Goal: Transaction & Acquisition: Book appointment/travel/reservation

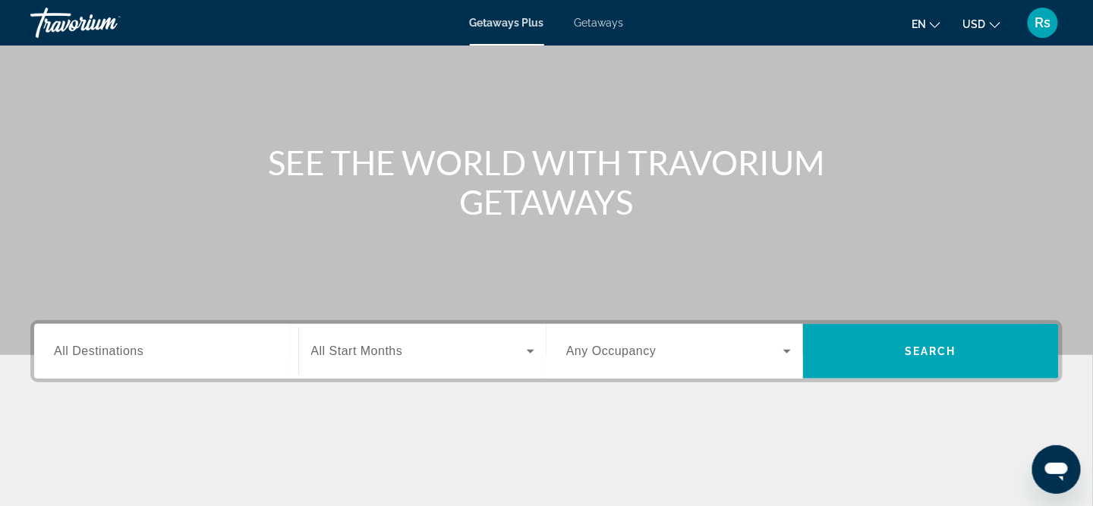
scroll to position [152, 0]
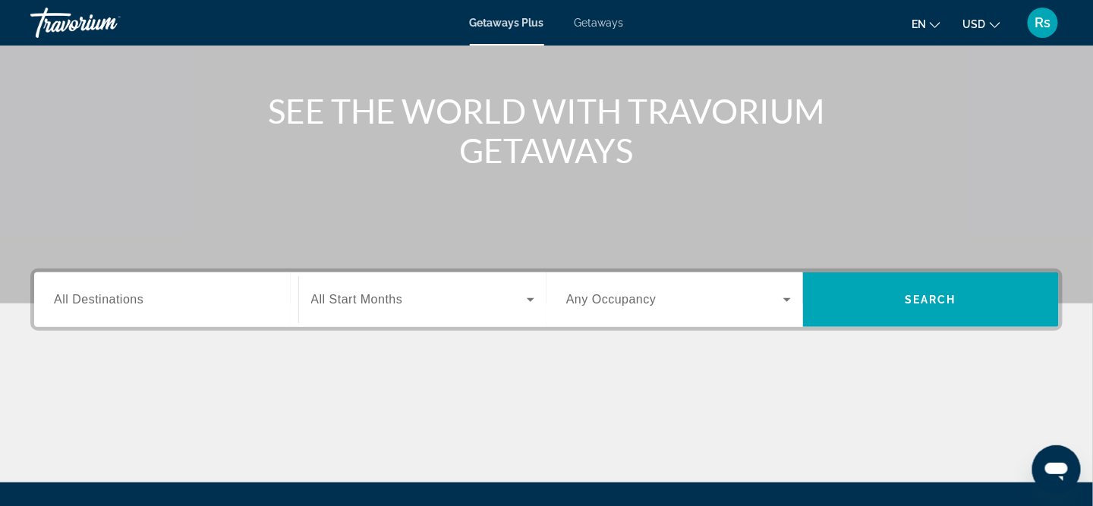
click at [106, 301] on span "All Destinations" at bounding box center [99, 299] width 90 height 13
click at [106, 301] on input "Destination All Destinations" at bounding box center [166, 300] width 225 height 18
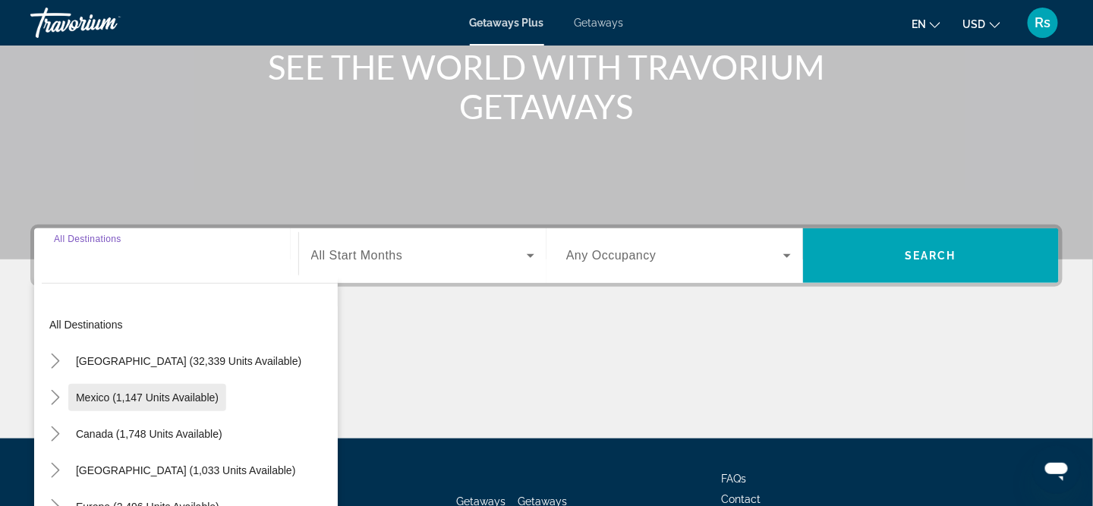
scroll to position [313, 0]
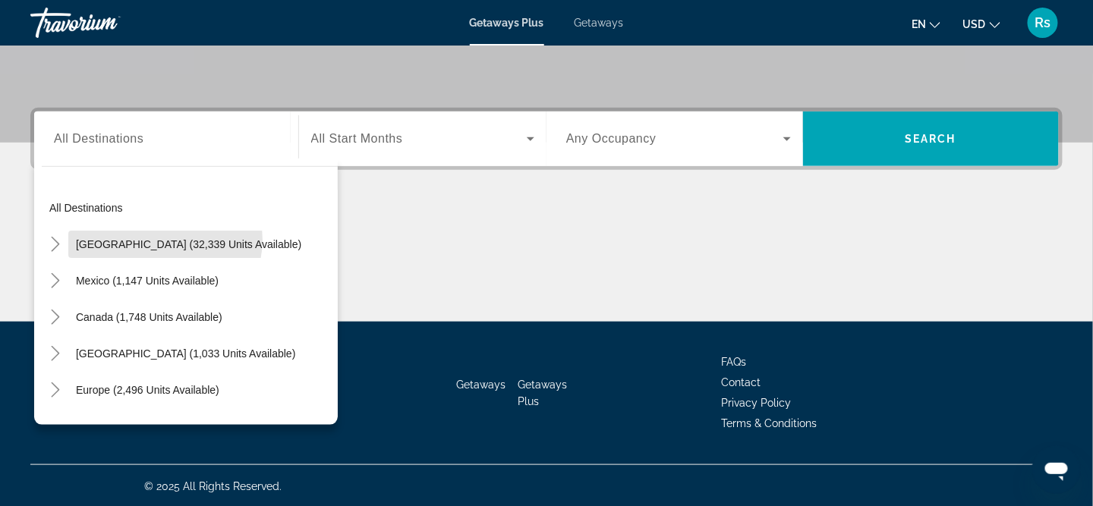
click at [160, 238] on span "[GEOGRAPHIC_DATA] (32,339 units available)" at bounding box center [188, 244] width 225 height 12
type input "**********"
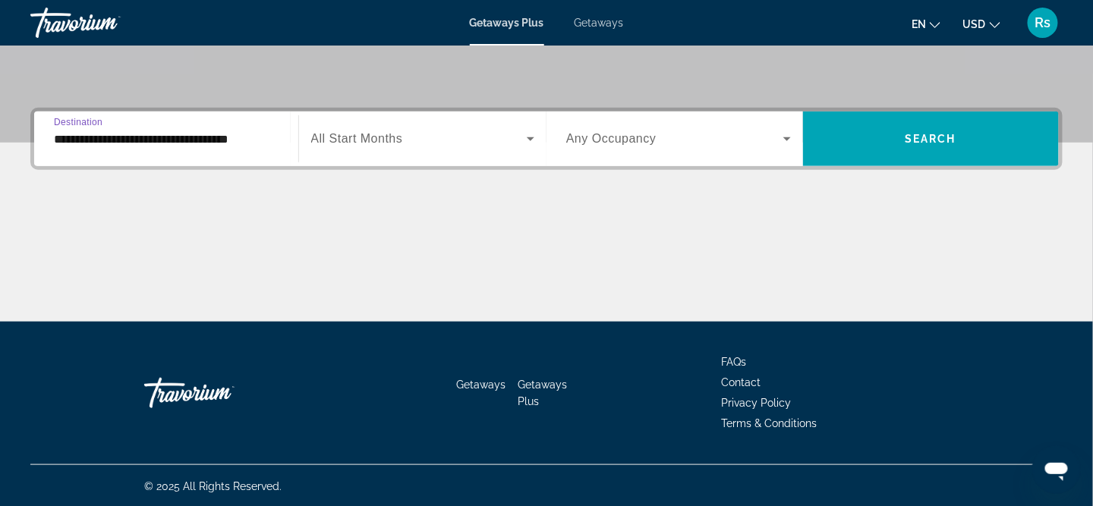
click at [532, 134] on icon "Search widget" at bounding box center [530, 139] width 18 height 18
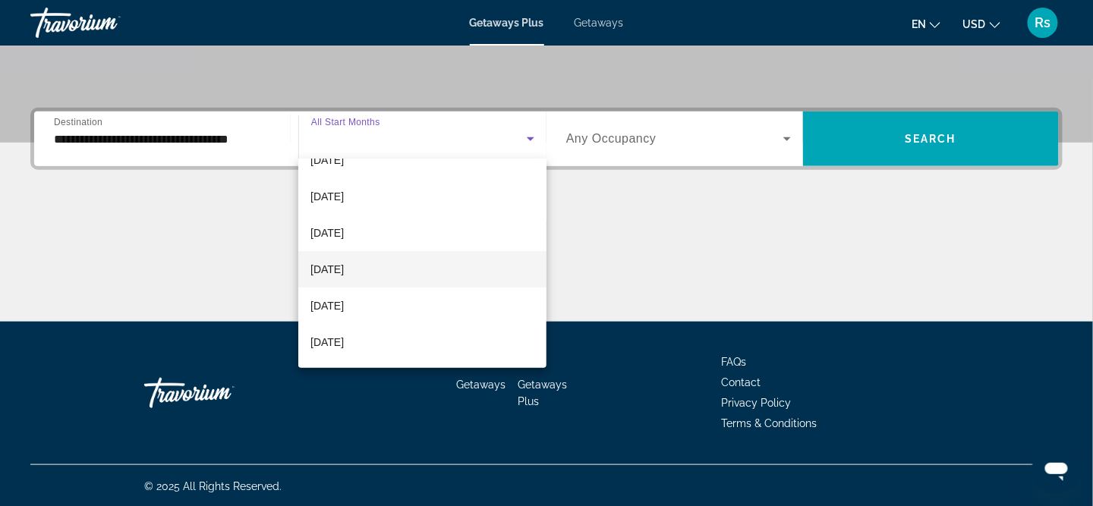
scroll to position [152, 0]
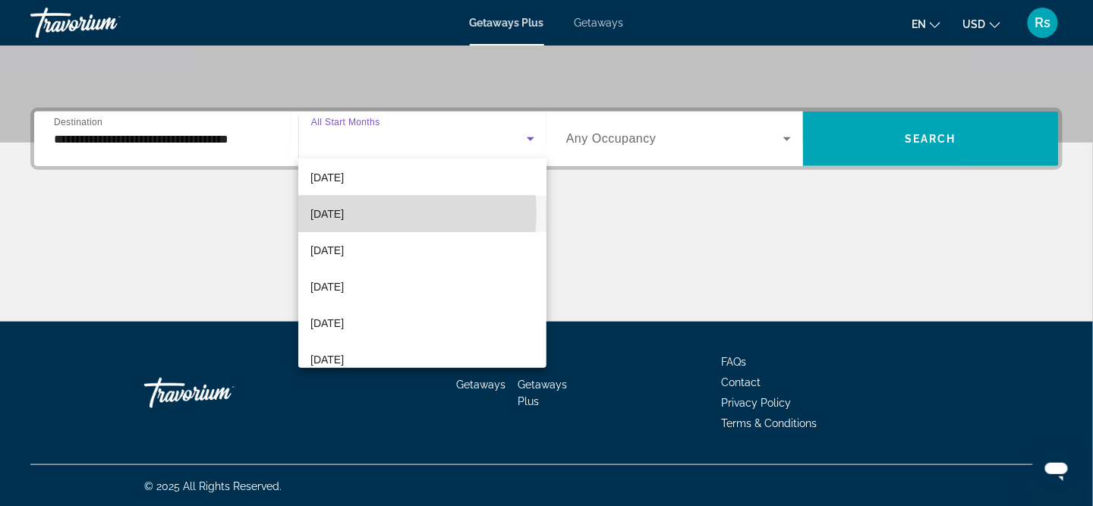
click at [344, 213] on span "[DATE]" at bounding box center [326, 214] width 33 height 18
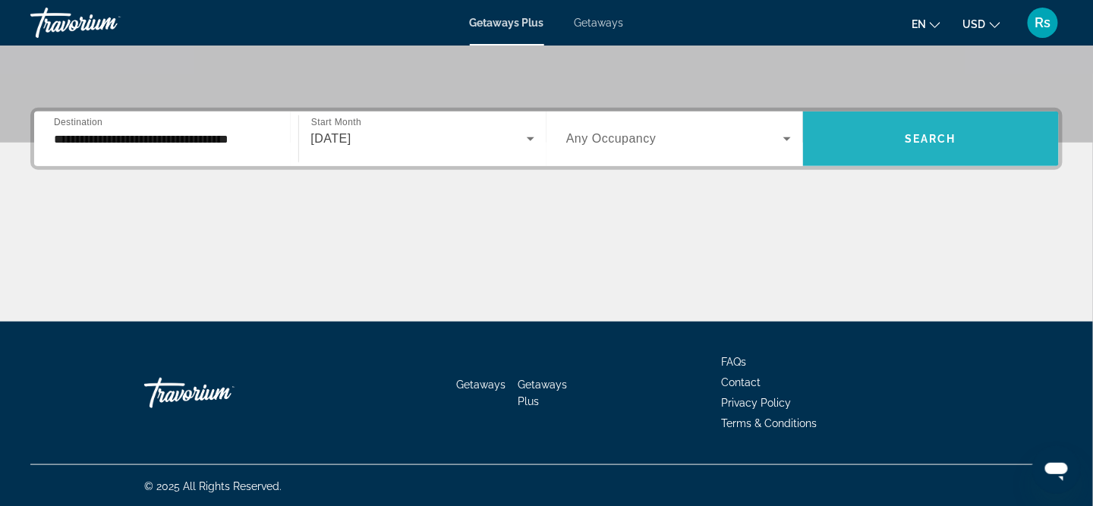
click at [950, 134] on span "Search" at bounding box center [931, 139] width 52 height 12
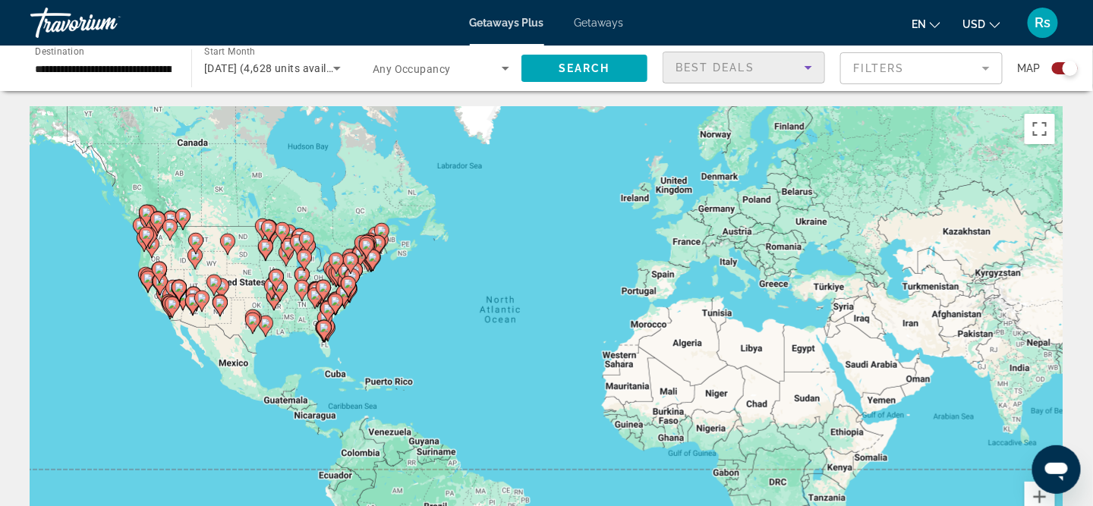
click at [811, 68] on icon "Sort by" at bounding box center [808, 67] width 18 height 18
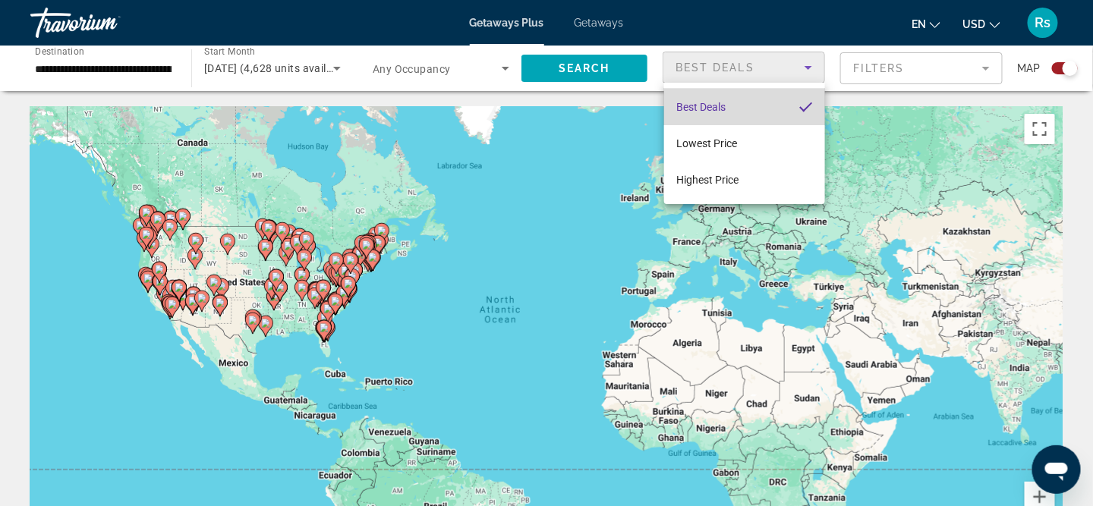
click at [699, 105] on span "Best Deals" at bounding box center [700, 107] width 49 height 12
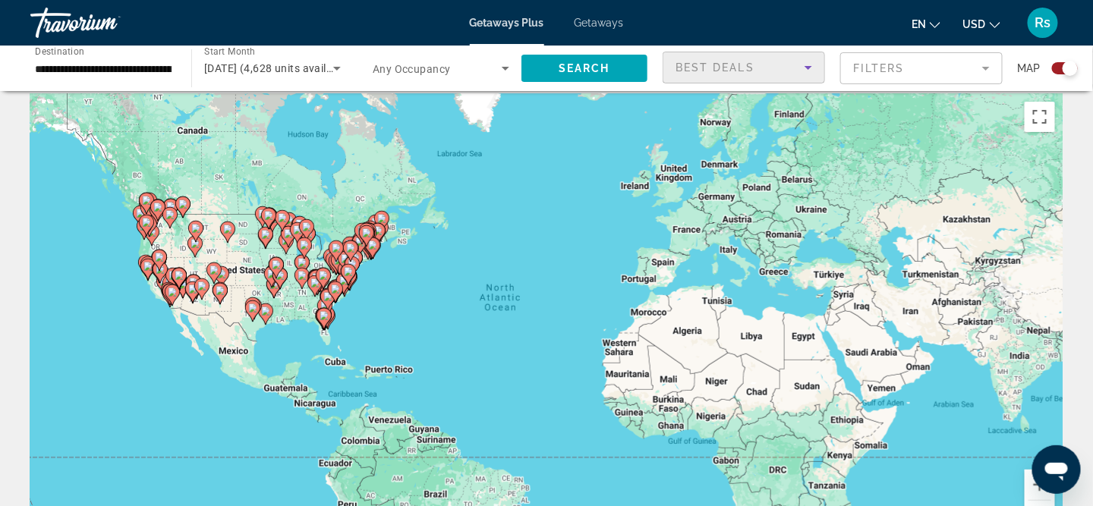
scroll to position [228, 0]
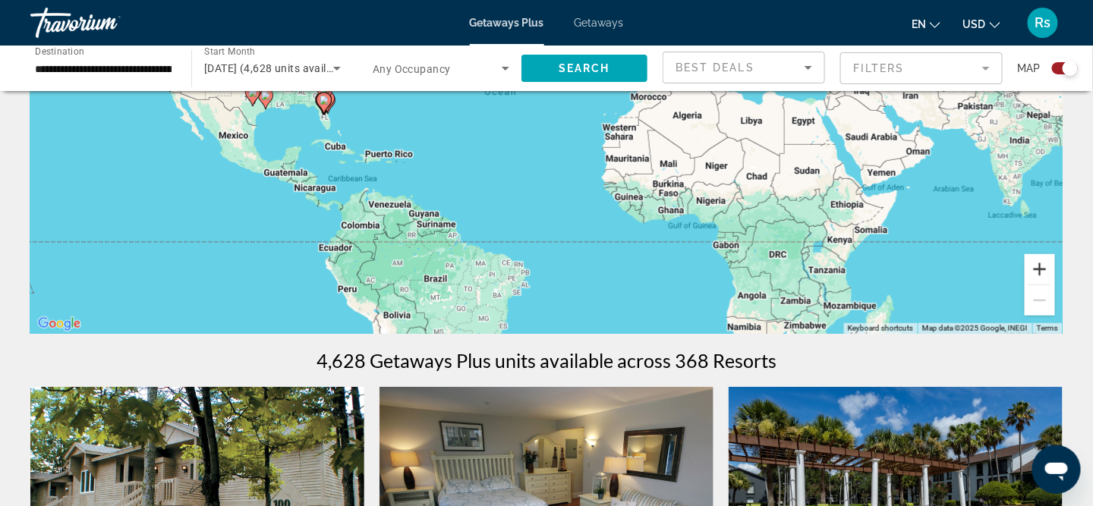
click at [1052, 269] on button "Zoom in" at bounding box center [1040, 269] width 30 height 30
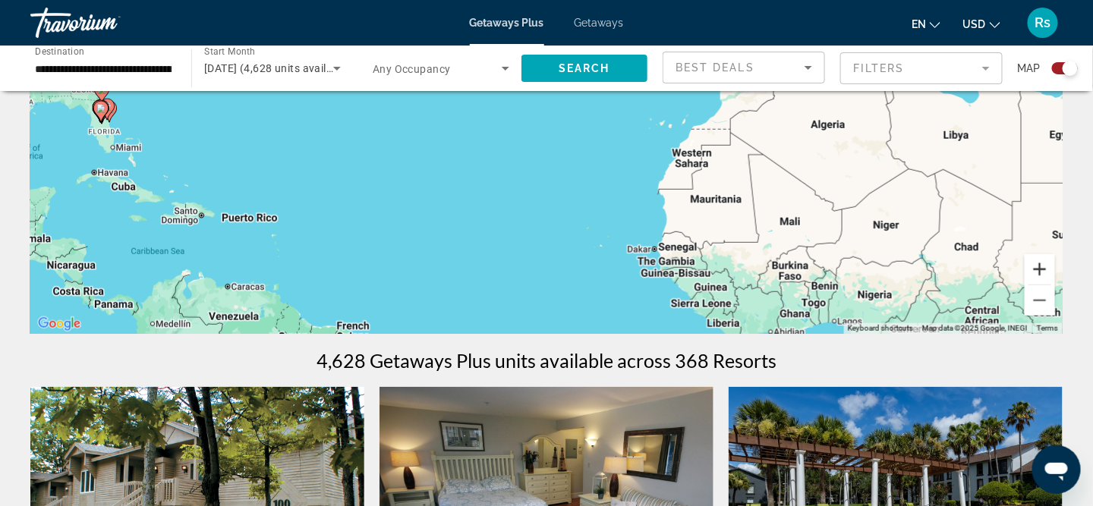
click at [1038, 265] on button "Zoom in" at bounding box center [1040, 269] width 30 height 30
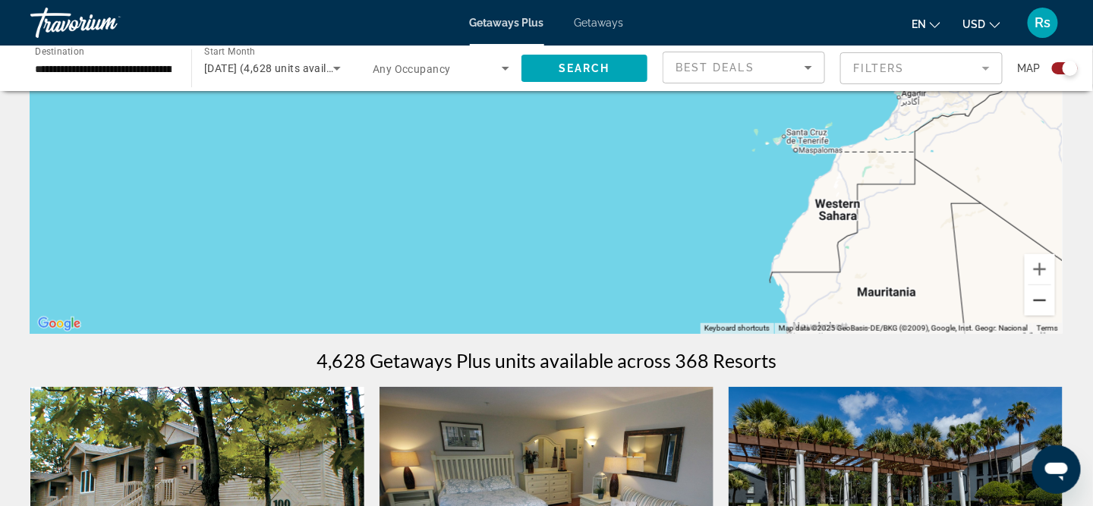
click at [1047, 301] on button "Zoom out" at bounding box center [1040, 300] width 30 height 30
click at [1042, 298] on button "Zoom out" at bounding box center [1040, 300] width 30 height 30
click at [761, 283] on div "To activate drag with keyboard, press Alt + Enter. Once in keyboard drag state,…" at bounding box center [546, 106] width 1032 height 455
click at [531, 252] on div "To activate drag with keyboard, press Alt + Enter. Once in keyboard drag state,…" at bounding box center [546, 106] width 1032 height 455
click at [346, 207] on div "To activate drag with keyboard, press Alt + Enter. Once in keyboard drag state,…" at bounding box center [546, 106] width 1032 height 455
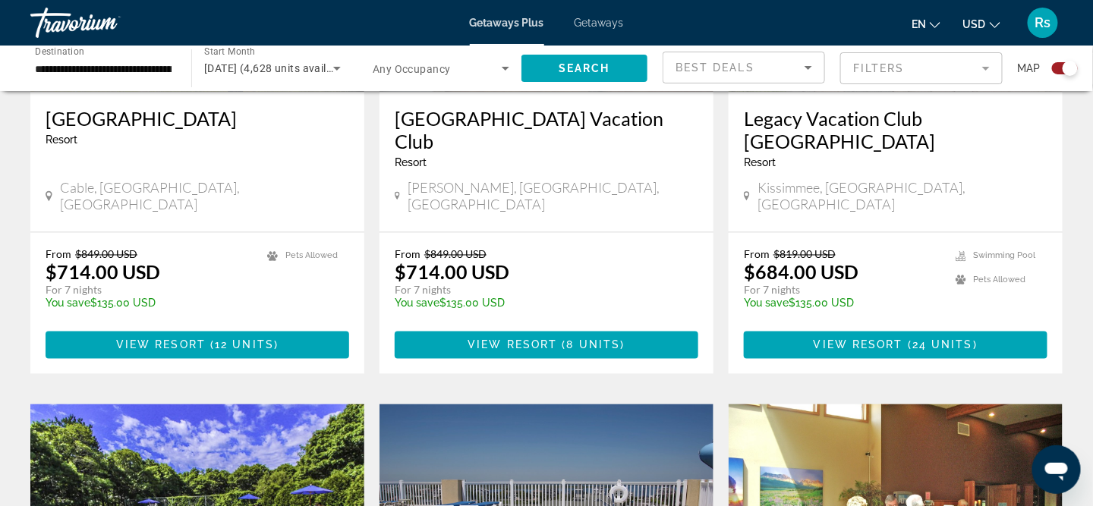
scroll to position [607, 0]
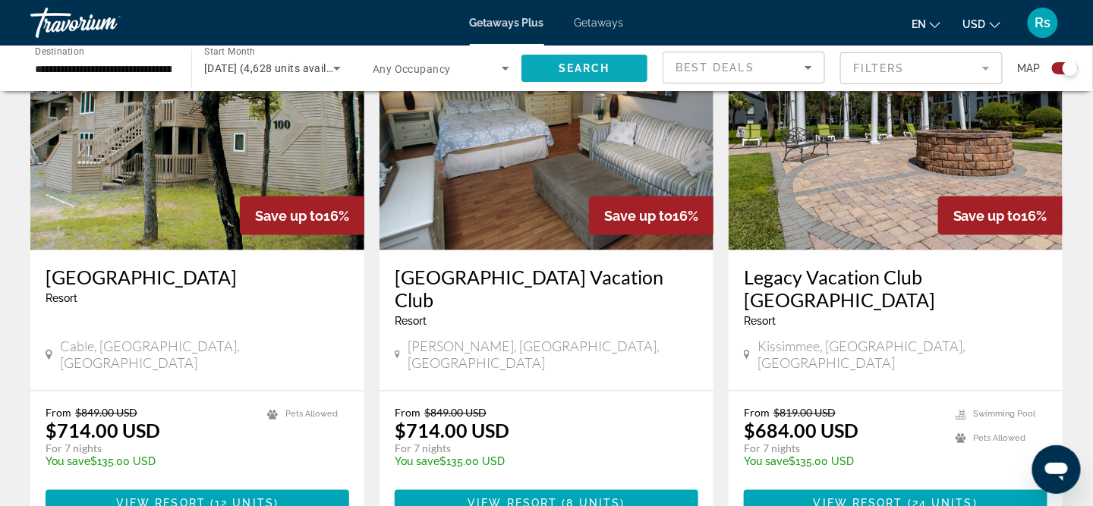
click at [809, 65] on icon "Sort by" at bounding box center [808, 67] width 18 height 18
click at [810, 67] on icon "Sort by" at bounding box center [809, 68] width 8 height 4
click at [809, 67] on icon "Sort by" at bounding box center [809, 68] width 8 height 4
click at [504, 71] on icon "Search widget" at bounding box center [505, 68] width 18 height 18
click at [477, 66] on div "Search widget" at bounding box center [437, 68] width 129 height 18
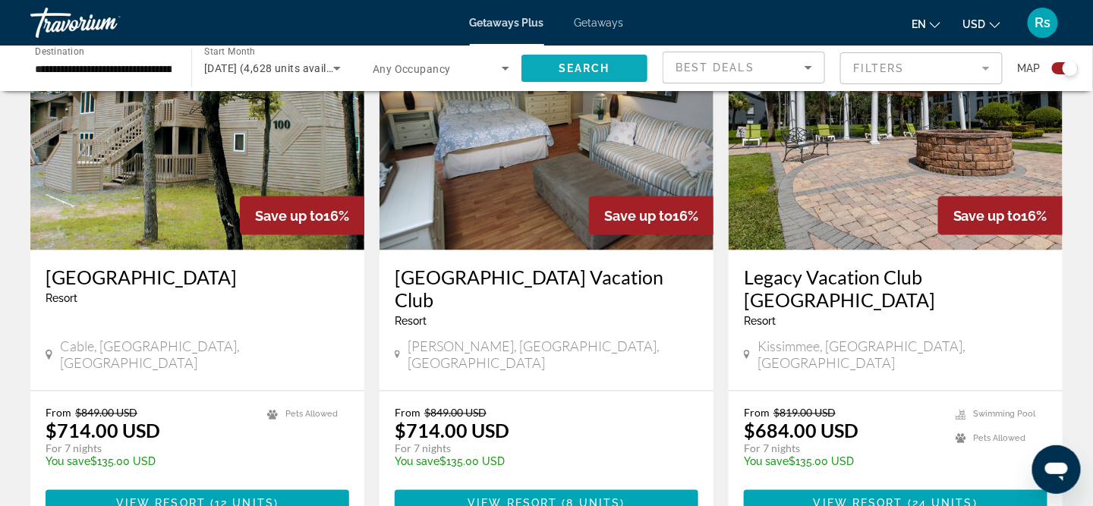
click at [1057, 68] on div "Search widget" at bounding box center [1065, 68] width 26 height 12
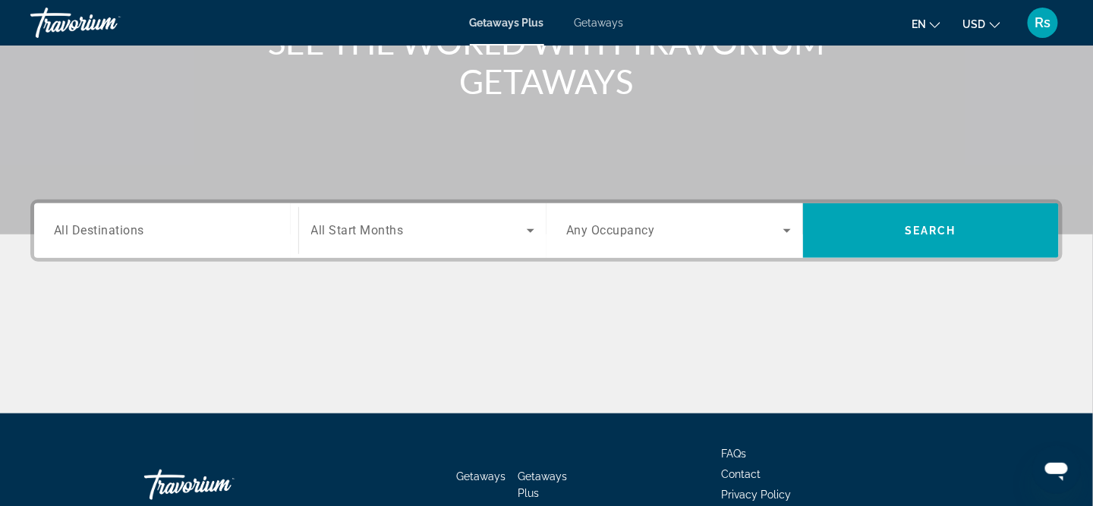
scroll to position [228, 0]
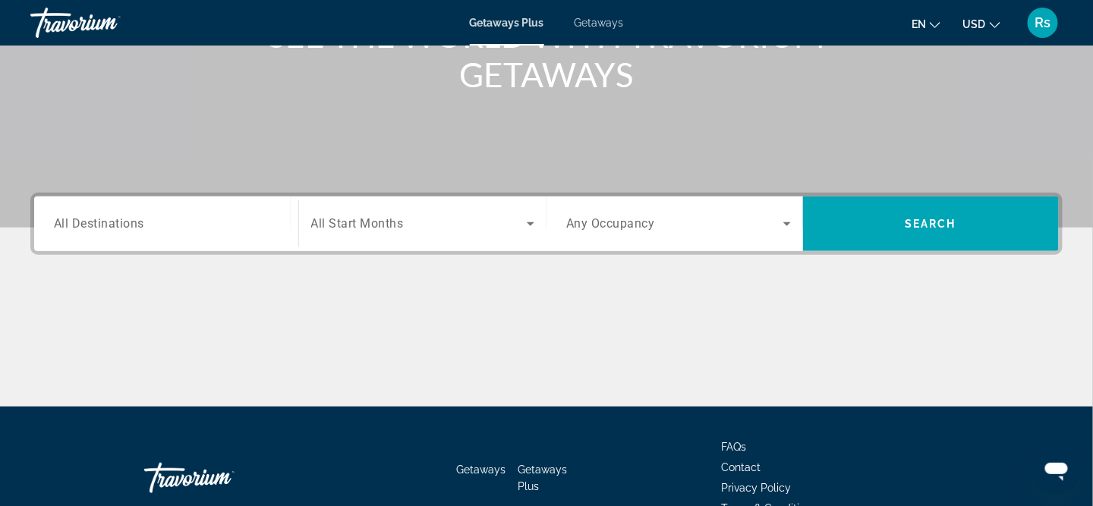
click at [132, 223] on span "All Destinations" at bounding box center [99, 223] width 90 height 14
click at [132, 223] on input "Destination All Destinations" at bounding box center [166, 225] width 225 height 18
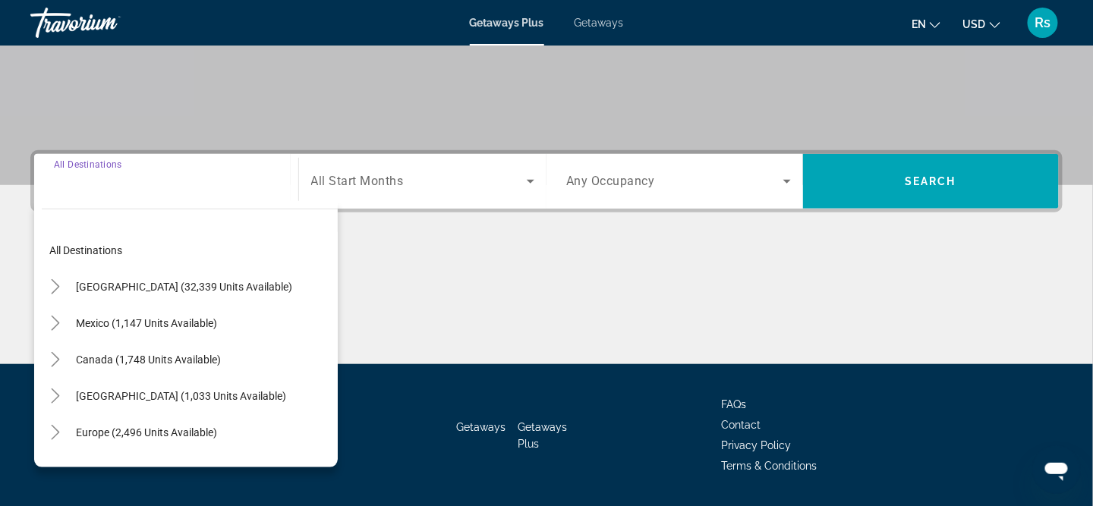
scroll to position [313, 0]
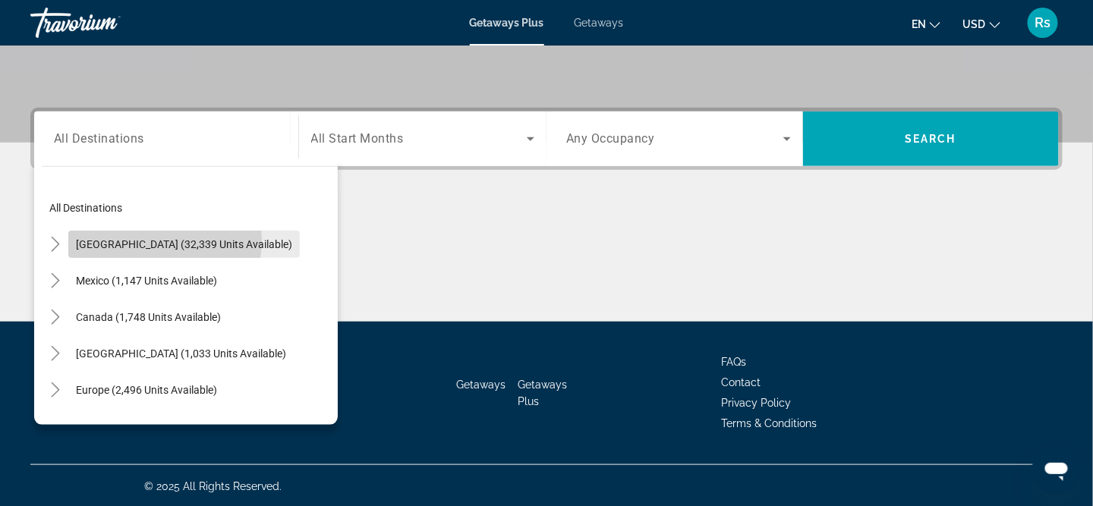
click at [136, 239] on span "[GEOGRAPHIC_DATA] (32,339 units available)" at bounding box center [184, 244] width 216 height 12
type input "**********"
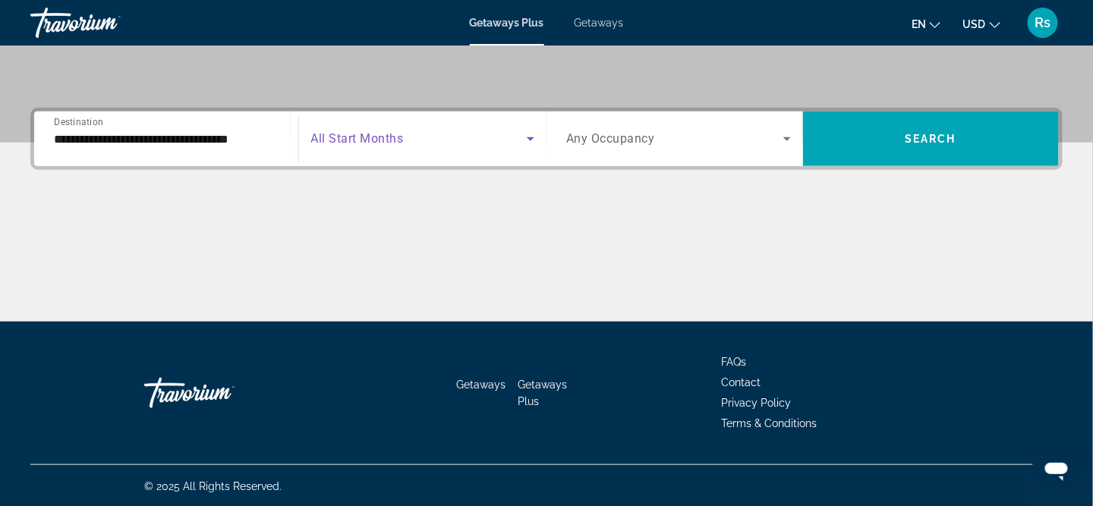
click at [530, 138] on icon "Search widget" at bounding box center [531, 139] width 8 height 4
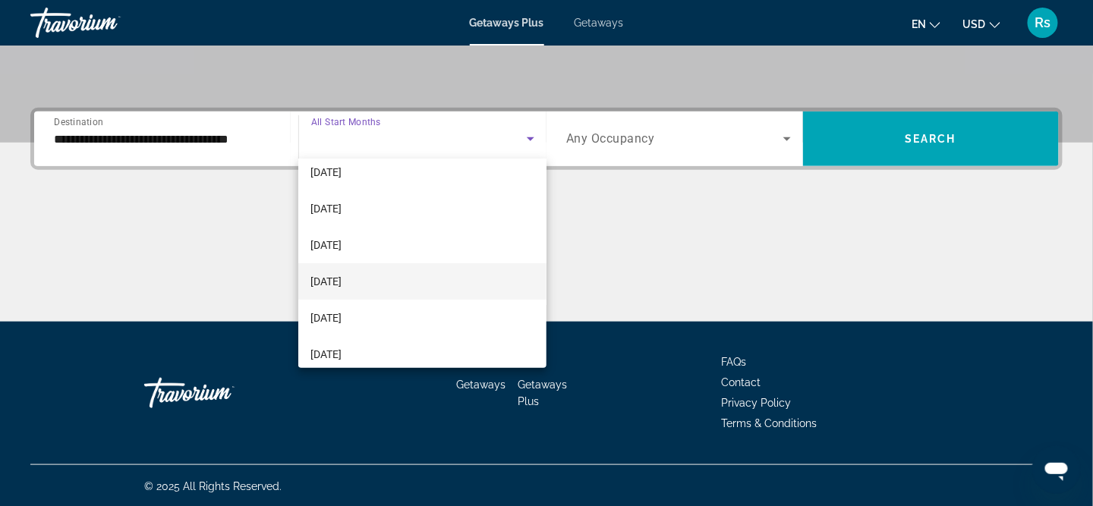
scroll to position [76, 0]
click at [342, 286] on span "[DATE]" at bounding box center [325, 290] width 31 height 18
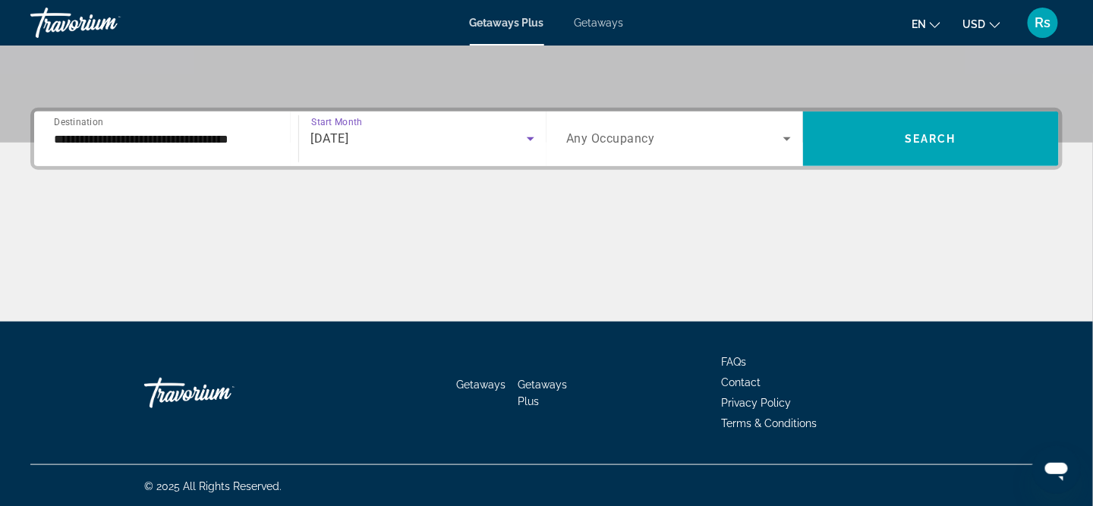
click at [784, 136] on icon "Search widget" at bounding box center [787, 139] width 18 height 18
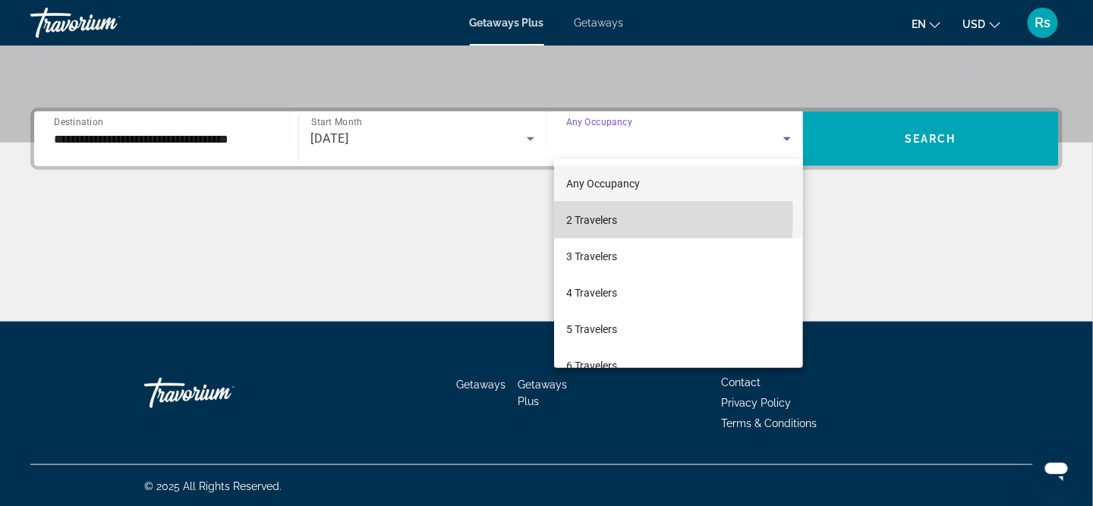
click at [580, 216] on span "2 Travelers" at bounding box center [591, 220] width 51 height 18
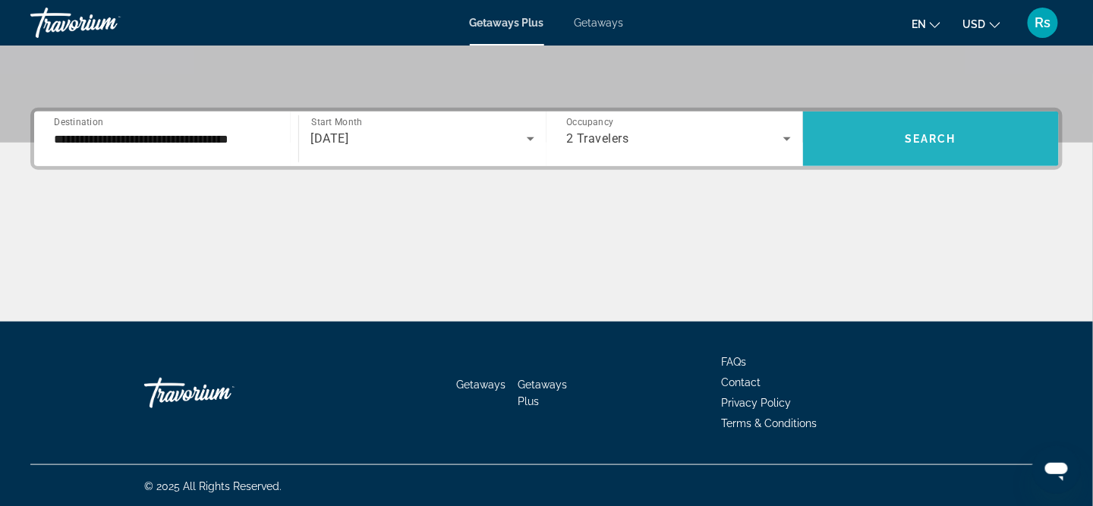
click at [910, 133] on span "Search" at bounding box center [931, 139] width 52 height 12
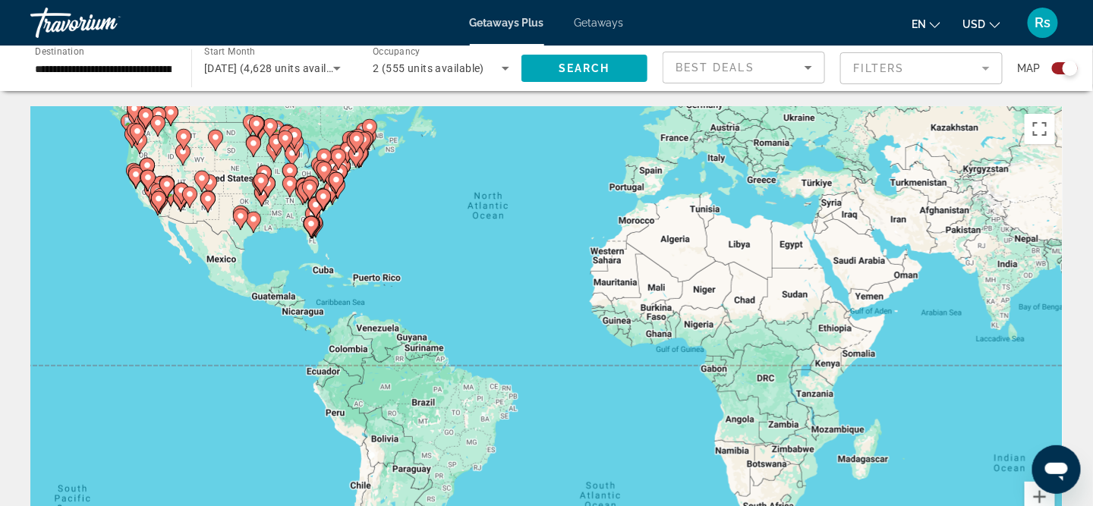
drag, startPoint x: 560, startPoint y: 348, endPoint x: 548, endPoint y: 255, distance: 93.4
click at [548, 255] on div "To activate drag with keyboard, press Alt + Enter. Once in keyboard drag state,…" at bounding box center [546, 333] width 1032 height 455
click at [1040, 493] on button "Zoom in" at bounding box center [1040, 497] width 30 height 30
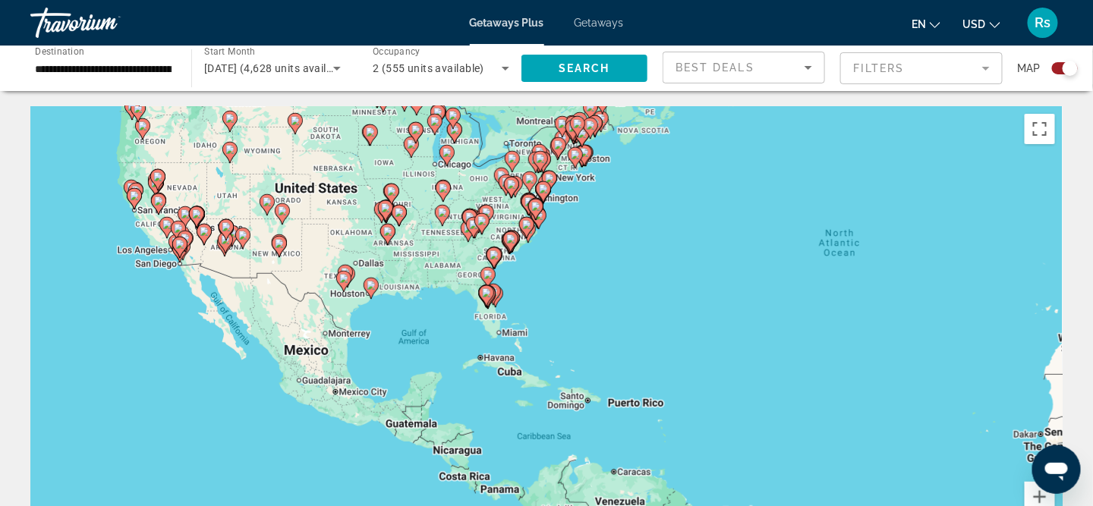
drag, startPoint x: 348, startPoint y: 232, endPoint x: 793, endPoint y: 399, distance: 475.4
click at [793, 399] on div "To activate drag with keyboard, press Alt + Enter. Once in keyboard drag state,…" at bounding box center [546, 333] width 1032 height 455
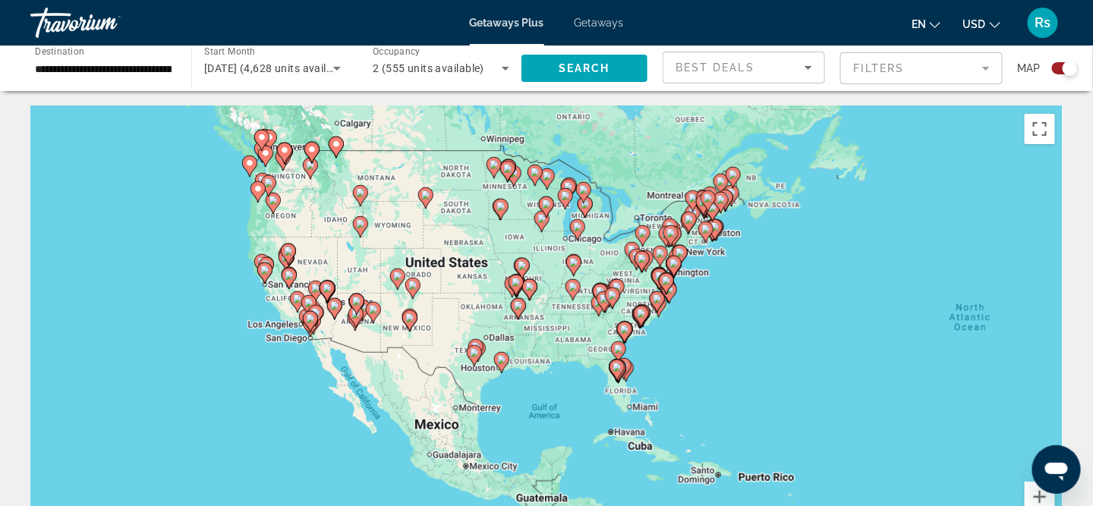
drag, startPoint x: 295, startPoint y: 175, endPoint x: 387, endPoint y: 245, distance: 116.0
click at [387, 245] on div "To activate drag with keyboard, press Alt + Enter. Once in keyboard drag state,…" at bounding box center [546, 333] width 1032 height 455
click at [1044, 494] on button "Zoom in" at bounding box center [1040, 497] width 30 height 30
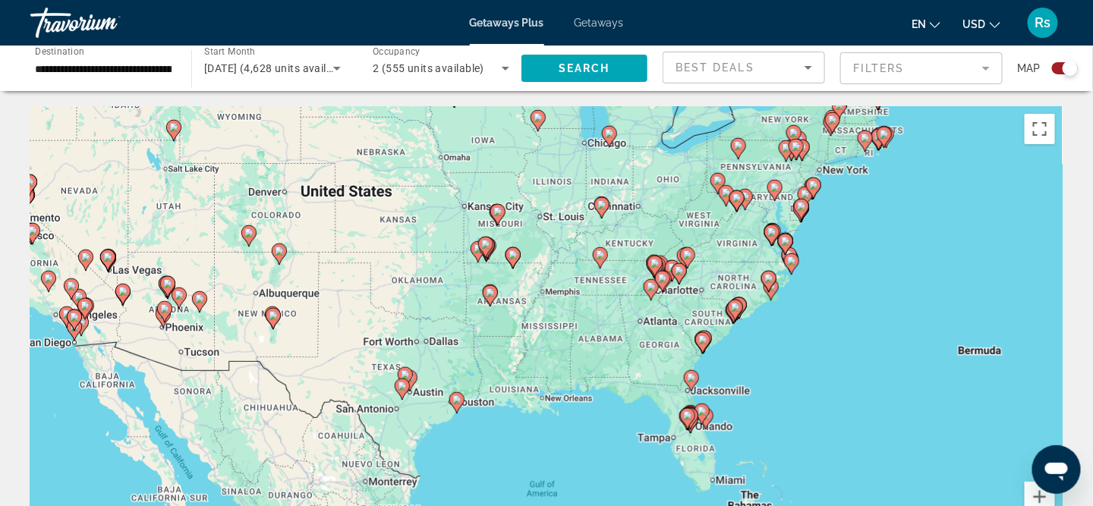
click at [985, 70] on mat-form-field "Filters" at bounding box center [921, 68] width 162 height 32
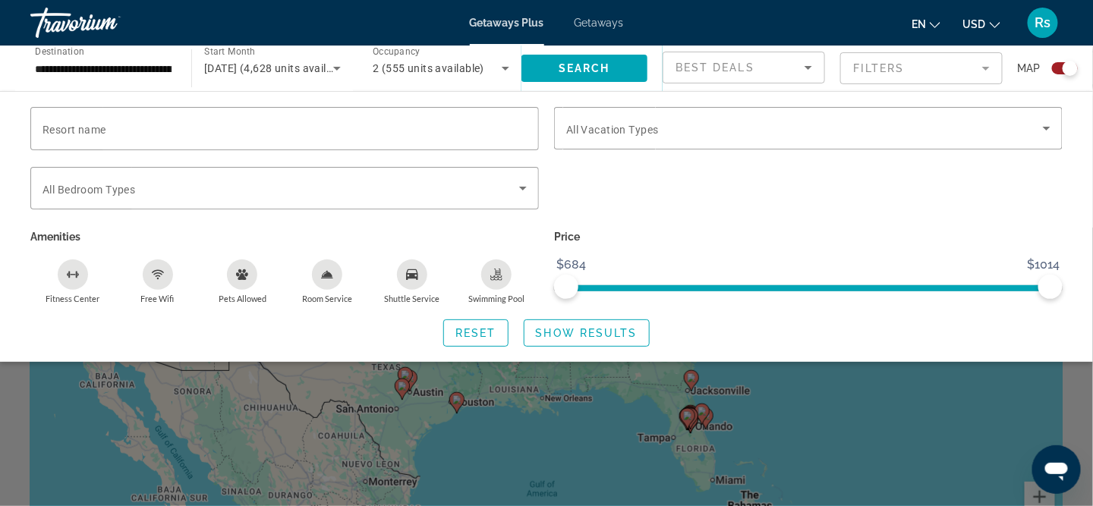
click at [988, 68] on mat-form-field "Filters" at bounding box center [921, 68] width 162 height 32
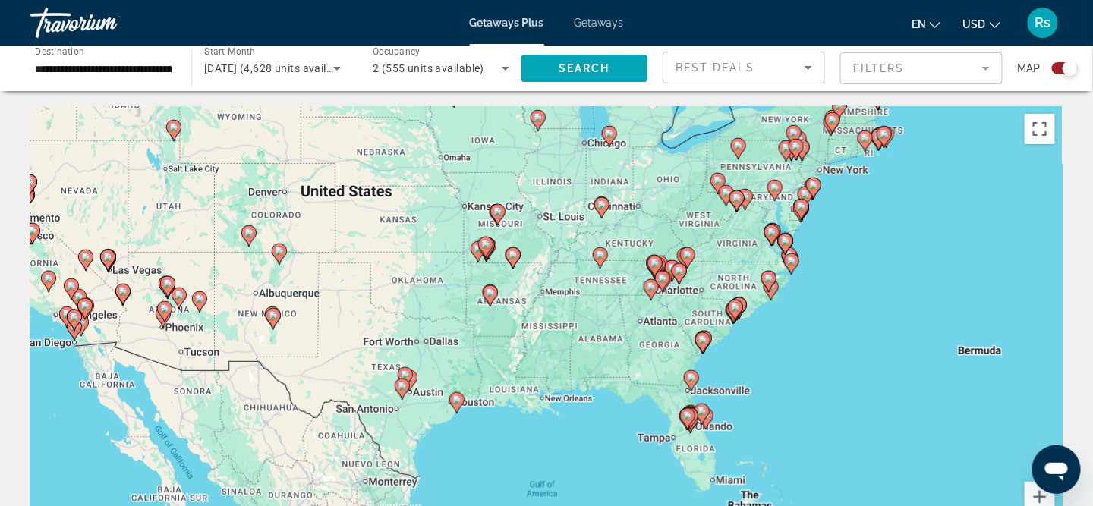
click at [988, 67] on mat-form-field "Filters" at bounding box center [921, 68] width 162 height 32
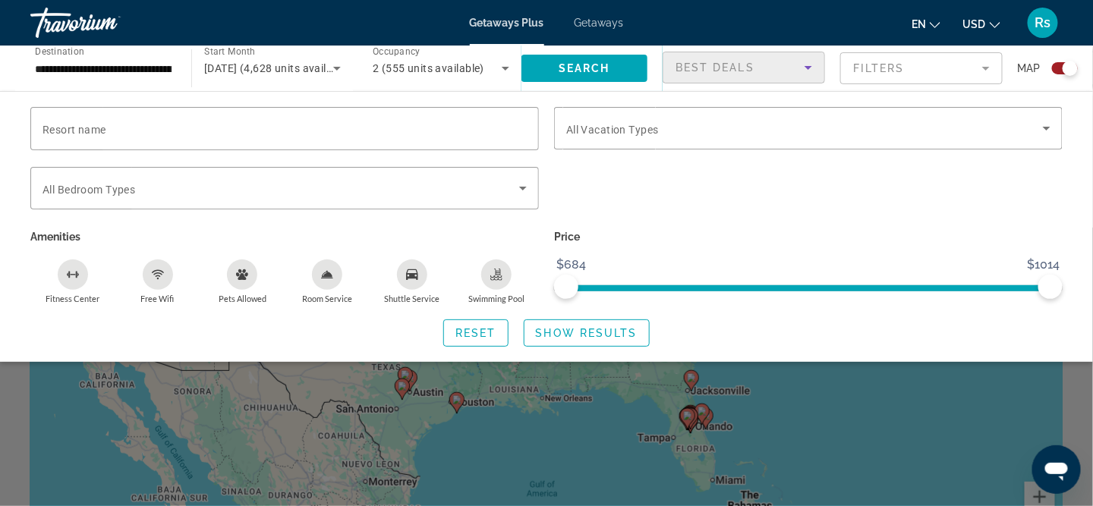
click at [815, 65] on icon "Sort by" at bounding box center [808, 67] width 18 height 18
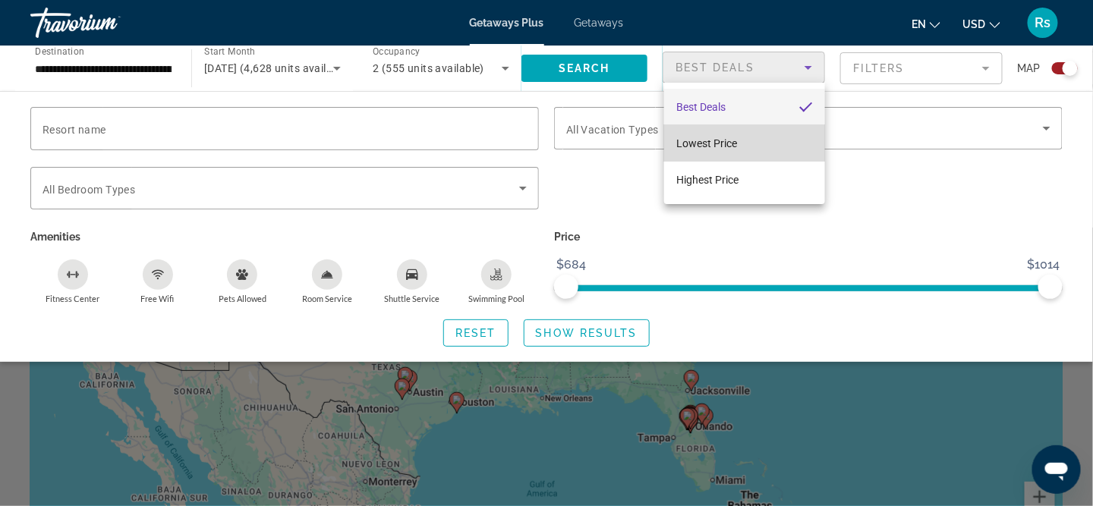
click at [721, 140] on span "Lowest Price" at bounding box center [706, 143] width 61 height 12
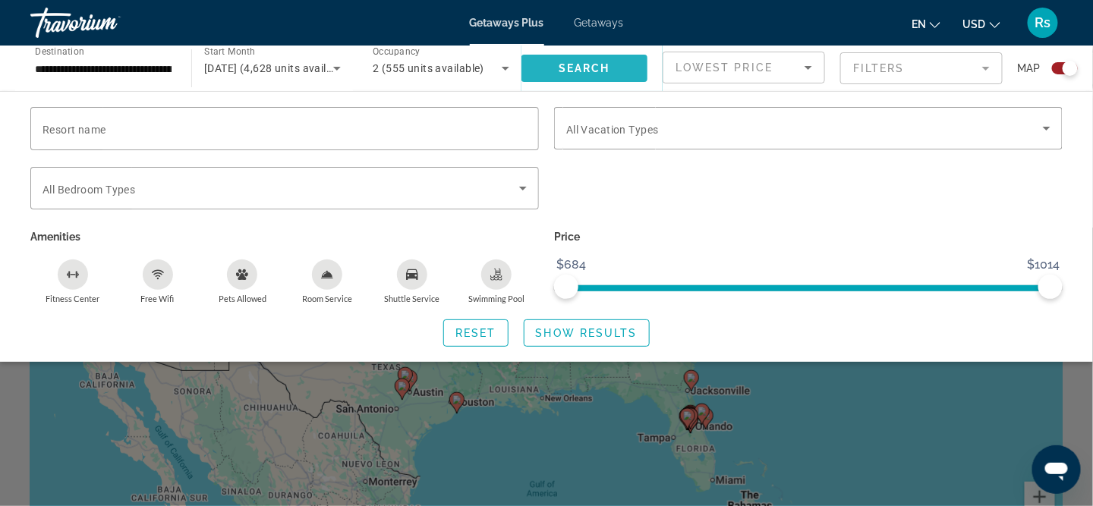
click at [600, 67] on span "Search" at bounding box center [585, 68] width 52 height 12
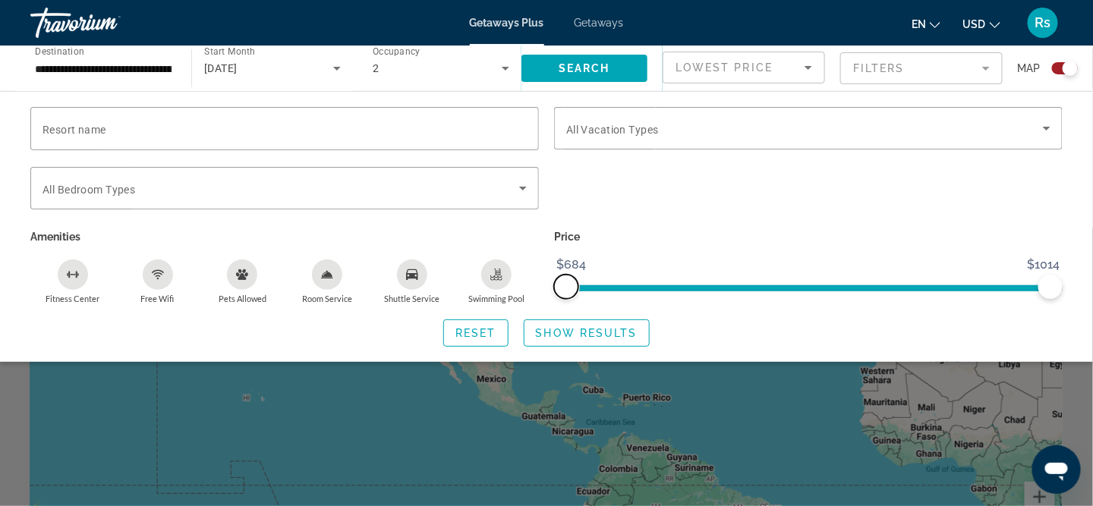
drag, startPoint x: 569, startPoint y: 291, endPoint x: 532, endPoint y: 279, distance: 39.1
click at [532, 279] on div "Resort name Vacation Types All Vacation Types Bedroom Types All Bedroom Types A…" at bounding box center [547, 205] width 1048 height 197
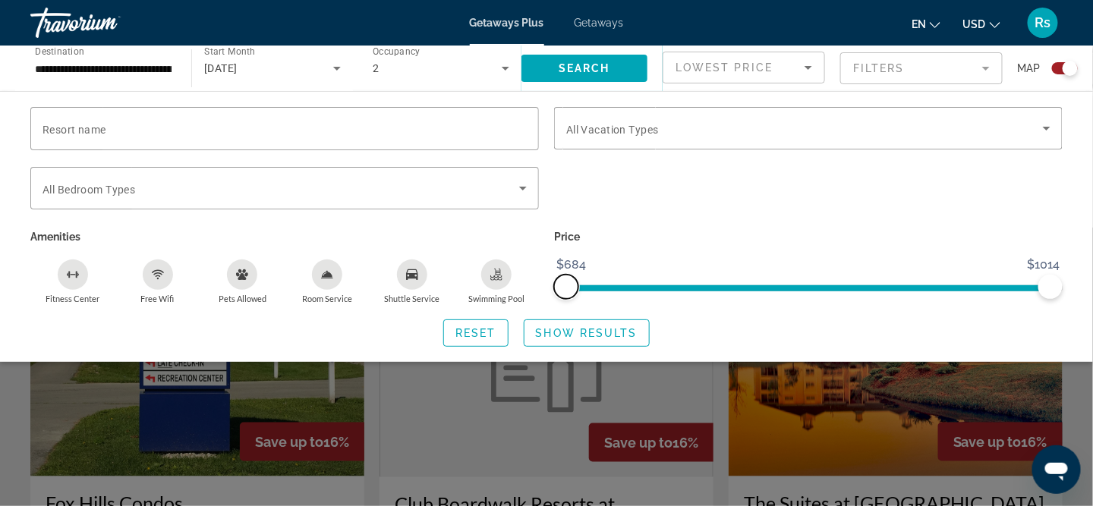
scroll to position [380, 0]
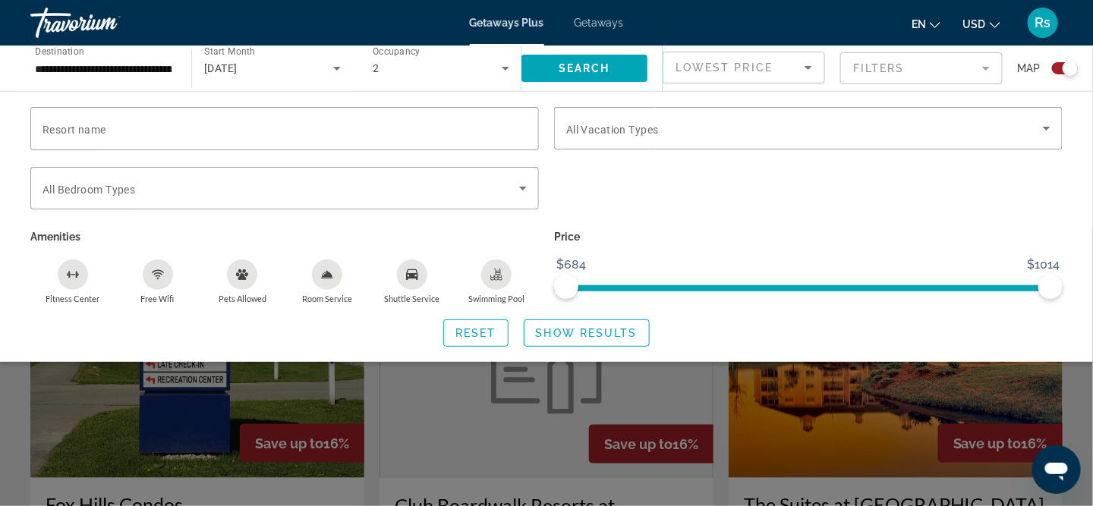
click at [484, 442] on div "Search widget" at bounding box center [546, 367] width 1093 height 279
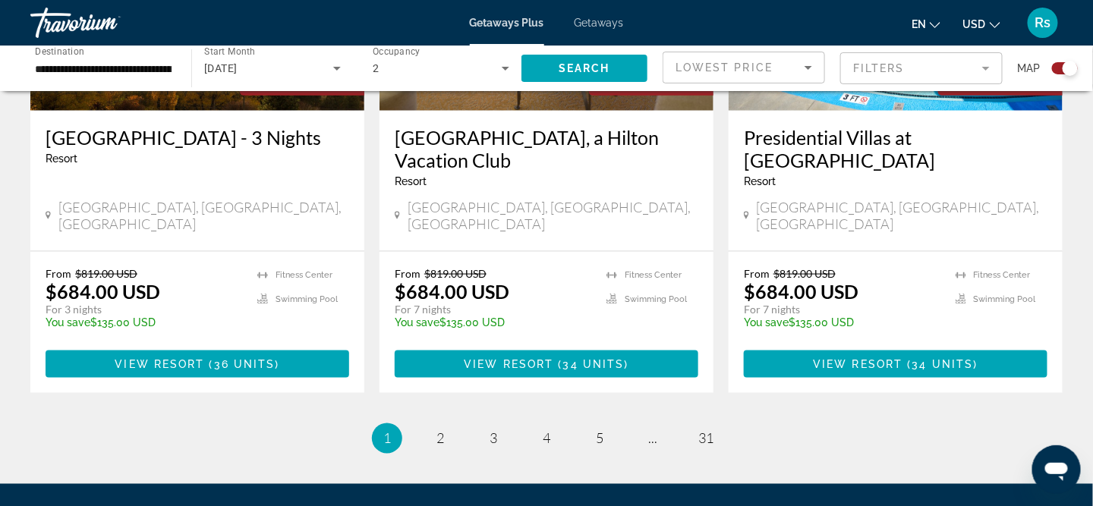
scroll to position [2510, 0]
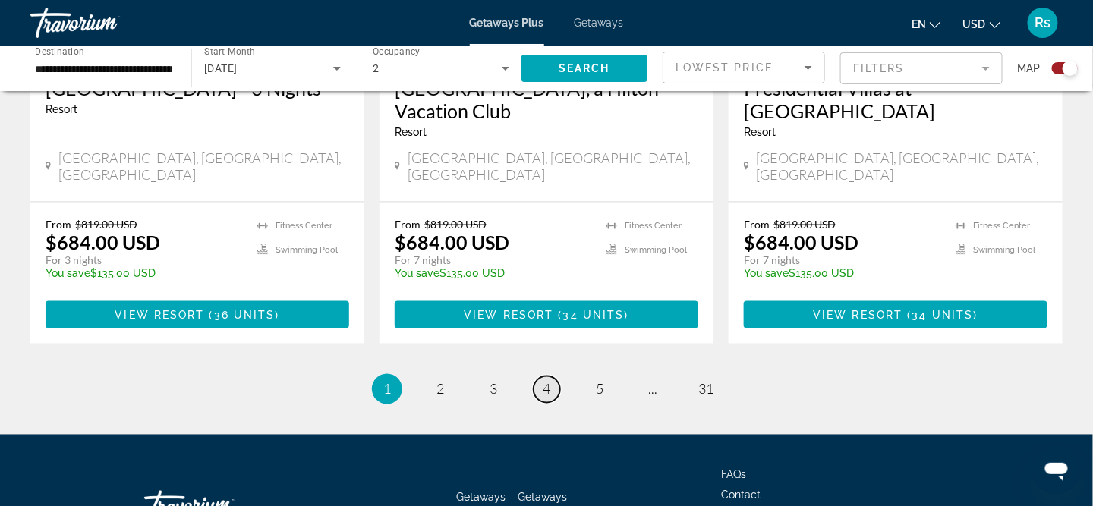
click at [548, 381] on span "4" at bounding box center [547, 389] width 8 height 17
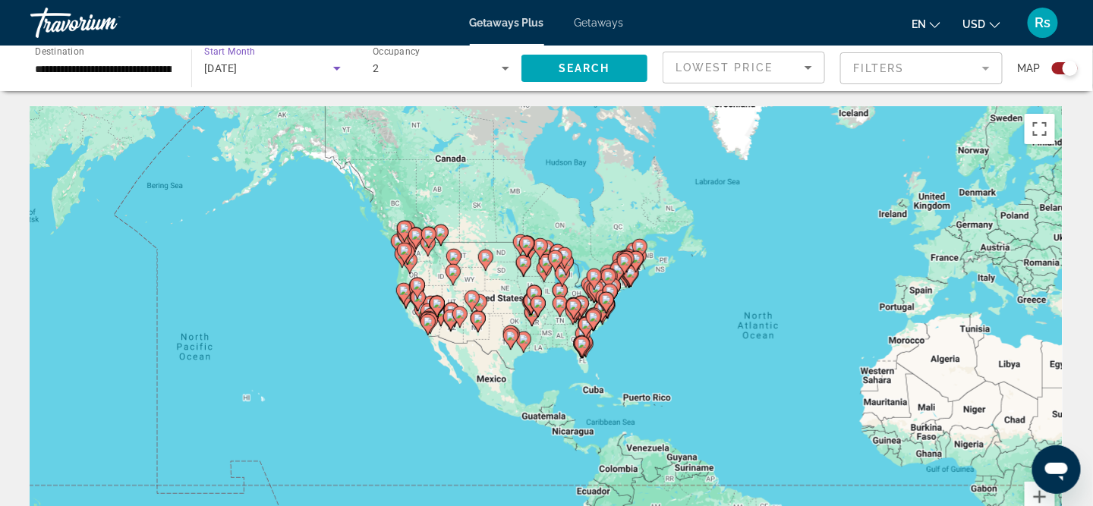
click at [338, 68] on icon "Search widget" at bounding box center [337, 69] width 8 height 4
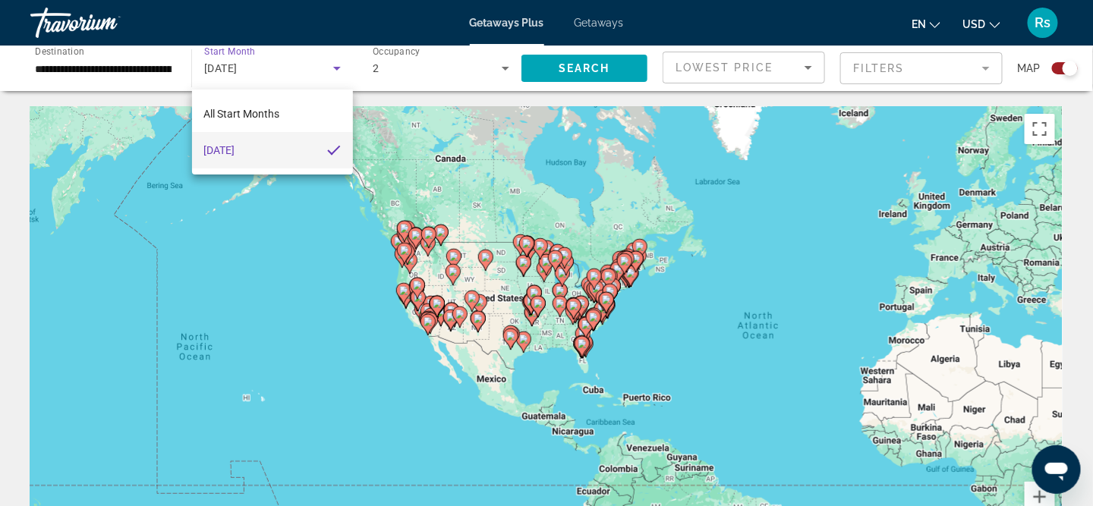
click at [235, 153] on span "[DATE]" at bounding box center [219, 150] width 31 height 18
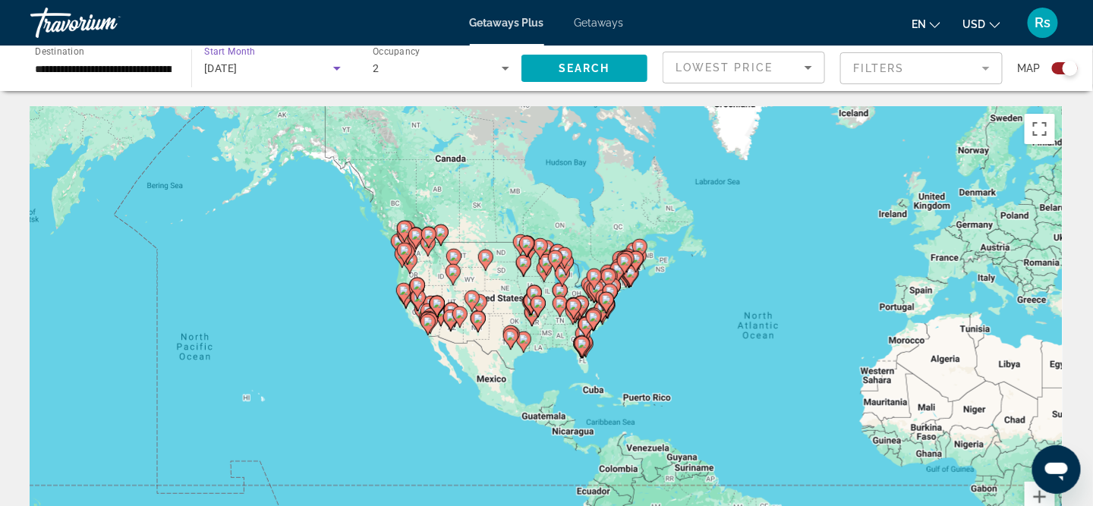
click at [339, 69] on icon "Search widget" at bounding box center [337, 68] width 18 height 18
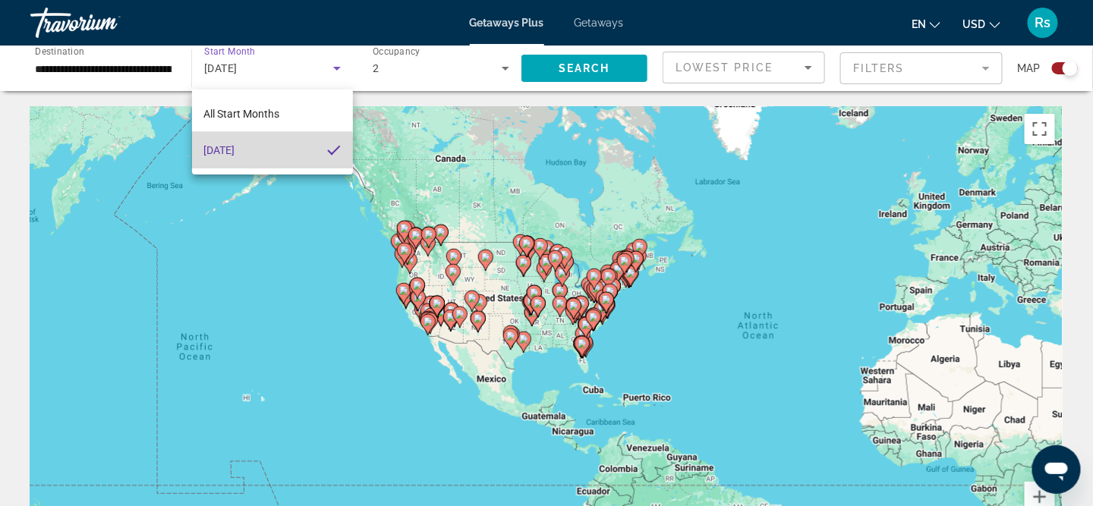
click at [219, 150] on span "[DATE]" at bounding box center [219, 150] width 31 height 18
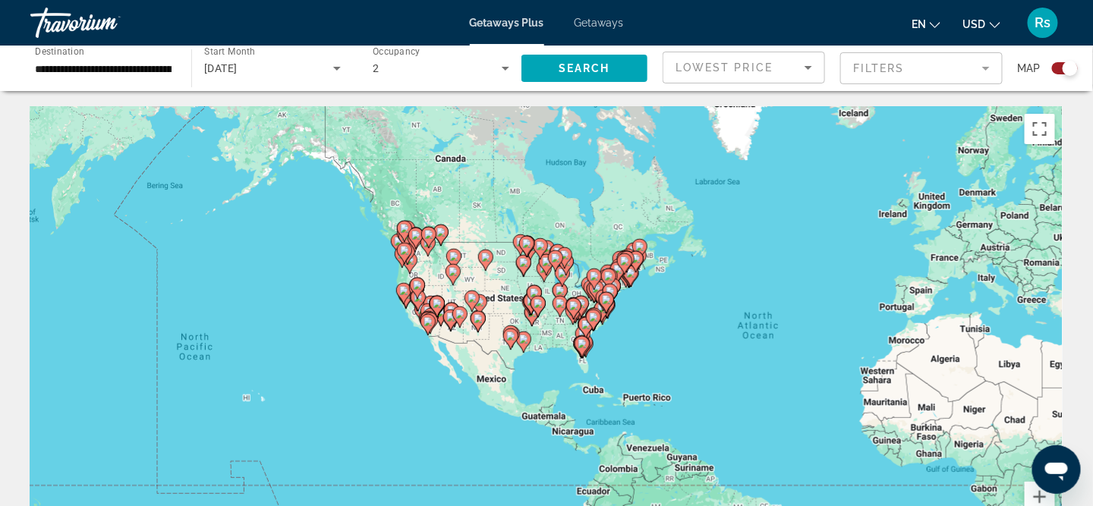
click at [988, 72] on mat-form-field "Filters" at bounding box center [921, 68] width 162 height 32
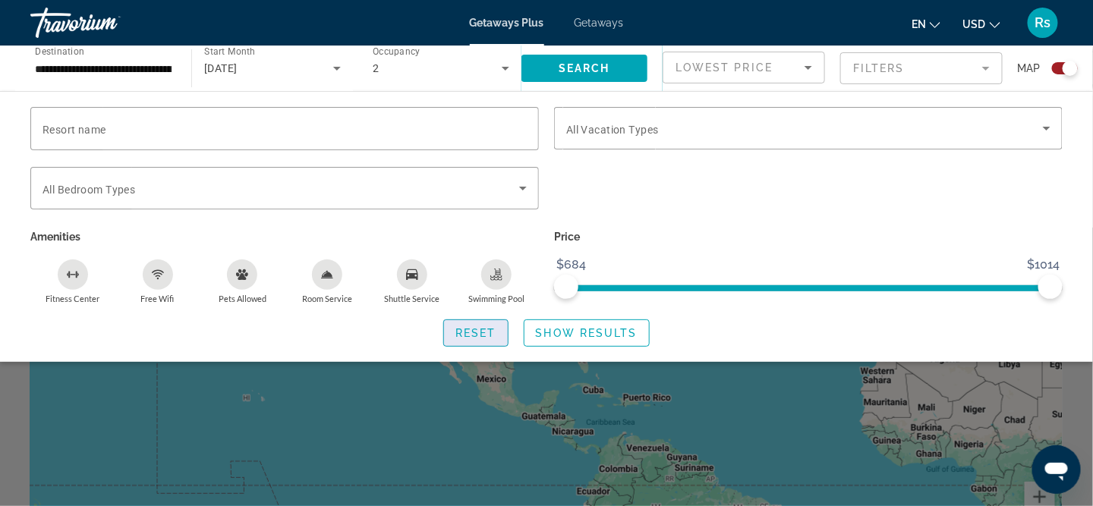
click at [478, 328] on span "Reset" at bounding box center [475, 333] width 41 height 12
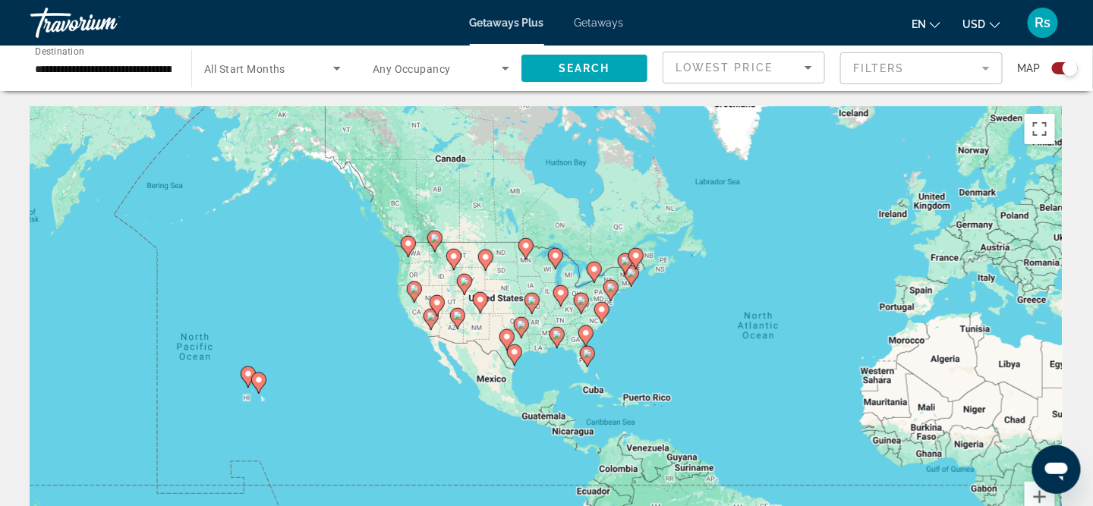
click at [262, 380] on image "Main content" at bounding box center [258, 380] width 9 height 9
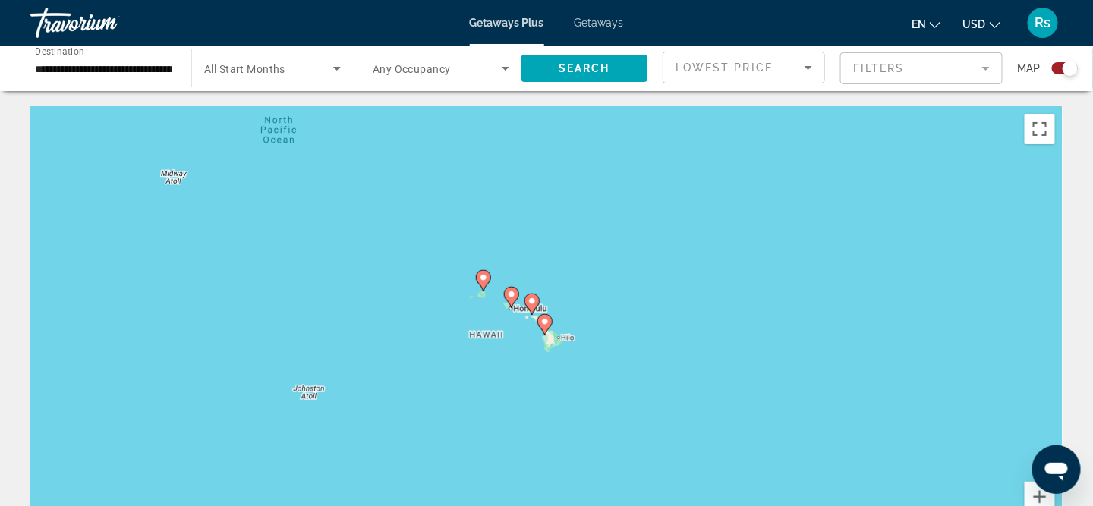
click at [486, 274] on image "Main content" at bounding box center [483, 277] width 9 height 9
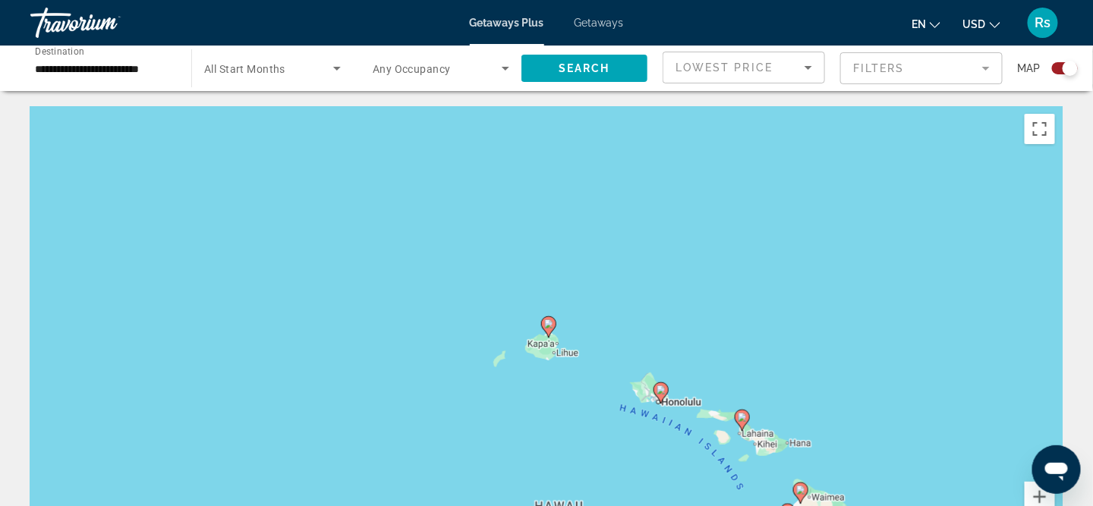
click at [547, 332] on icon "Main content" at bounding box center [549, 327] width 14 height 20
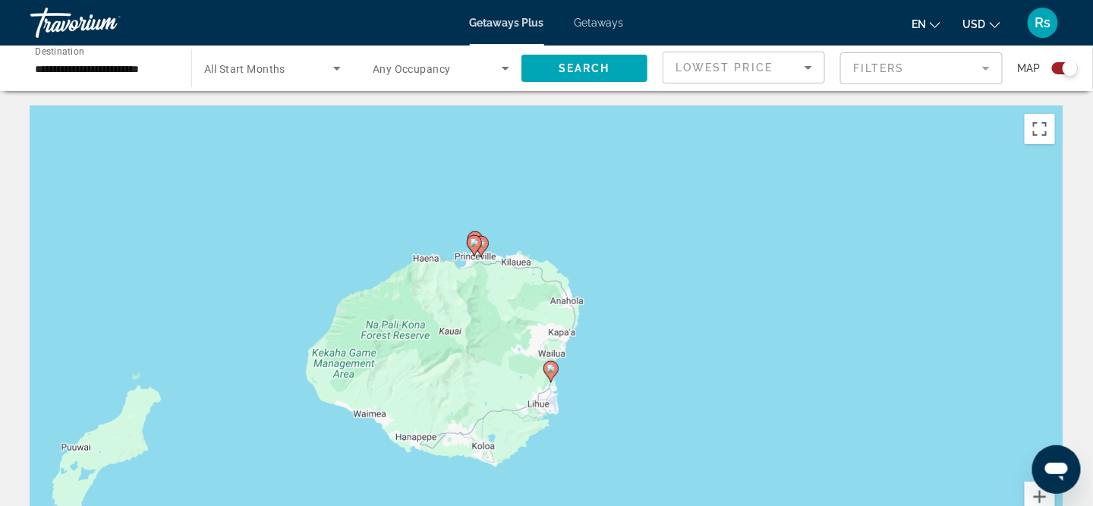
drag, startPoint x: 371, startPoint y: 444, endPoint x: 285, endPoint y: 304, distance: 163.9
click at [285, 304] on div "To activate drag with keyboard, press Alt + Enter. Once in keyboard drag state,…" at bounding box center [546, 333] width 1032 height 455
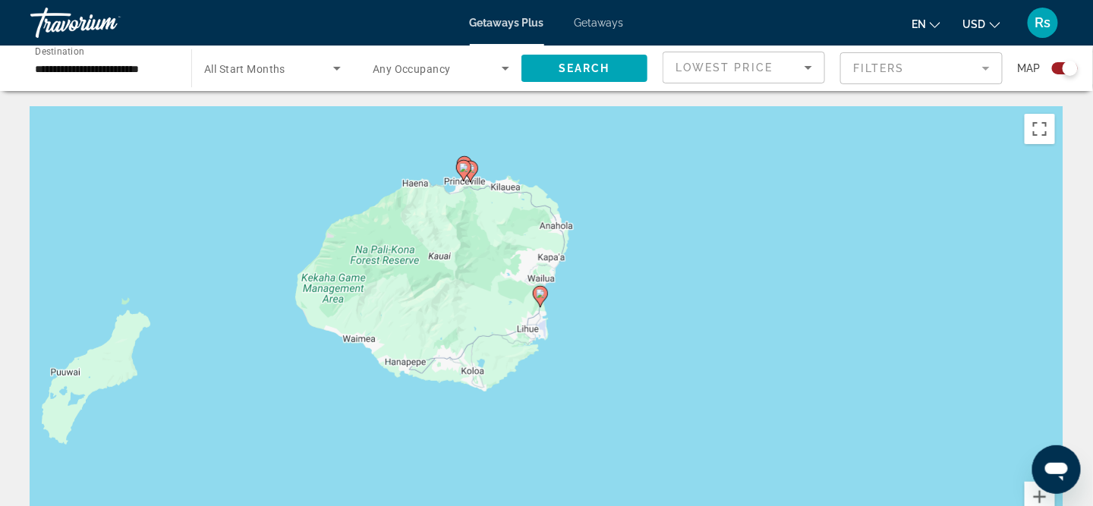
click at [541, 294] on image "Main content" at bounding box center [540, 293] width 9 height 9
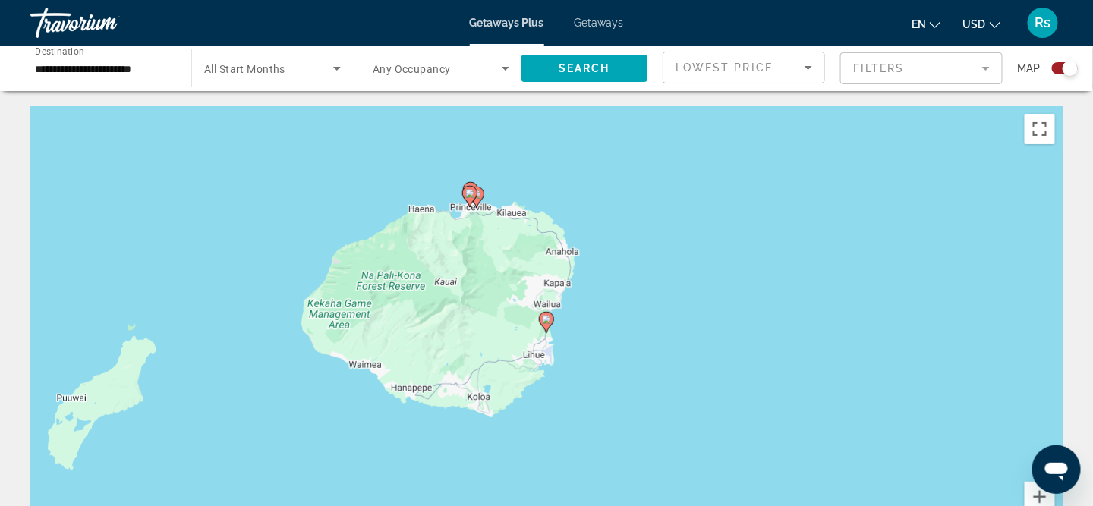
click at [547, 317] on image "Main content" at bounding box center [546, 319] width 9 height 9
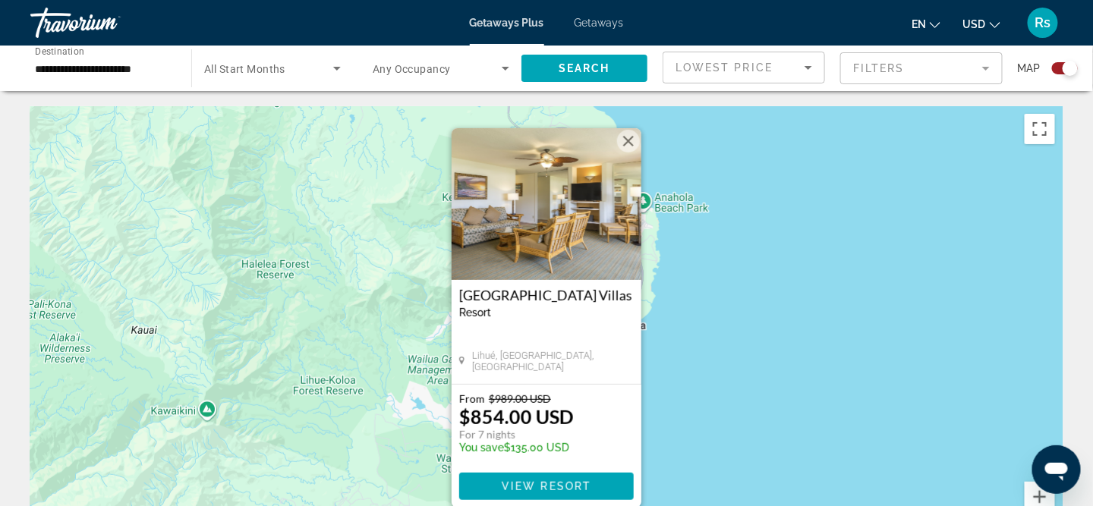
click at [359, 377] on div "To activate drag with keyboard, press Alt + Enter. Once in keyboard drag state,…" at bounding box center [546, 333] width 1032 height 455
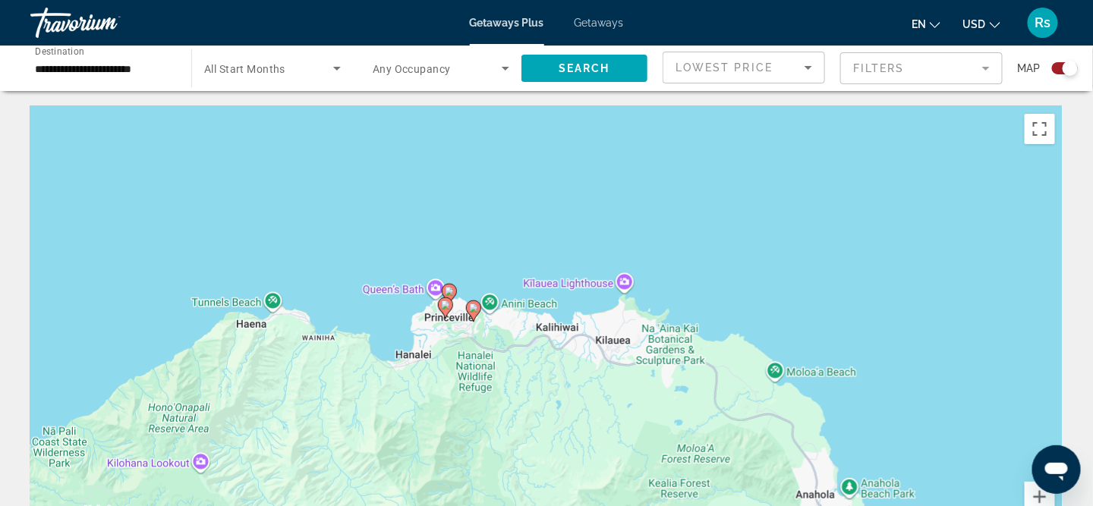
drag, startPoint x: 454, startPoint y: 322, endPoint x: 641, endPoint y: 514, distance: 267.9
click at [641, 506] on html "**********" at bounding box center [546, 253] width 1093 height 506
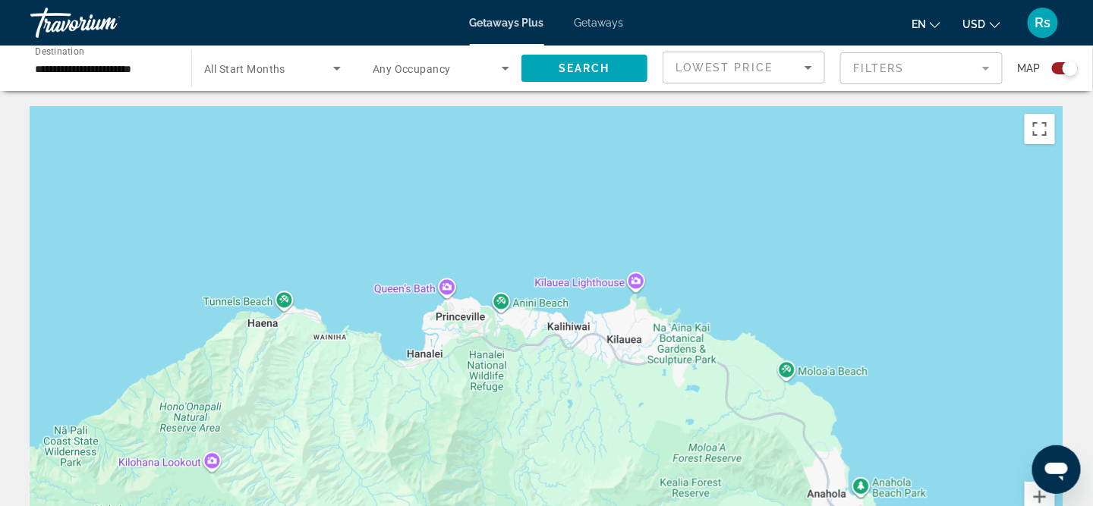
click at [496, 342] on div "Main content" at bounding box center [546, 333] width 1032 height 455
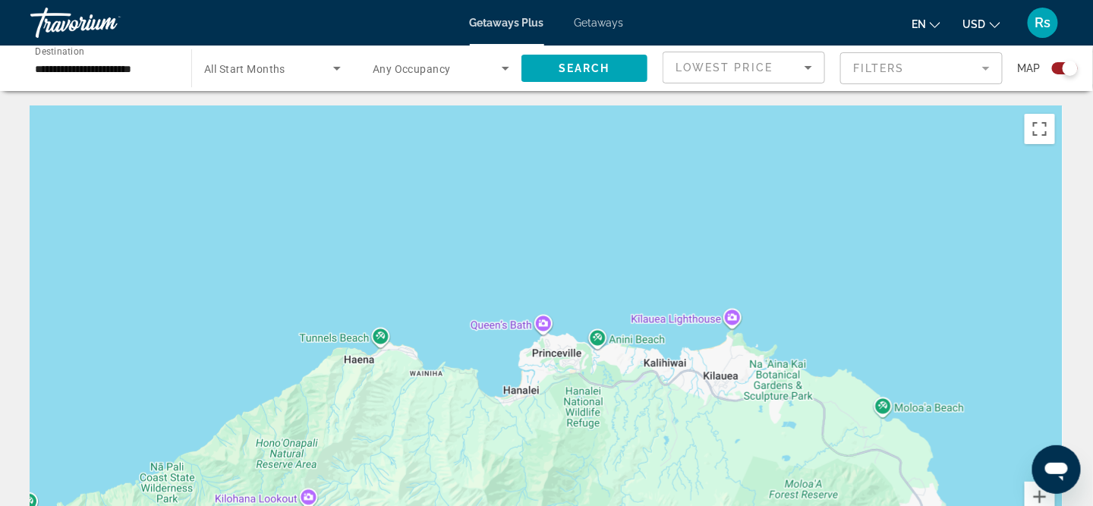
drag, startPoint x: 508, startPoint y: 420, endPoint x: 521, endPoint y: 452, distance: 35.1
click at [521, 453] on div "Main content" at bounding box center [546, 333] width 1032 height 455
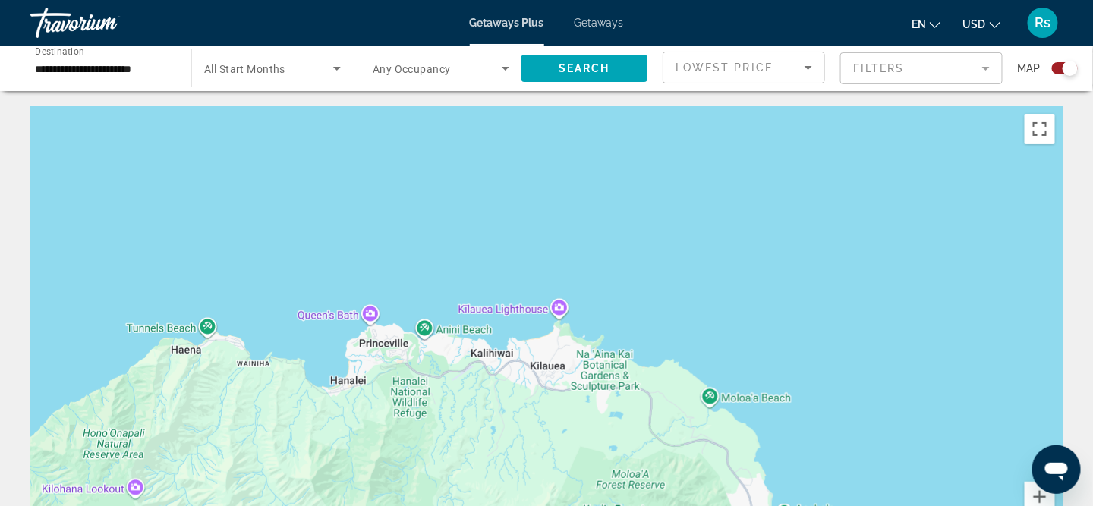
click at [392, 336] on div "Main content" at bounding box center [546, 333] width 1032 height 455
click at [1054, 67] on div "Search widget" at bounding box center [1065, 68] width 26 height 12
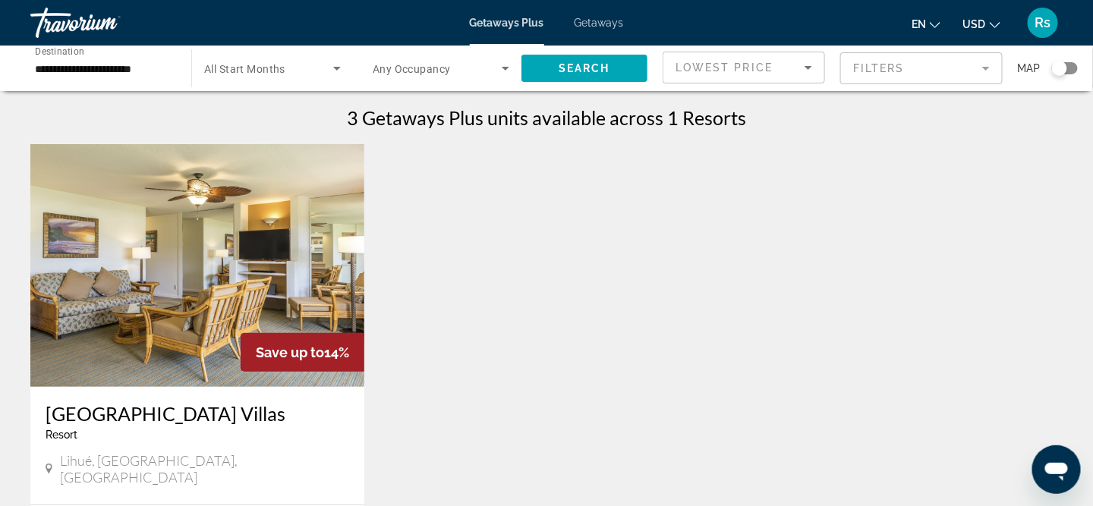
click at [1070, 68] on div "Search widget" at bounding box center [1065, 68] width 26 height 12
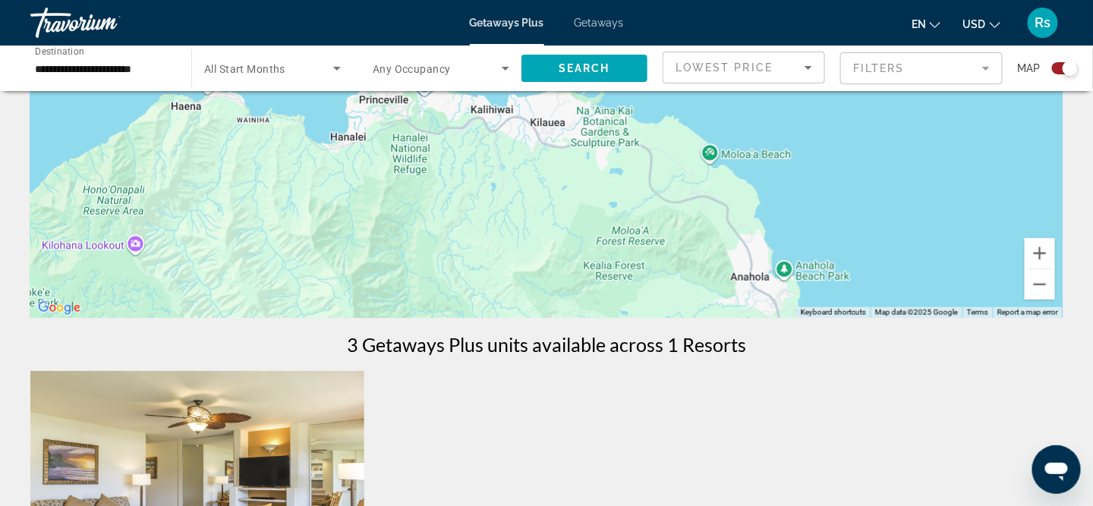
scroll to position [228, 0]
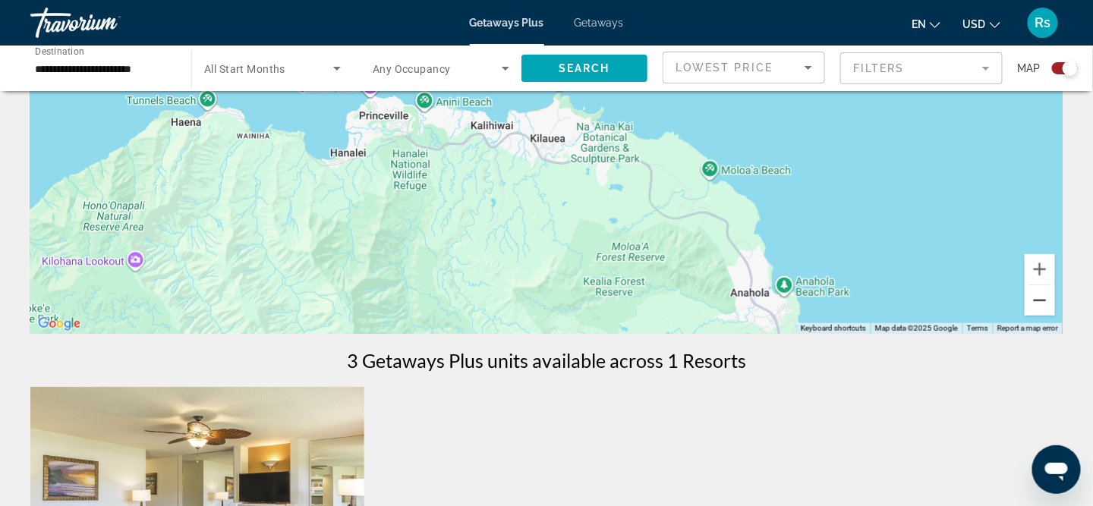
click at [1042, 298] on button "Zoom out" at bounding box center [1040, 300] width 30 height 30
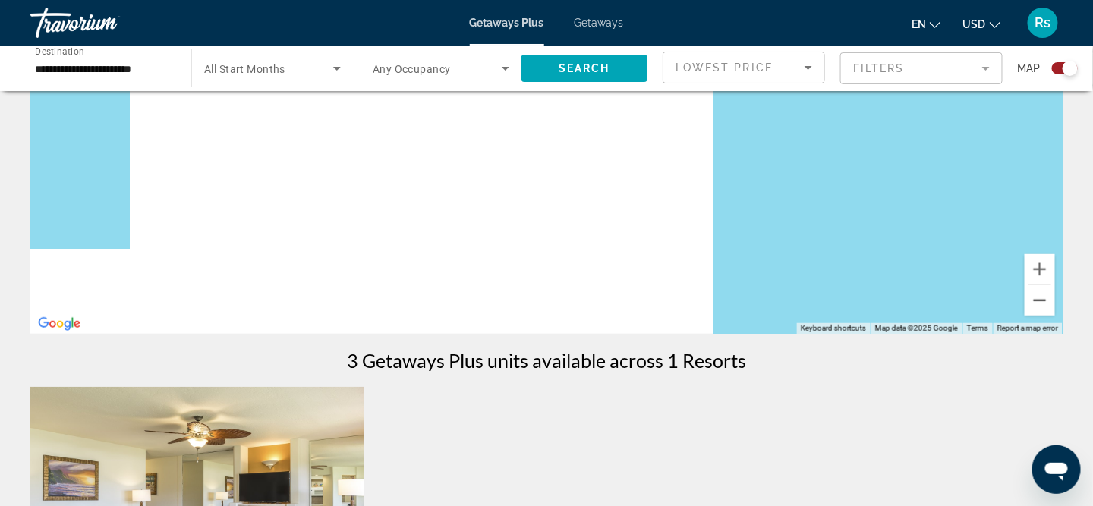
click at [1041, 297] on button "Zoom out" at bounding box center [1040, 300] width 30 height 30
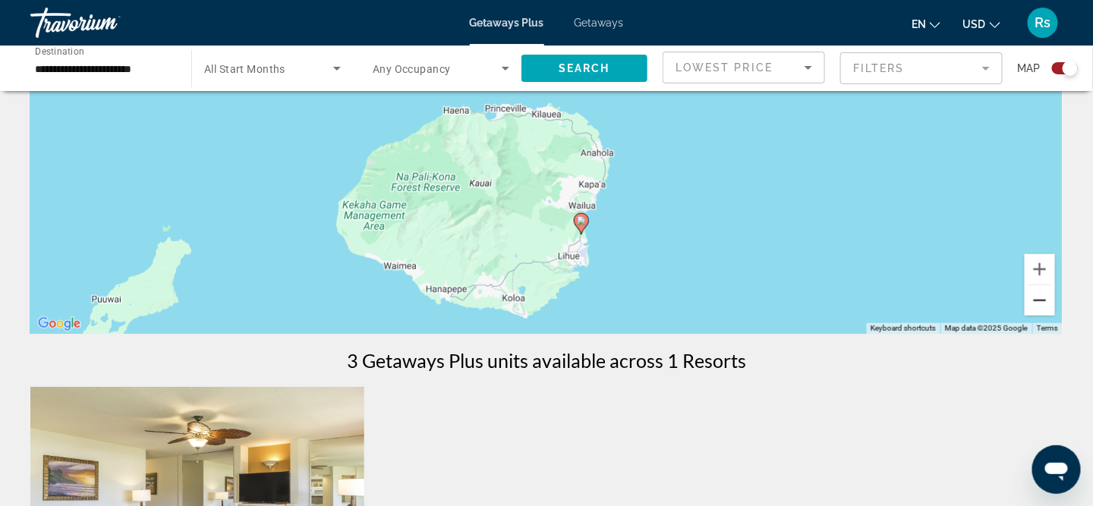
click at [1041, 297] on button "Zoom out" at bounding box center [1040, 300] width 30 height 30
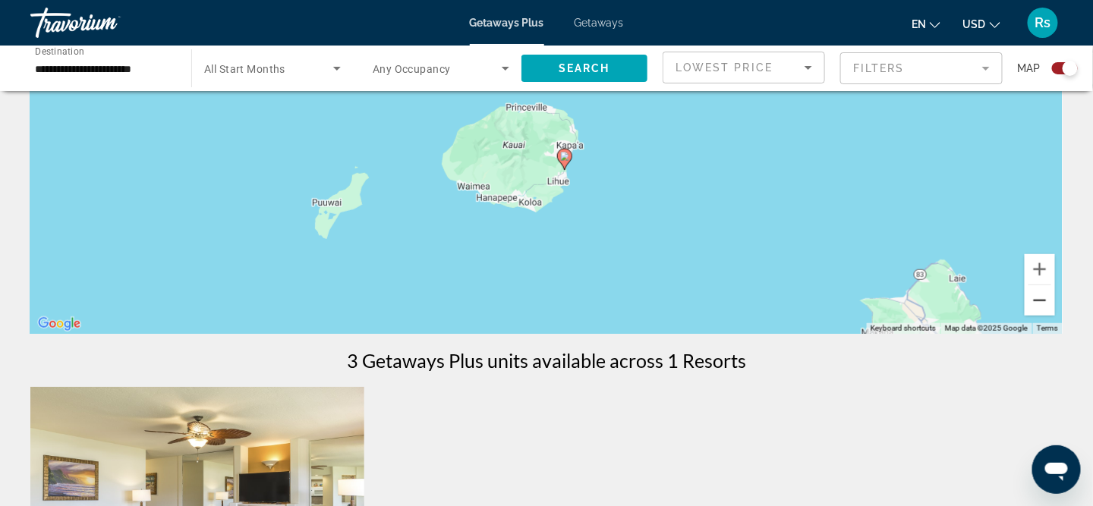
click at [1040, 297] on button "Zoom out" at bounding box center [1040, 300] width 30 height 30
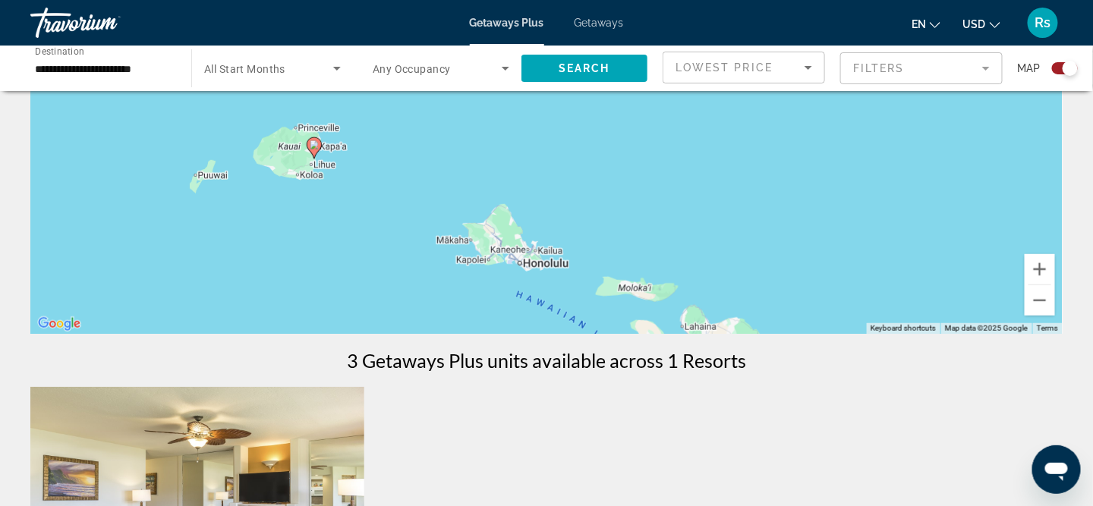
drag, startPoint x: 584, startPoint y: 291, endPoint x: 462, endPoint y: 263, distance: 125.6
click at [462, 263] on div "To activate drag with keyboard, press Alt + Enter. Once in keyboard drag state,…" at bounding box center [546, 106] width 1032 height 455
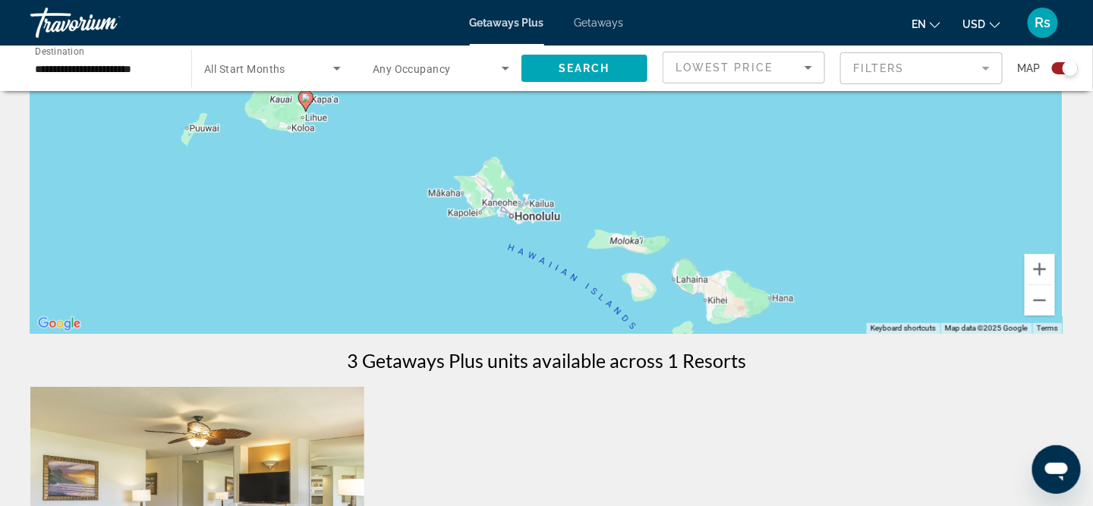
click at [504, 184] on div "To activate drag with keyboard, press Alt + Enter. Once in keyboard drag state,…" at bounding box center [546, 106] width 1032 height 455
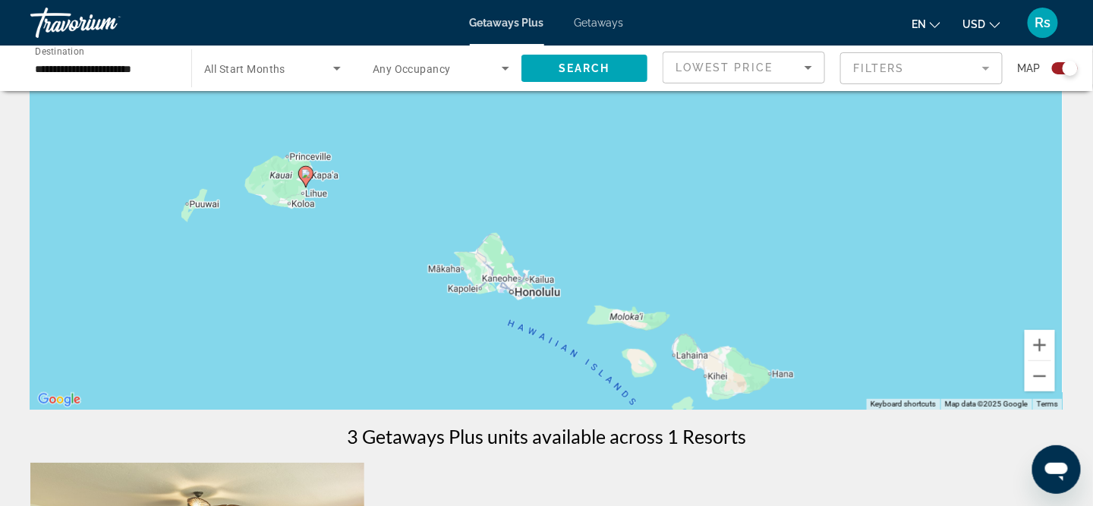
scroll to position [0, 0]
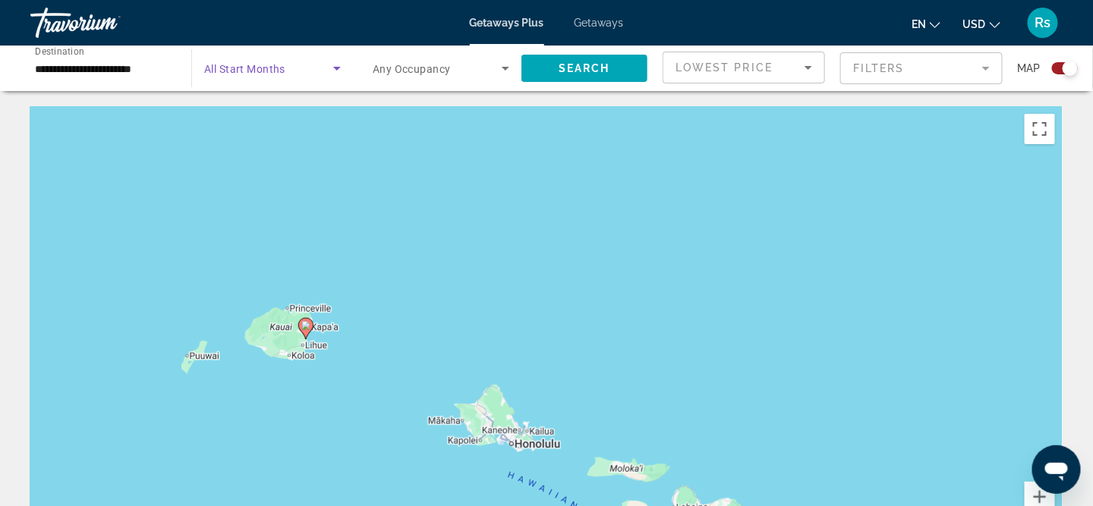
click at [336, 66] on icon "Search widget" at bounding box center [337, 68] width 18 height 18
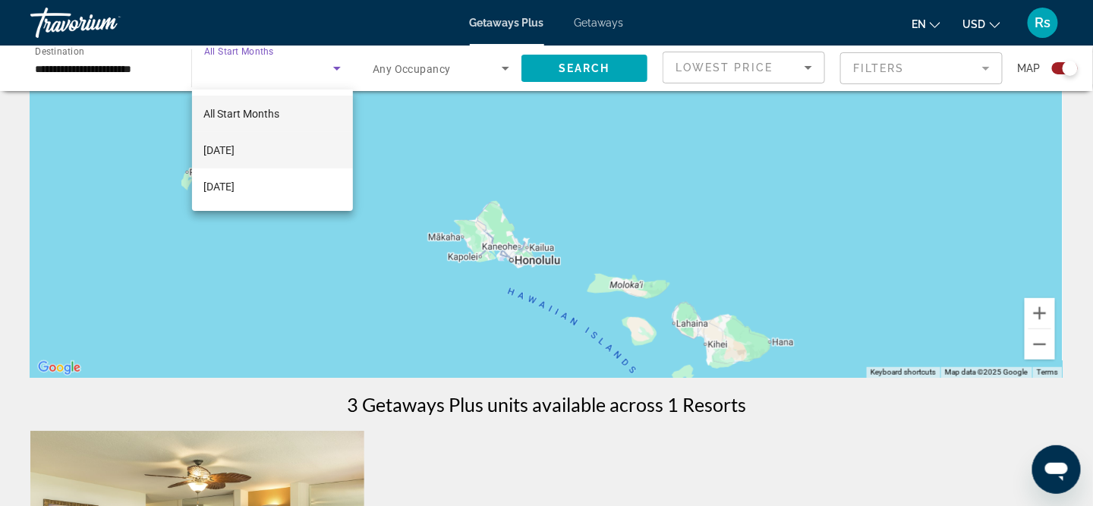
scroll to position [228, 0]
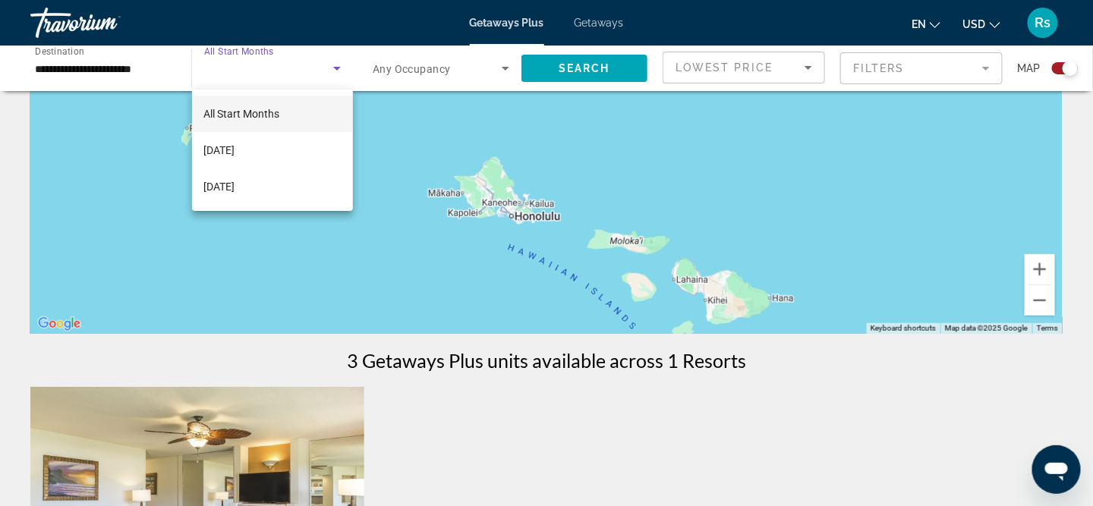
click at [130, 241] on div at bounding box center [546, 253] width 1093 height 506
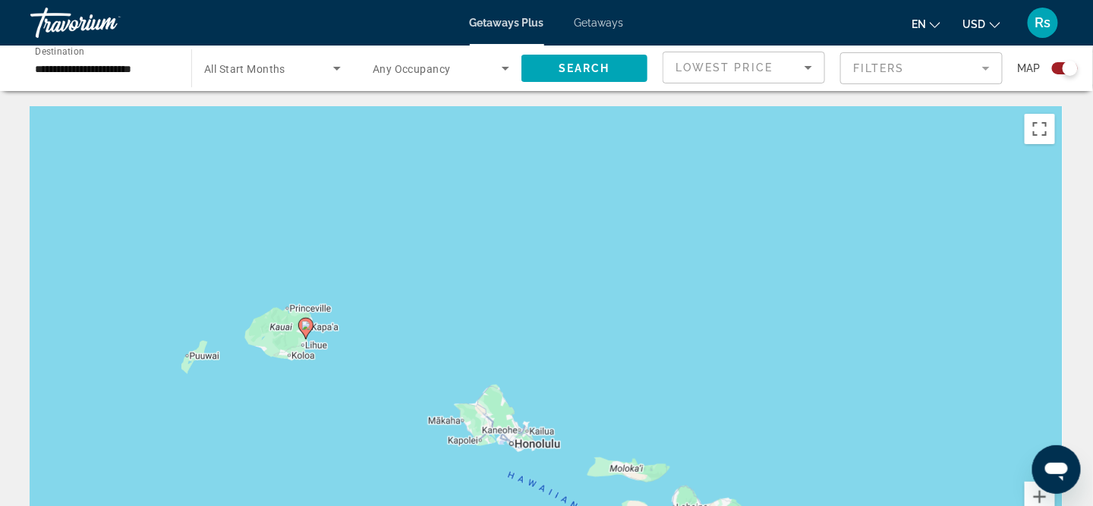
scroll to position [0, 0]
click at [610, 66] on span "Search" at bounding box center [585, 68] width 52 height 12
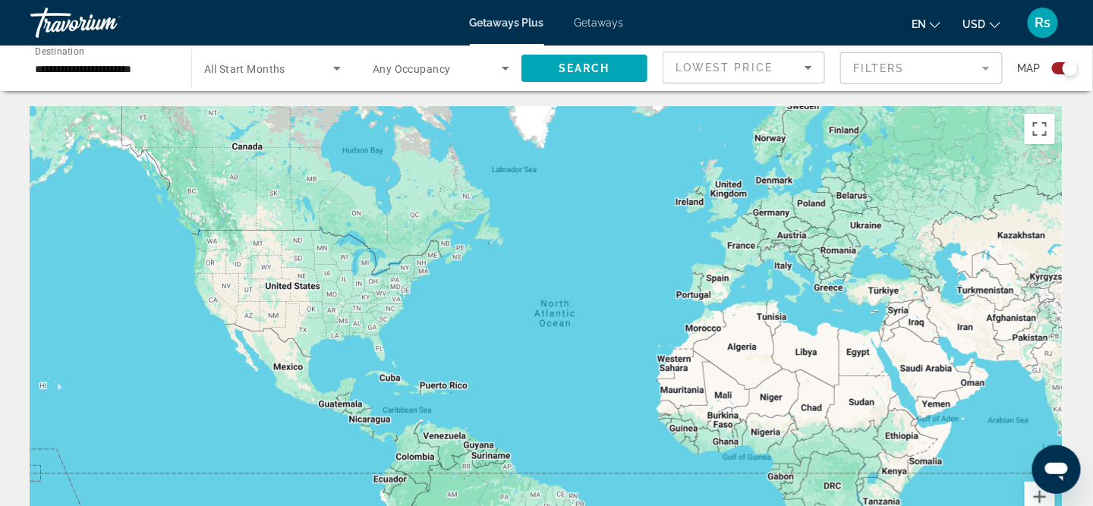
drag, startPoint x: 353, startPoint y: 324, endPoint x: 410, endPoint y: 328, distance: 57.1
click at [410, 328] on div "Main content" at bounding box center [546, 333] width 1032 height 455
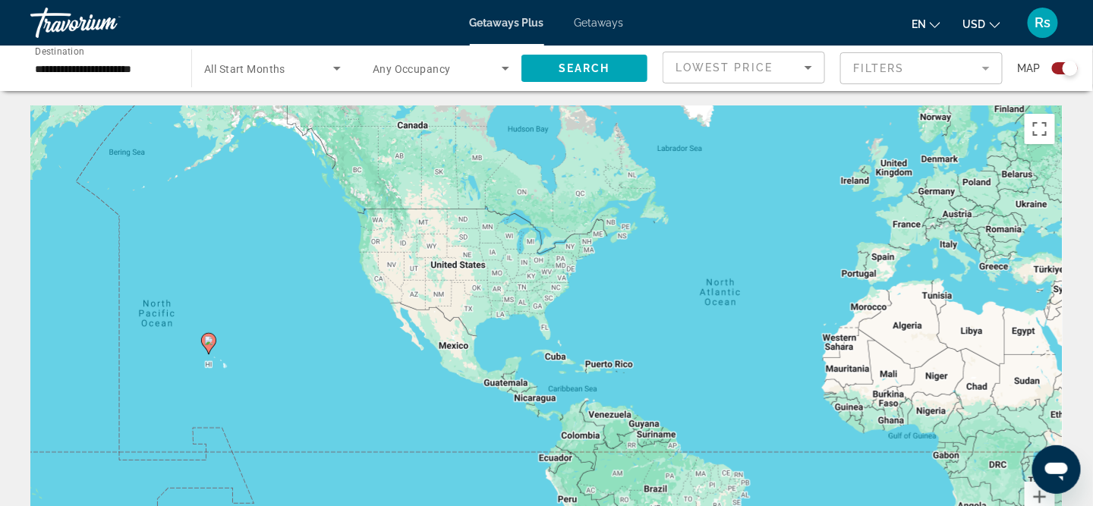
drag, startPoint x: 93, startPoint y: 328, endPoint x: 259, endPoint y: 307, distance: 166.8
click at [259, 307] on div "To activate drag with keyboard, press Alt + Enter. Once in keyboard drag state,…" at bounding box center [546, 333] width 1032 height 455
click at [120, 71] on input "**********" at bounding box center [103, 69] width 137 height 18
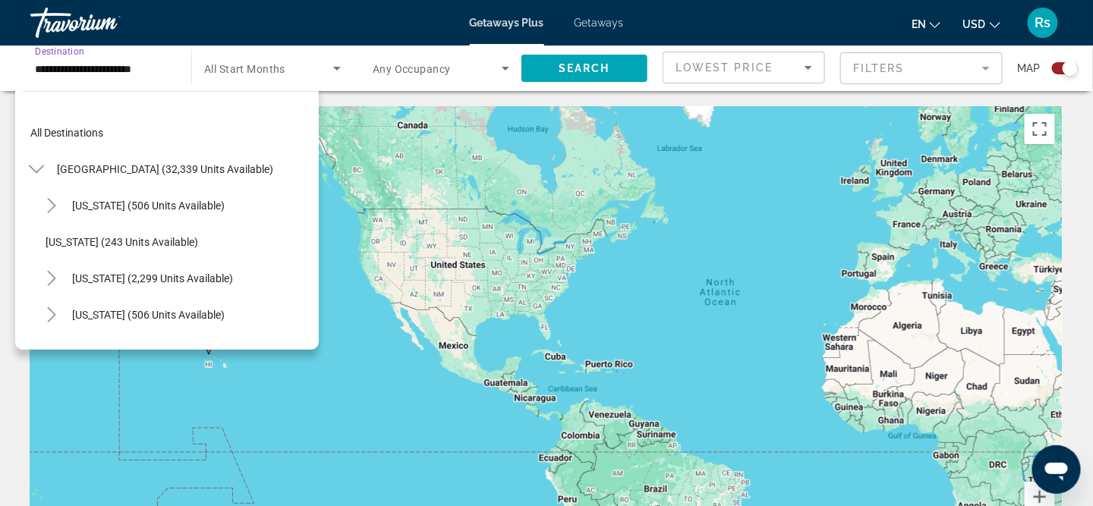
scroll to position [308, 0]
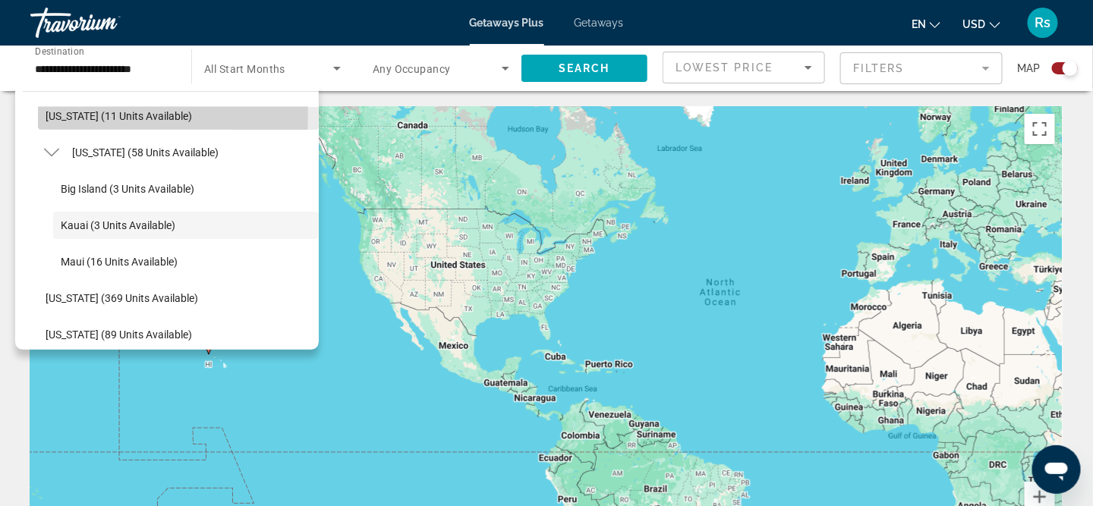
click at [77, 114] on span "[US_STATE] (11 units available)" at bounding box center [119, 116] width 147 height 12
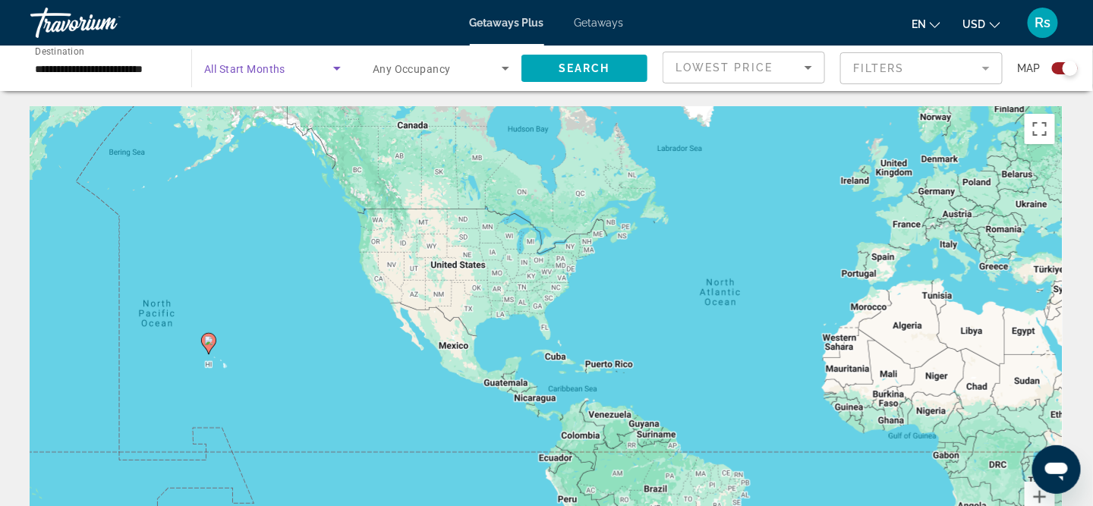
click at [339, 68] on icon "Search widget" at bounding box center [337, 68] width 18 height 18
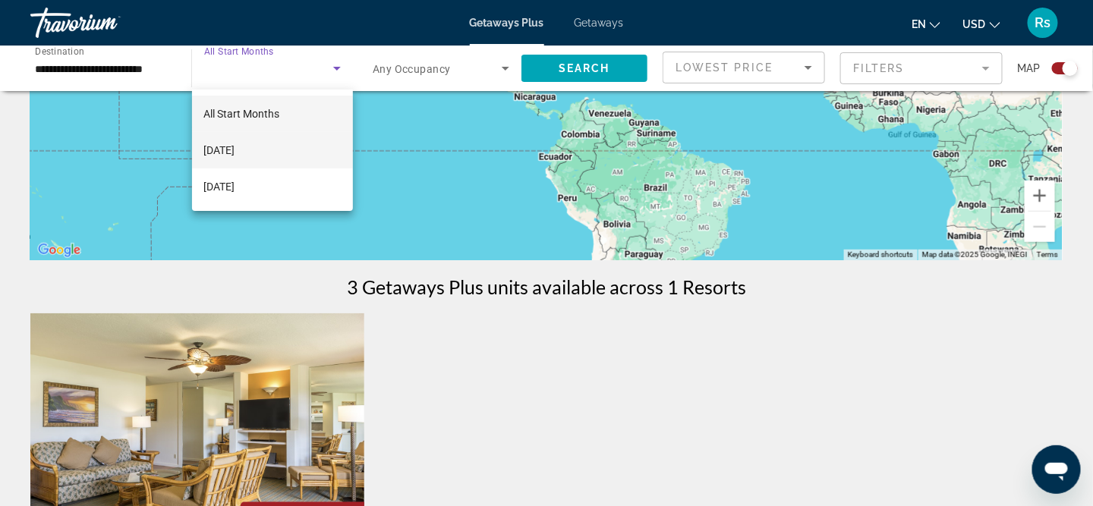
scroll to position [304, 0]
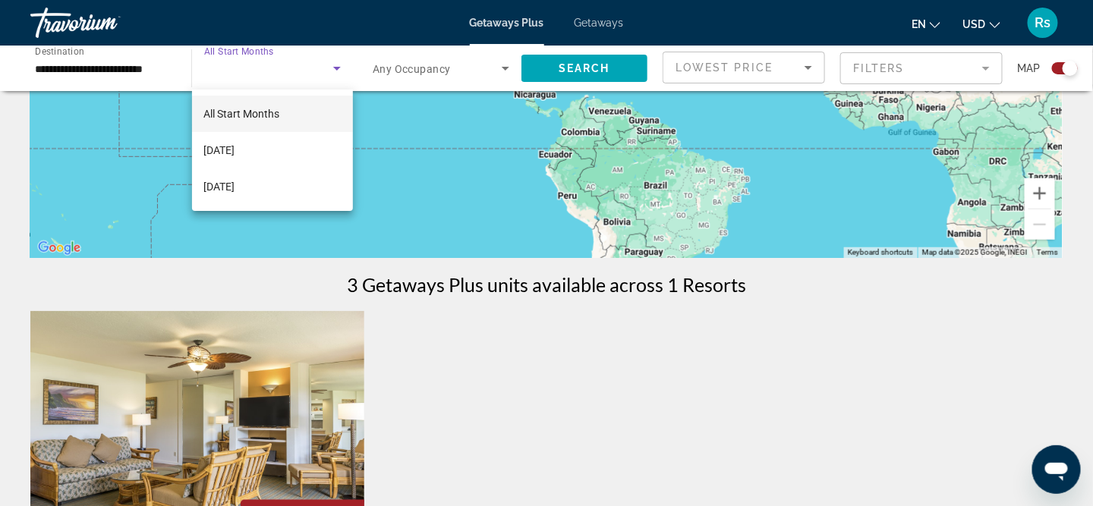
click at [402, 189] on div at bounding box center [546, 253] width 1093 height 506
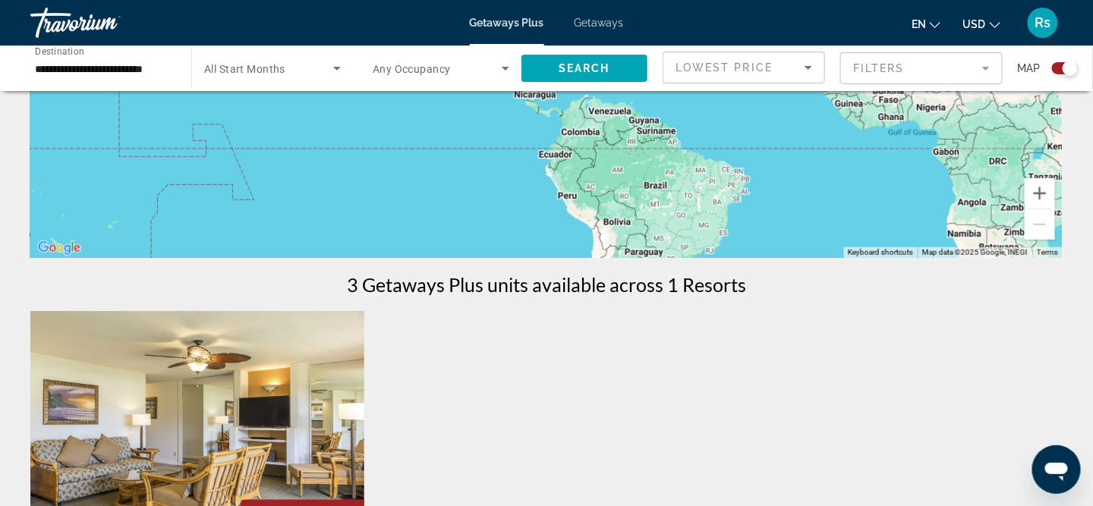
click at [59, 67] on input "**********" at bounding box center [103, 69] width 137 height 18
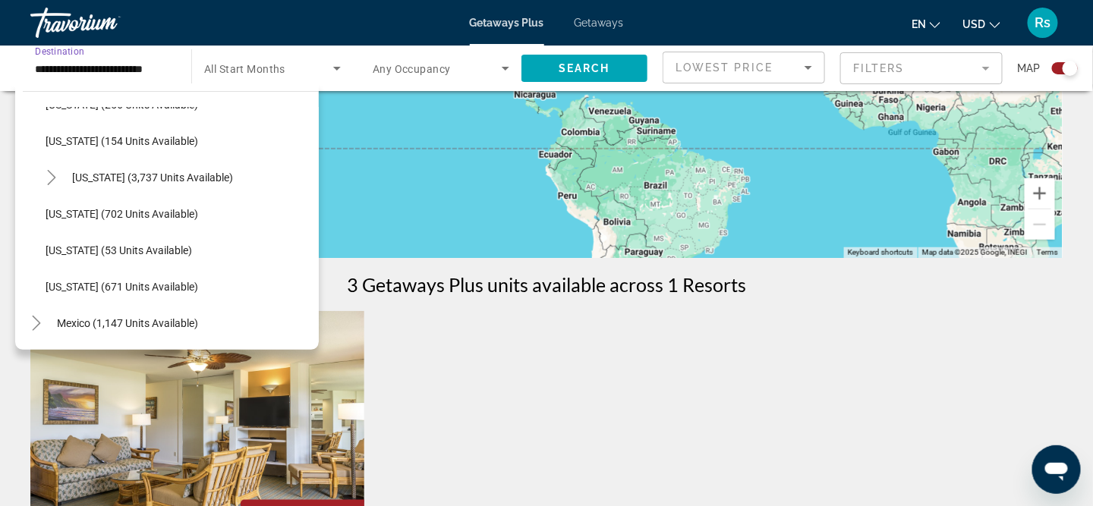
scroll to position [1413, 0]
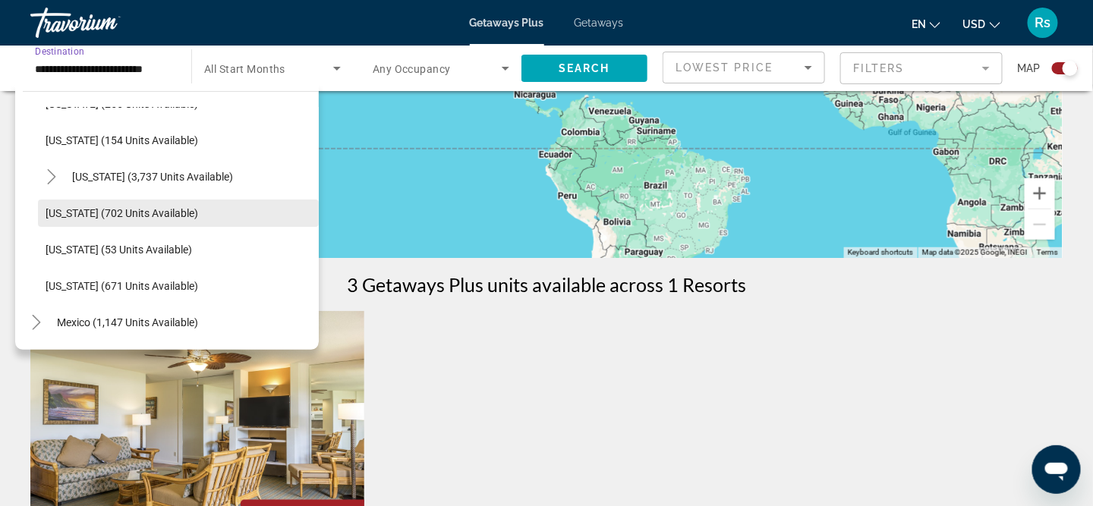
click at [131, 216] on span "[US_STATE] (702 units available)" at bounding box center [122, 213] width 153 height 12
type input "**********"
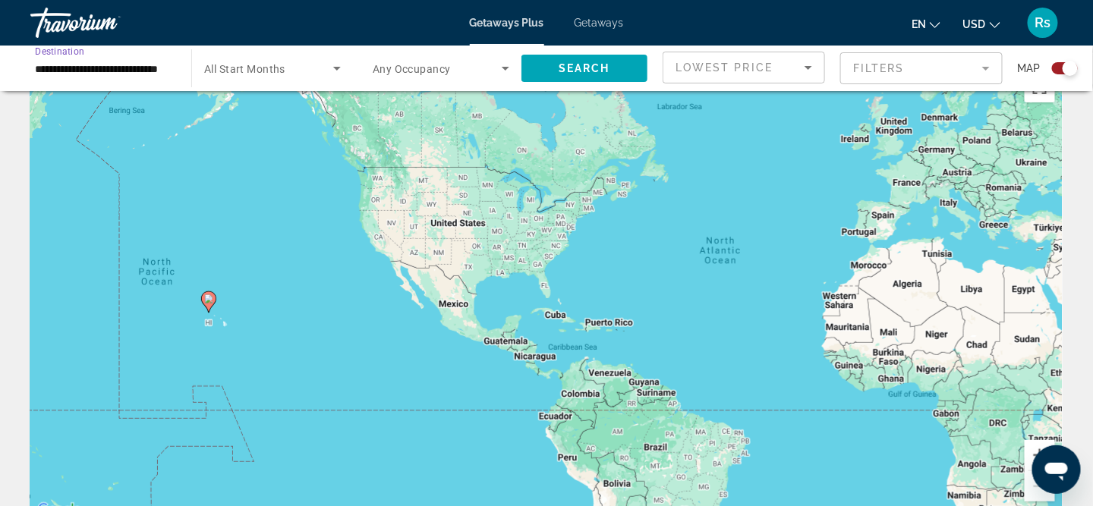
scroll to position [0, 0]
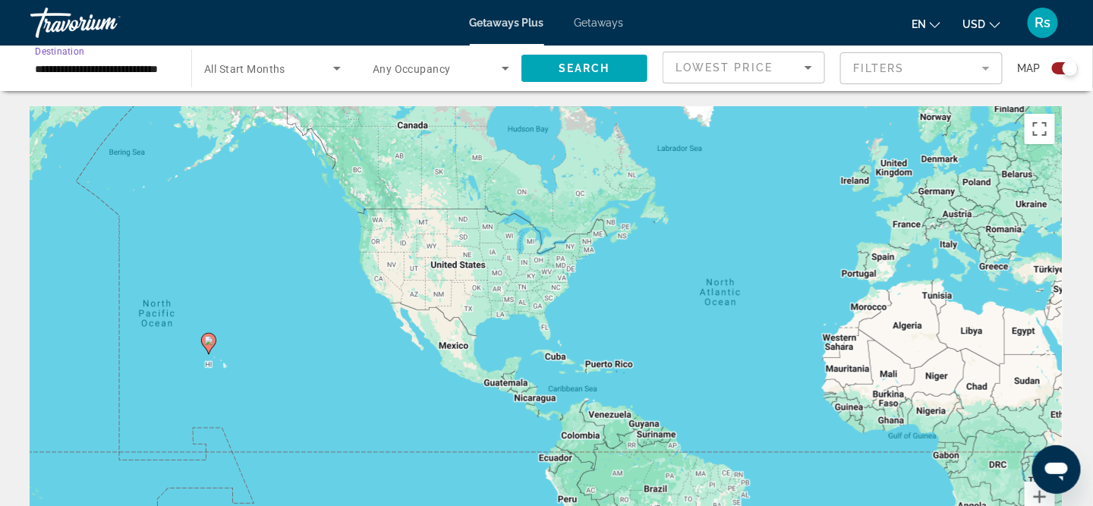
click at [338, 68] on icon "Search widget" at bounding box center [337, 69] width 8 height 4
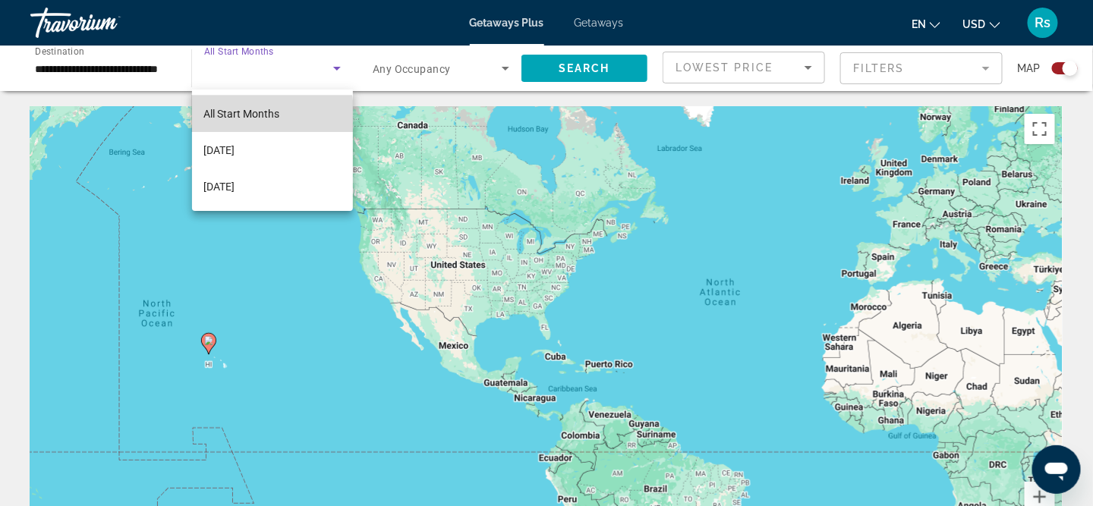
click at [235, 118] on span "All Start Months" at bounding box center [242, 114] width 76 height 12
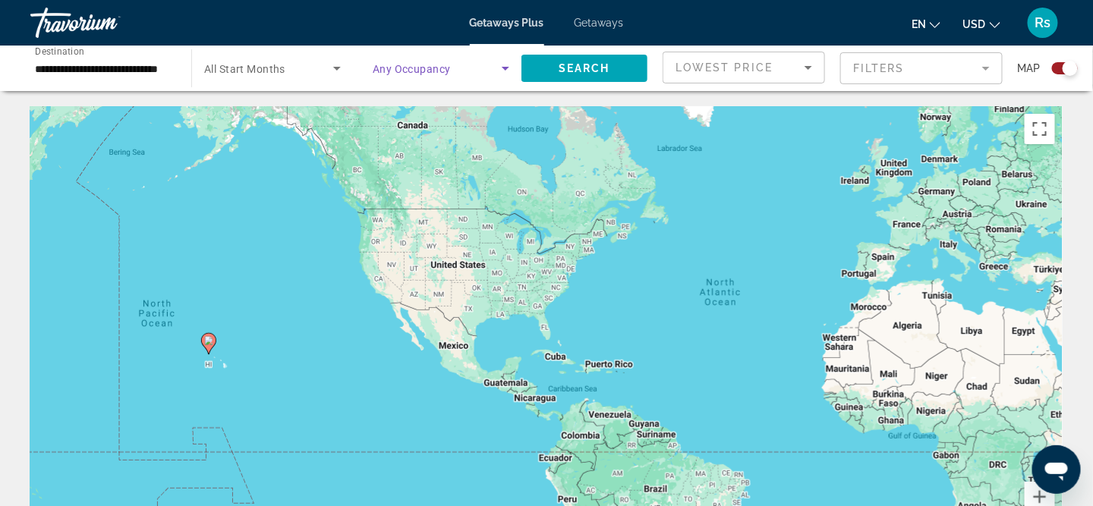
click at [506, 68] on icon "Search widget" at bounding box center [505, 68] width 18 height 18
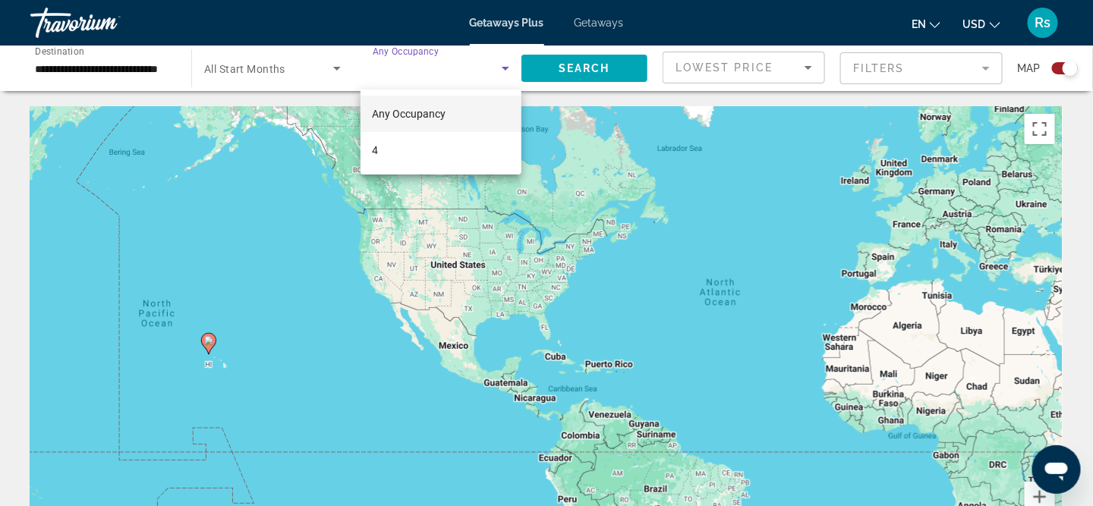
click at [440, 116] on span "Any Occupancy" at bounding box center [410, 114] width 74 height 12
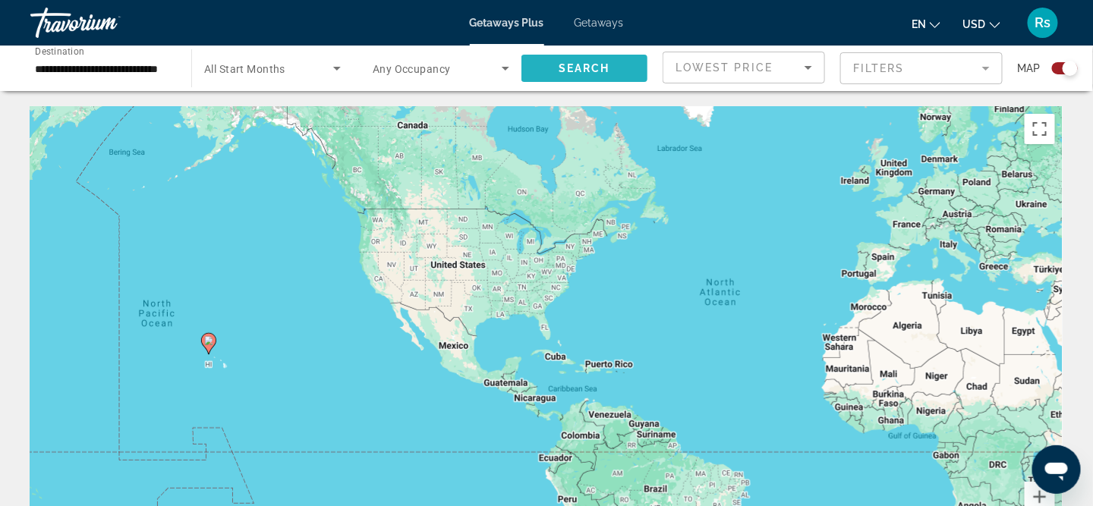
click at [569, 71] on span "Search" at bounding box center [585, 68] width 52 height 12
click at [1033, 495] on button "Zoom in" at bounding box center [1040, 497] width 30 height 30
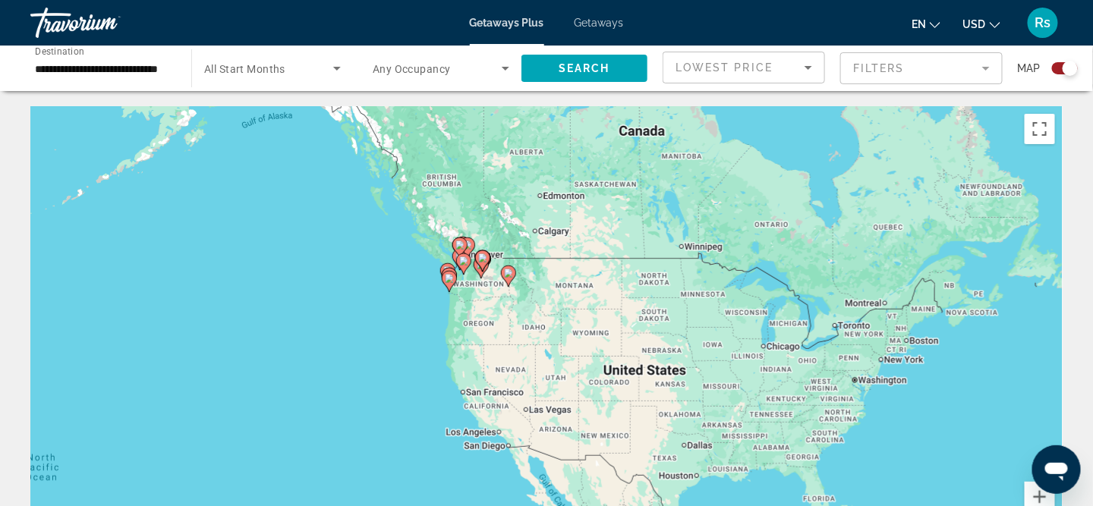
drag, startPoint x: 442, startPoint y: 211, endPoint x: 714, endPoint y: 395, distance: 328.6
click at [715, 395] on div "To activate drag with keyboard, press Alt + Enter. Once in keyboard drag state,…" at bounding box center [546, 333] width 1032 height 455
click at [1041, 495] on button "Zoom in" at bounding box center [1040, 497] width 30 height 30
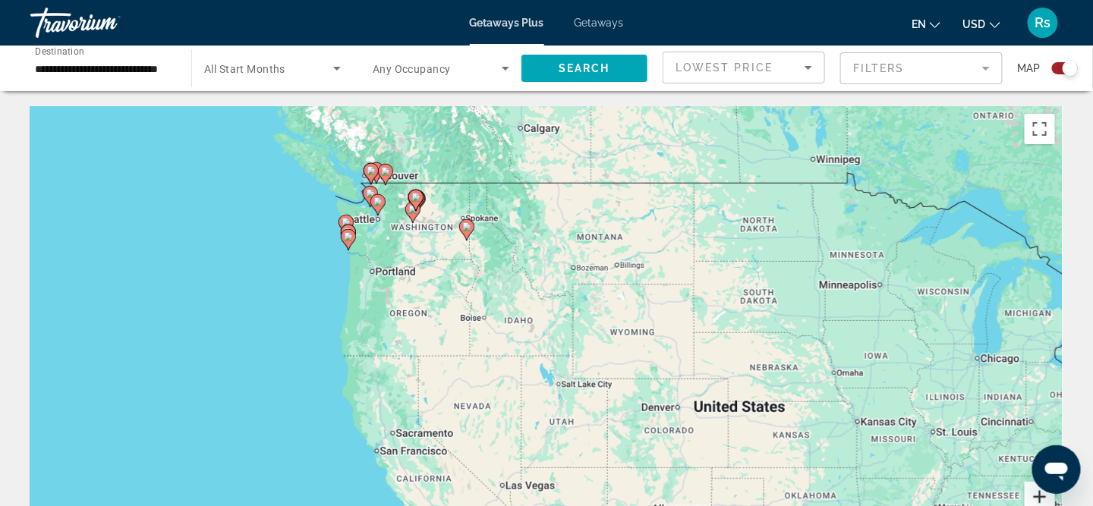
click at [1041, 495] on button "Zoom in" at bounding box center [1040, 497] width 30 height 30
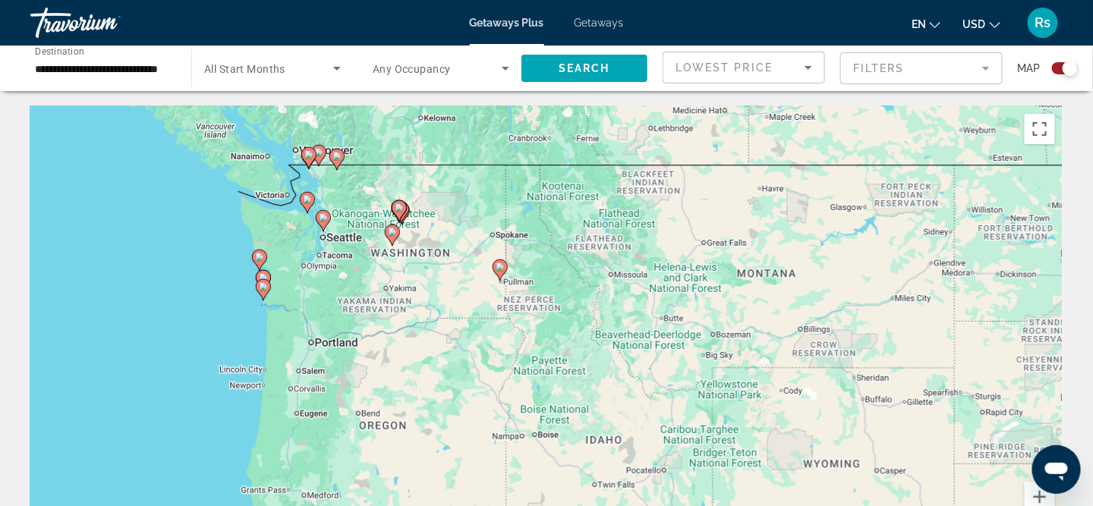
drag, startPoint x: 250, startPoint y: 228, endPoint x: 366, endPoint y: 362, distance: 177.6
click at [366, 362] on div "To activate drag with keyboard, press Alt + Enter. Once in keyboard drag state,…" at bounding box center [546, 333] width 1032 height 455
click at [263, 286] on image "Main content" at bounding box center [263, 286] width 9 height 9
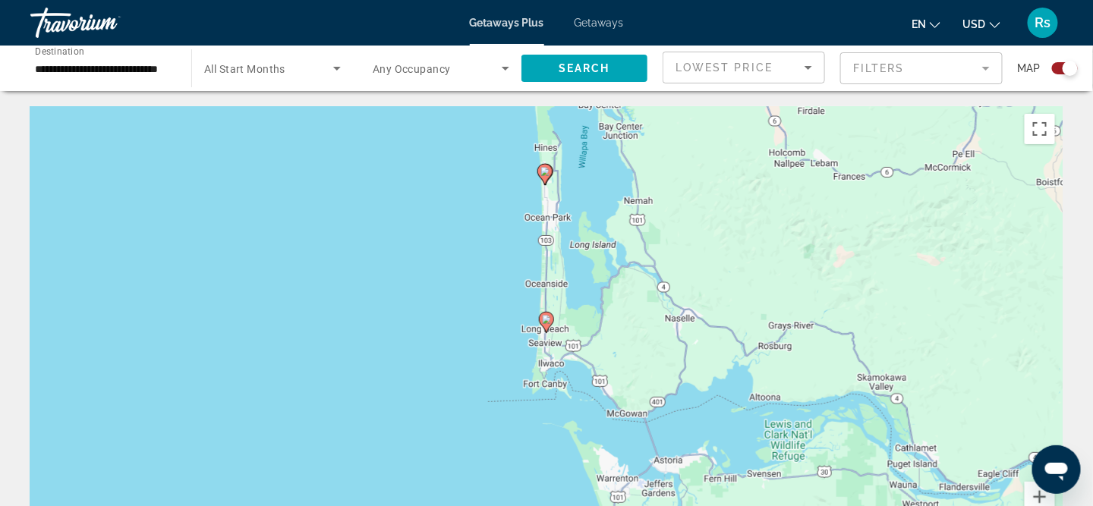
click at [548, 320] on image "Main content" at bounding box center [546, 319] width 9 height 9
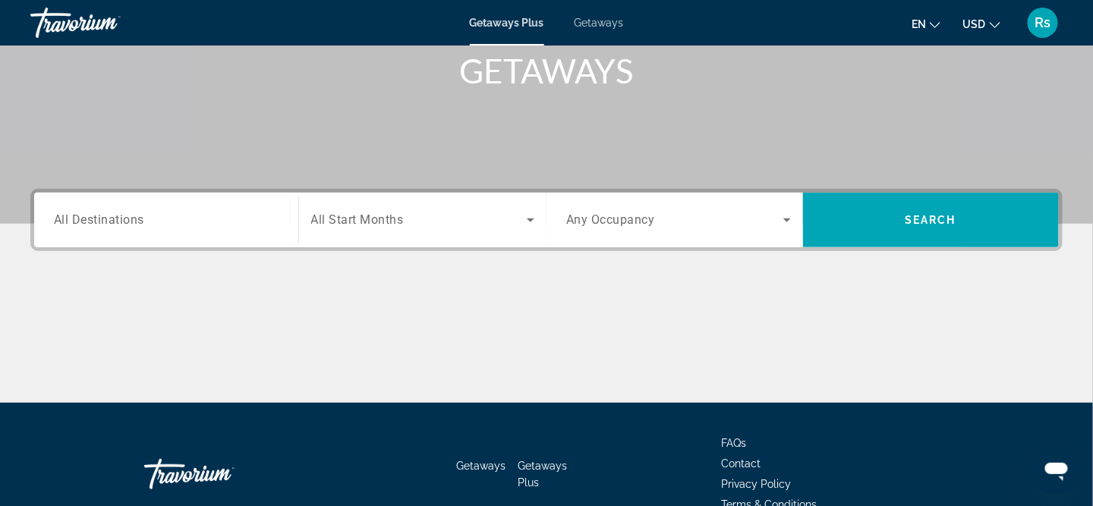
scroll to position [161, 0]
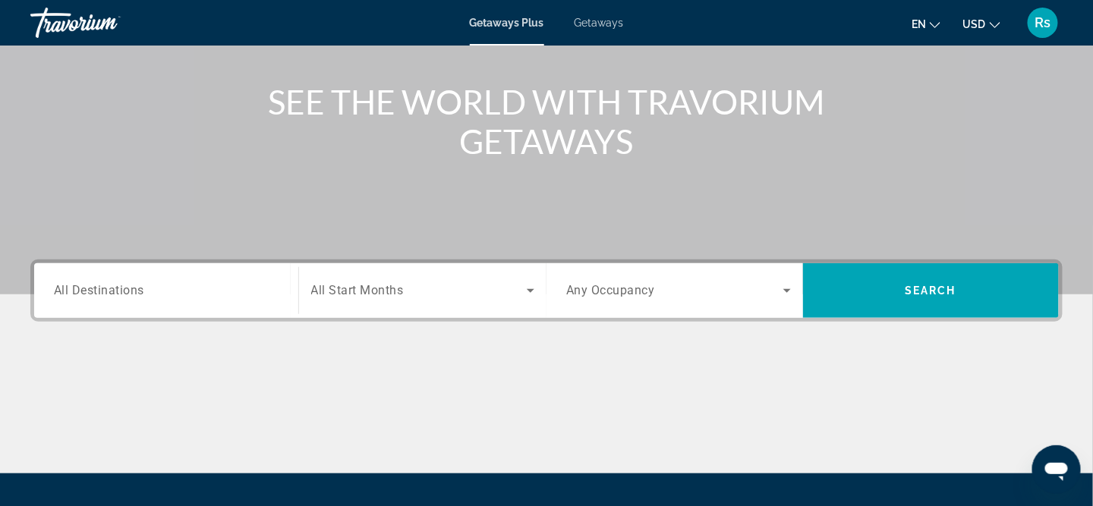
click at [101, 291] on span "All Destinations" at bounding box center [99, 290] width 90 height 14
click at [101, 291] on input "Destination All Destinations" at bounding box center [166, 291] width 225 height 18
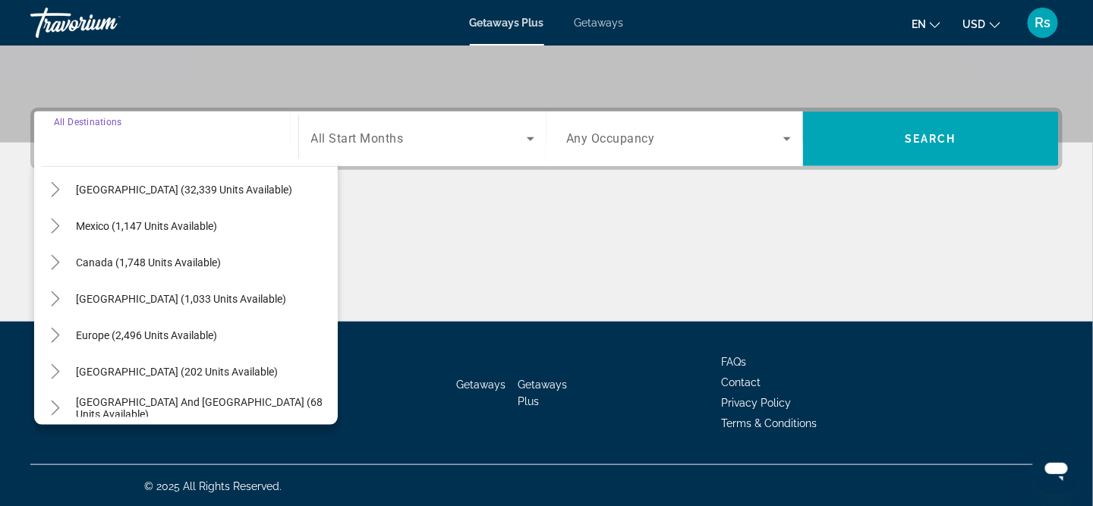
scroll to position [76, 0]
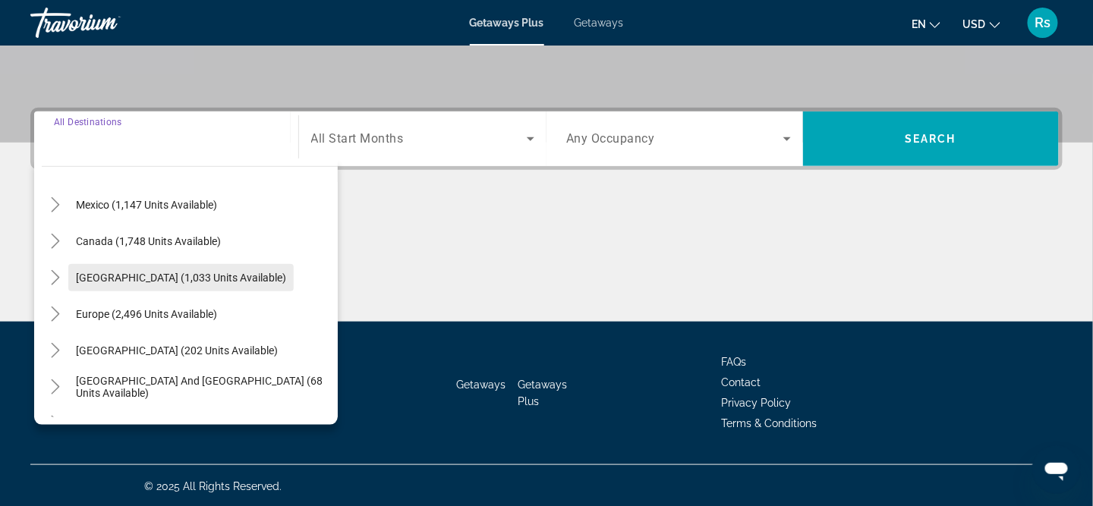
click at [148, 273] on span "[GEOGRAPHIC_DATA] (1,033 units available)" at bounding box center [181, 278] width 210 height 12
type input "**********"
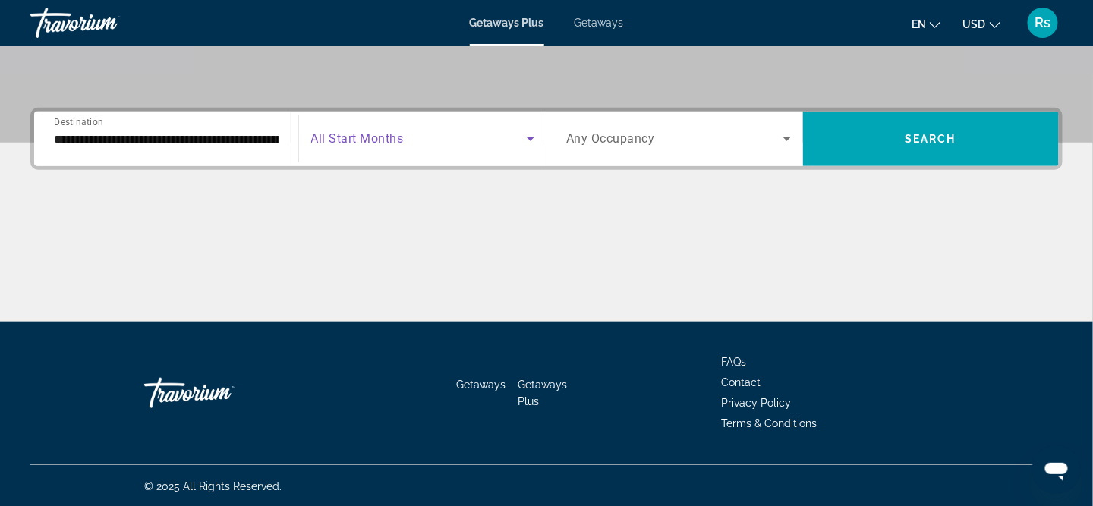
click at [533, 138] on icon "Search widget" at bounding box center [530, 139] width 18 height 18
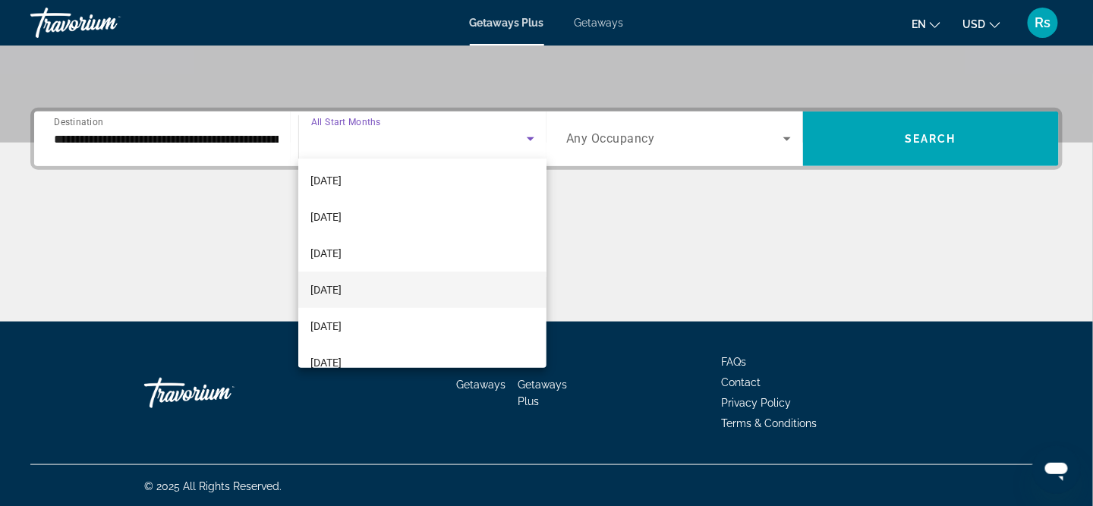
click at [387, 291] on mat-option "[DATE]" at bounding box center [422, 290] width 248 height 36
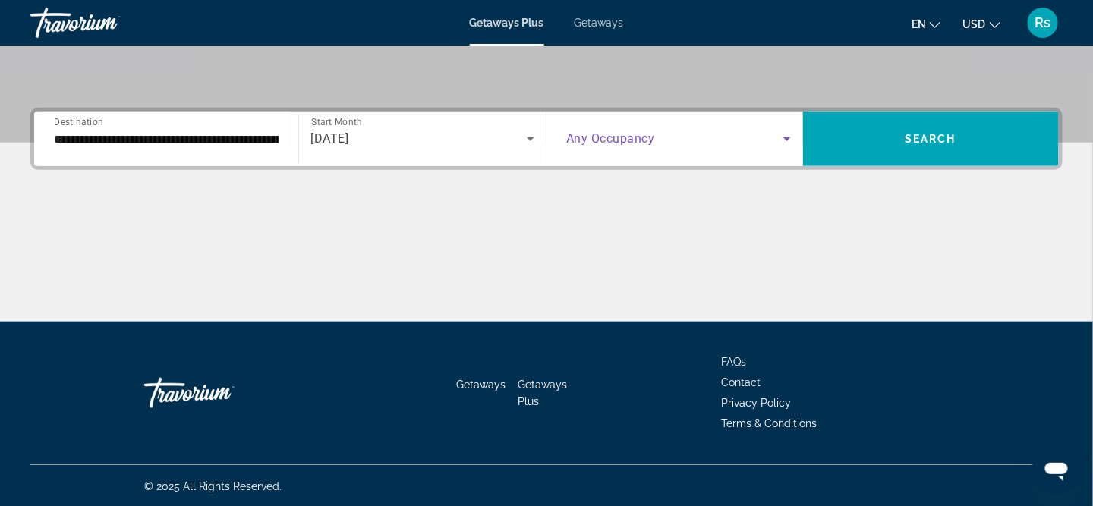
click at [788, 135] on icon "Search widget" at bounding box center [787, 139] width 18 height 18
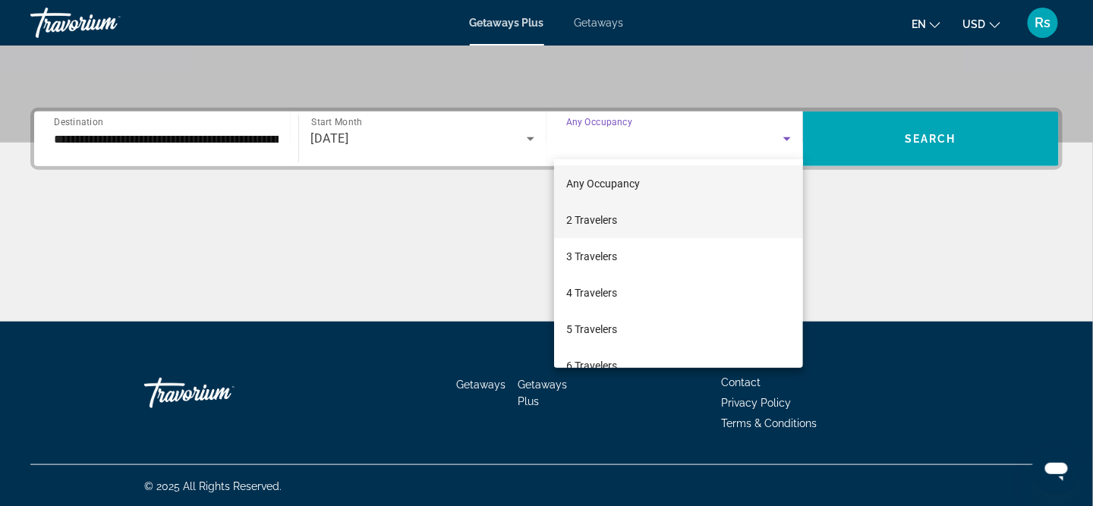
click at [569, 216] on span "2 Travelers" at bounding box center [591, 220] width 51 height 18
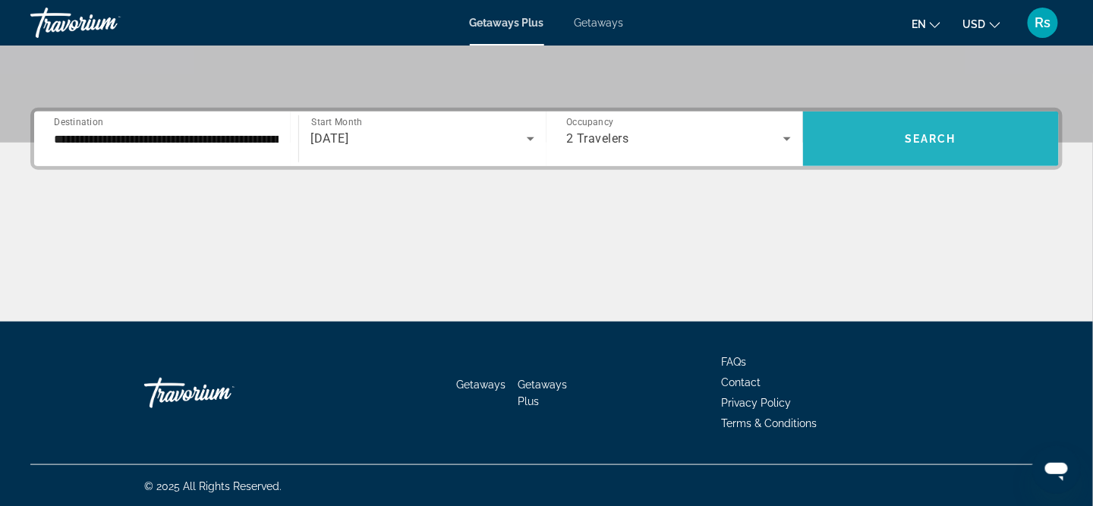
click at [896, 140] on span "Search widget" at bounding box center [931, 139] width 257 height 36
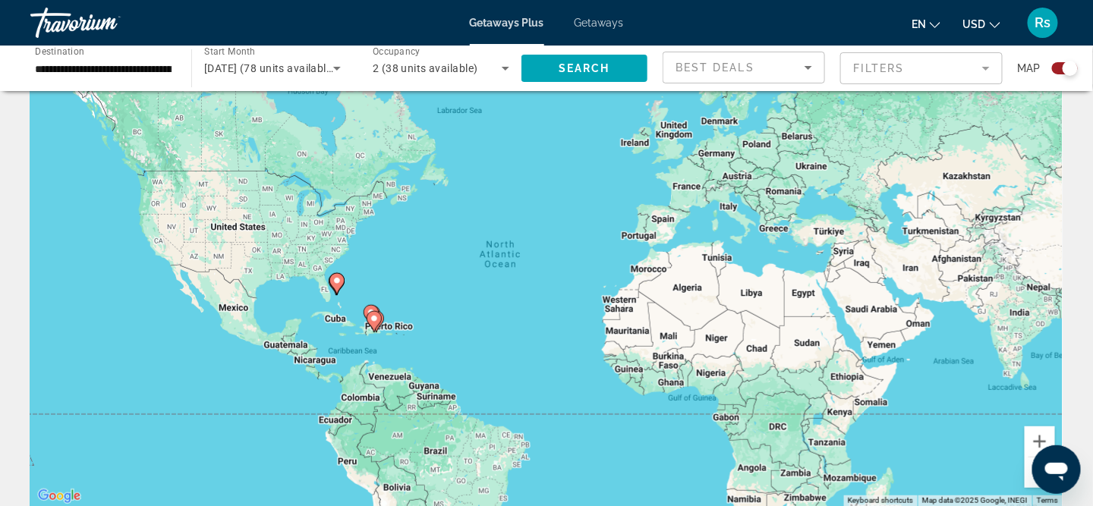
scroll to position [76, 0]
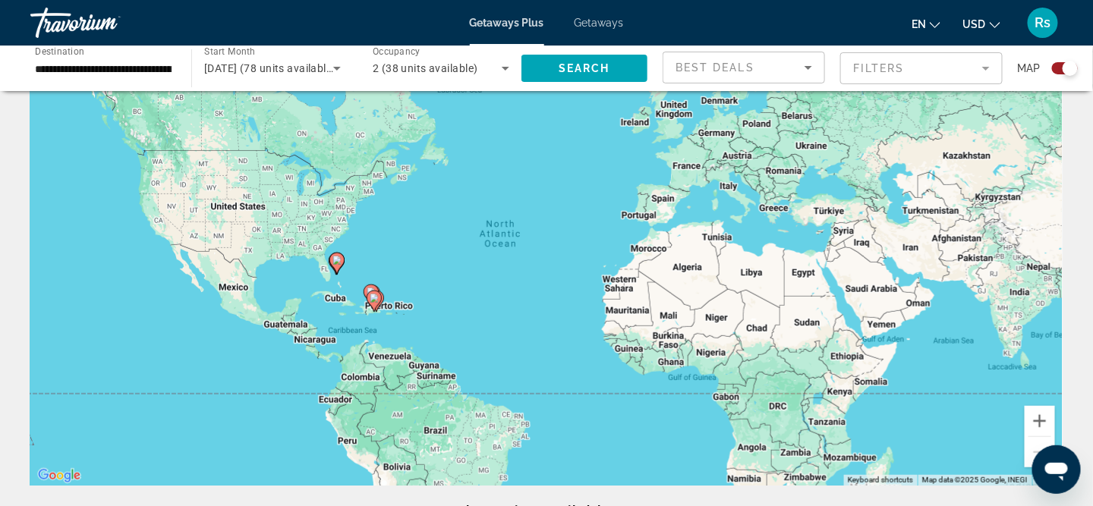
click at [1021, 417] on div "To activate drag with keyboard, press Alt + Enter. Once in keyboard drag state,…" at bounding box center [546, 257] width 1032 height 455
click at [1038, 422] on button "Zoom in" at bounding box center [1040, 421] width 30 height 30
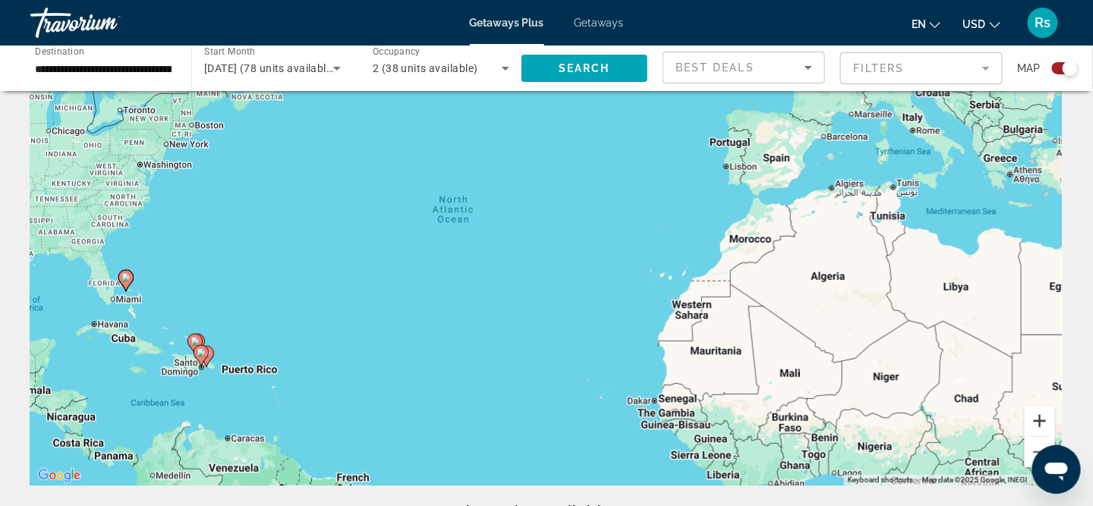
click at [1039, 422] on button "Zoom in" at bounding box center [1040, 421] width 30 height 30
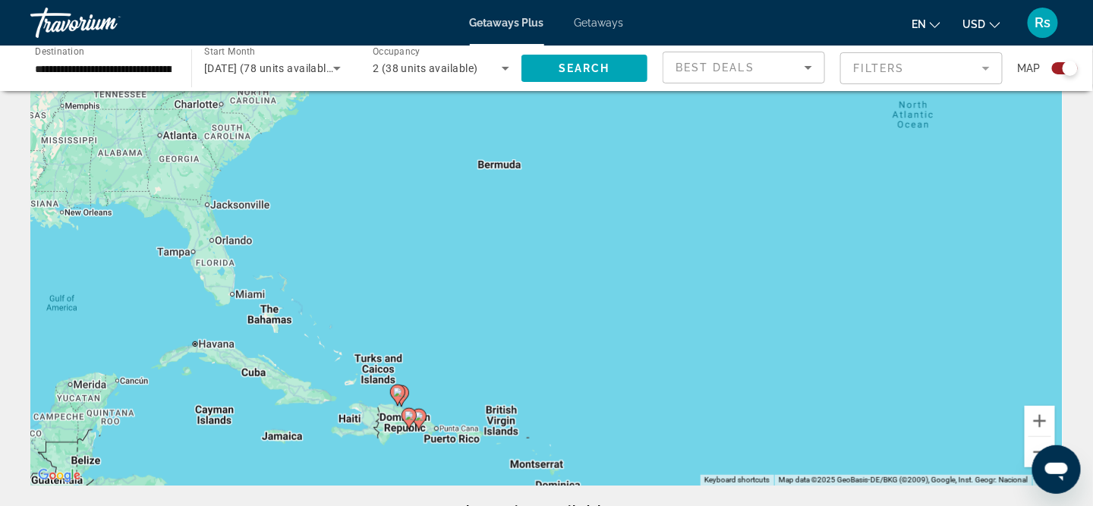
drag, startPoint x: 140, startPoint y: 303, endPoint x: 684, endPoint y: 237, distance: 548.3
click at [684, 237] on div "To activate drag with keyboard, press Alt + Enter. Once in keyboard drag state,…" at bounding box center [546, 257] width 1032 height 455
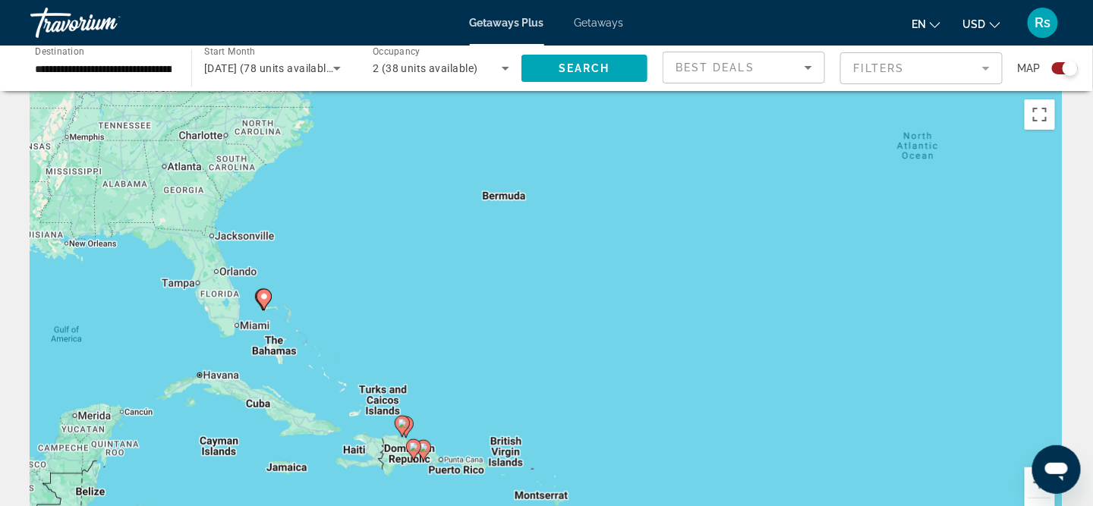
scroll to position [0, 0]
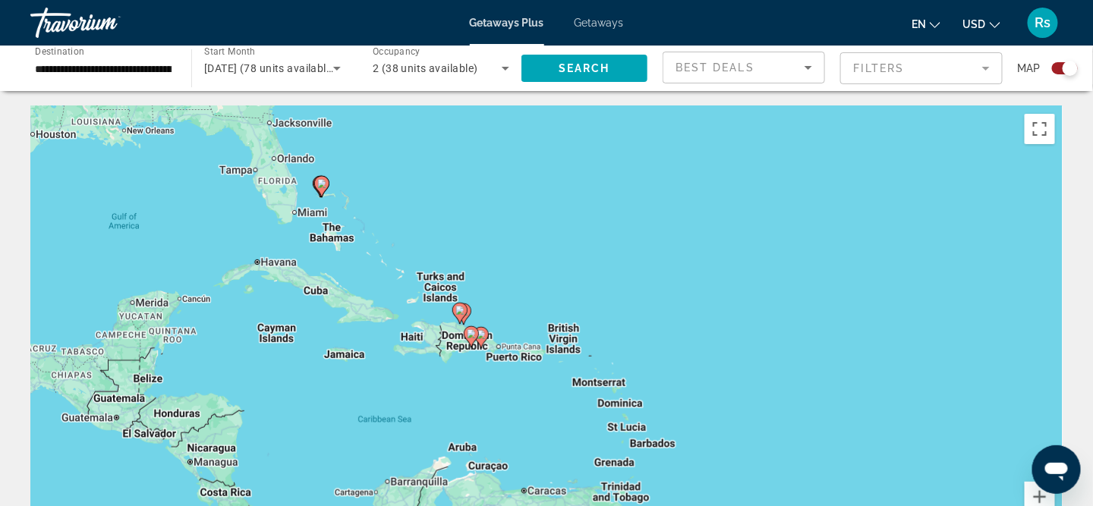
drag, startPoint x: 439, startPoint y: 375, endPoint x: 495, endPoint y: 247, distance: 140.0
click at [495, 247] on div "To activate drag with keyboard, press Alt + Enter. Once in keyboard drag state,…" at bounding box center [546, 333] width 1032 height 455
click at [989, 68] on mat-form-field "Filters" at bounding box center [921, 68] width 162 height 32
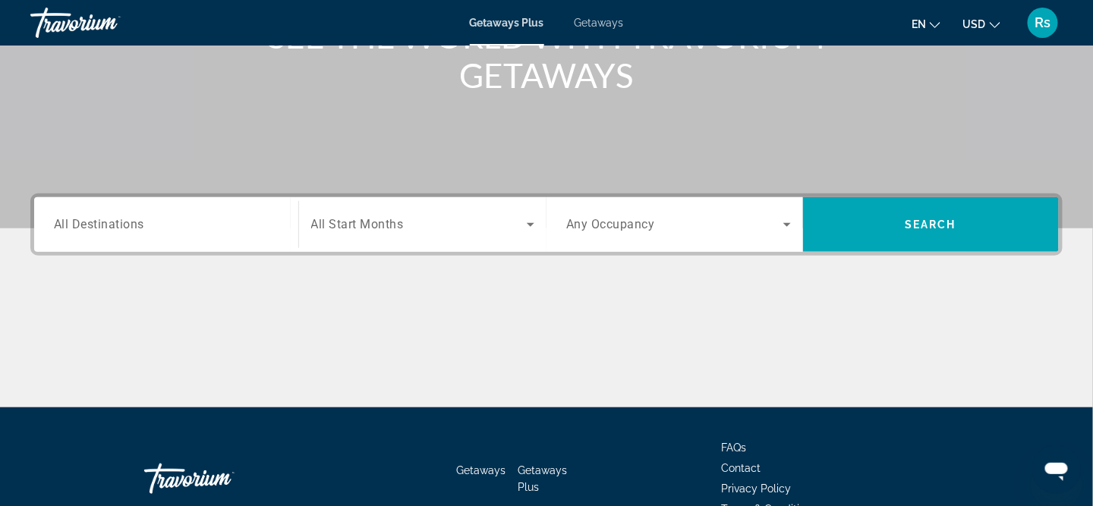
scroll to position [228, 0]
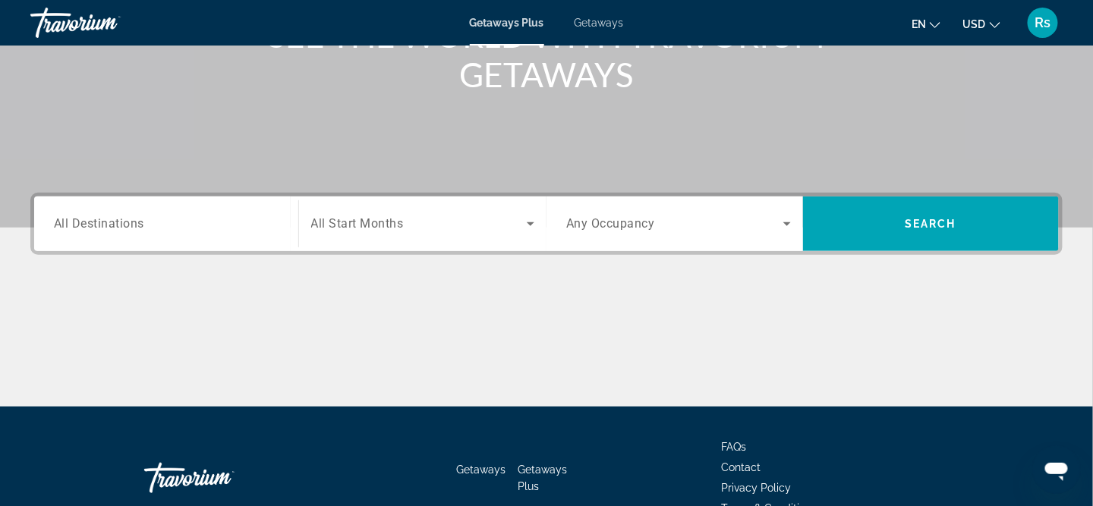
click at [93, 223] on span "All Destinations" at bounding box center [99, 223] width 90 height 14
click at [93, 223] on input "Destination All Destinations" at bounding box center [166, 225] width 225 height 18
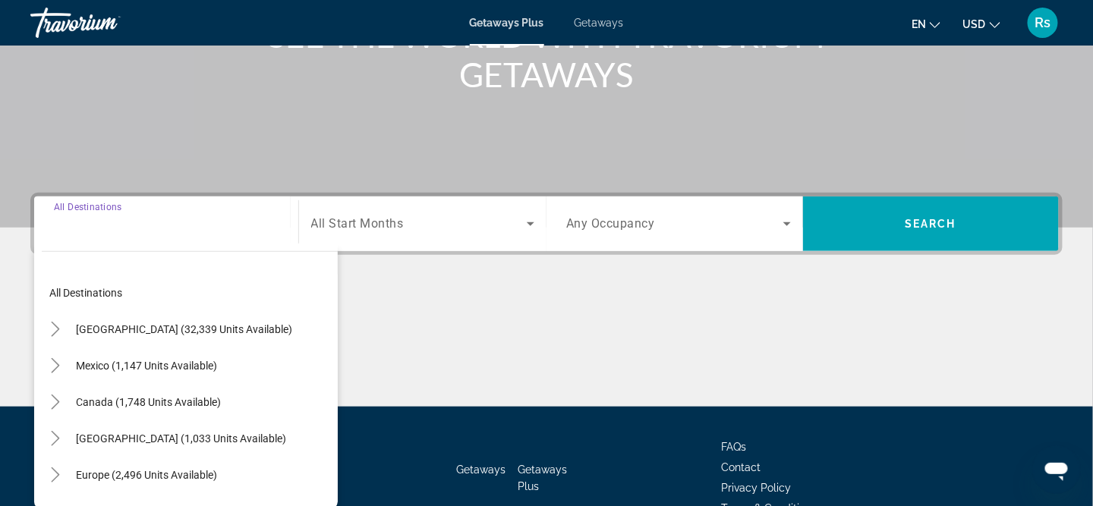
scroll to position [313, 0]
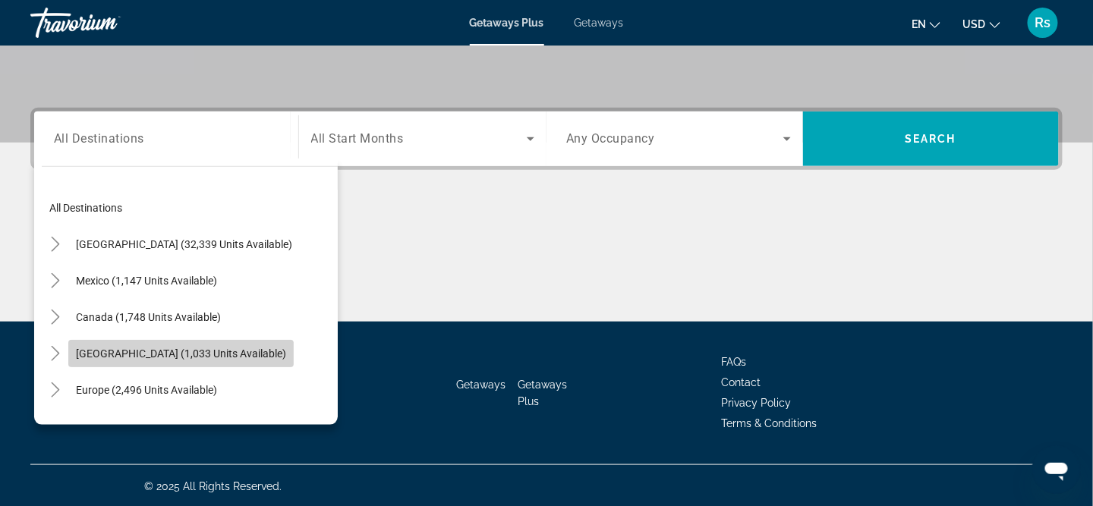
click at [143, 351] on span "[GEOGRAPHIC_DATA] (1,033 units available)" at bounding box center [181, 354] width 210 height 12
type input "**********"
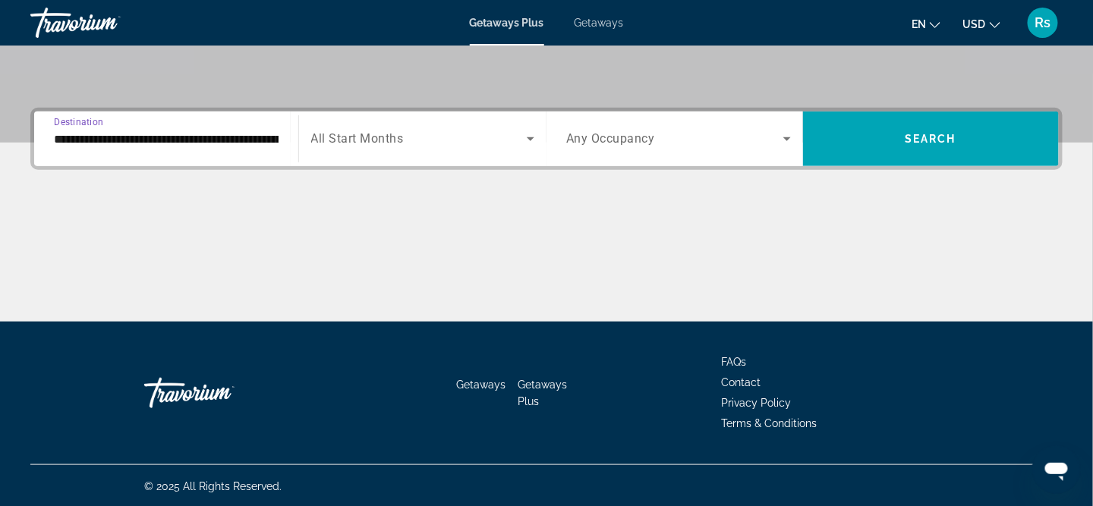
click at [398, 137] on span "All Start Months" at bounding box center [357, 139] width 93 height 14
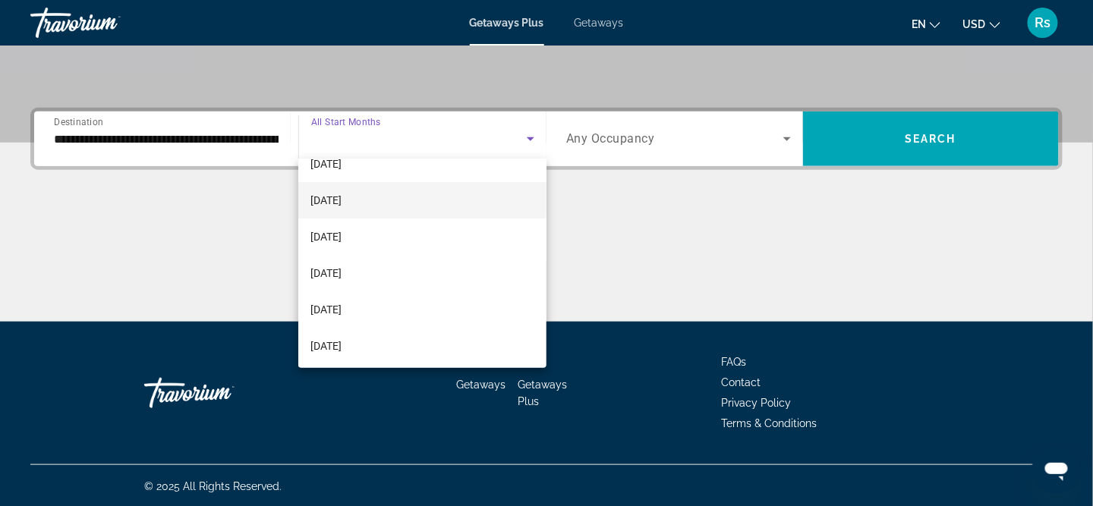
scroll to position [152, 0]
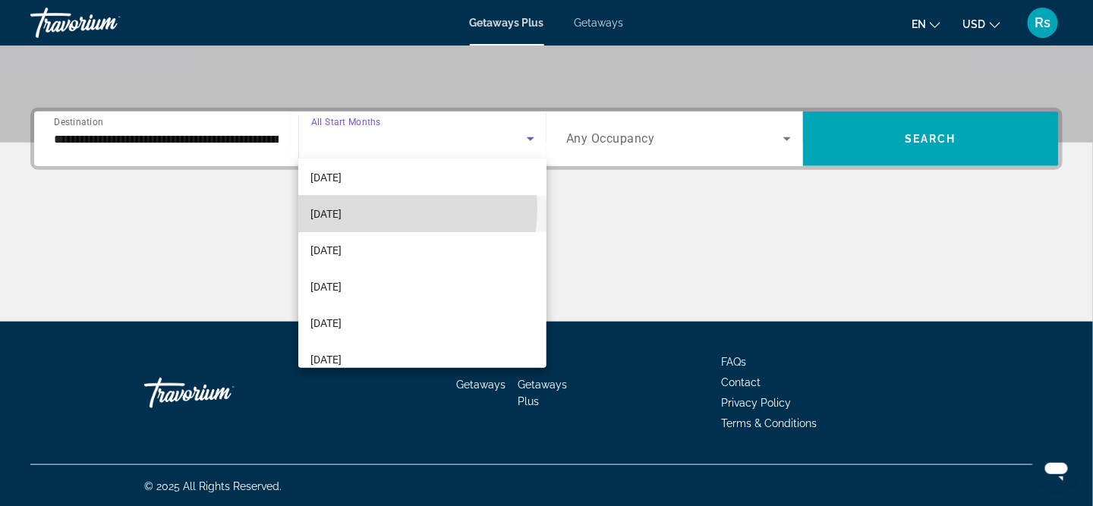
click at [342, 208] on span "[DATE]" at bounding box center [325, 214] width 31 height 18
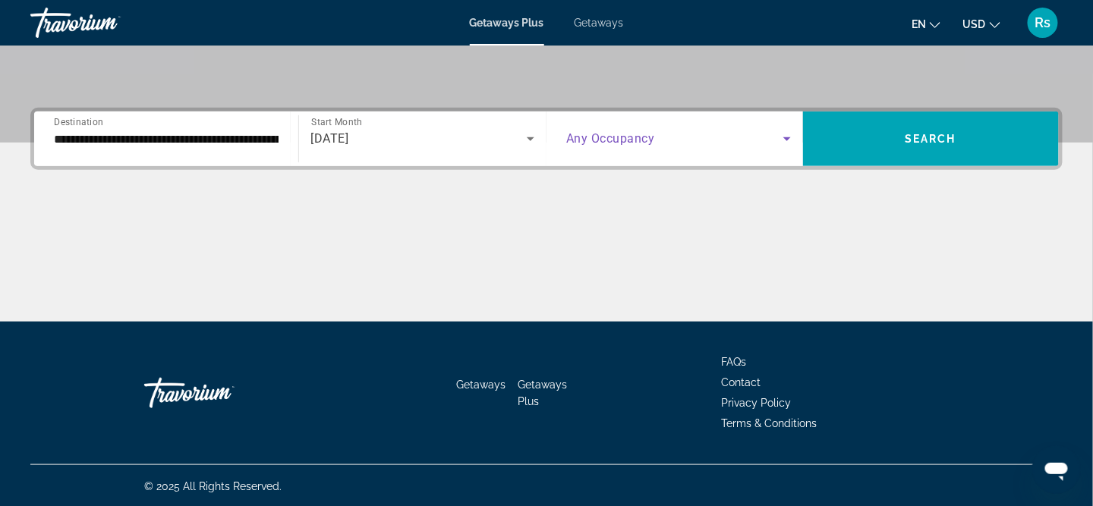
click at [788, 134] on icon "Search widget" at bounding box center [787, 139] width 18 height 18
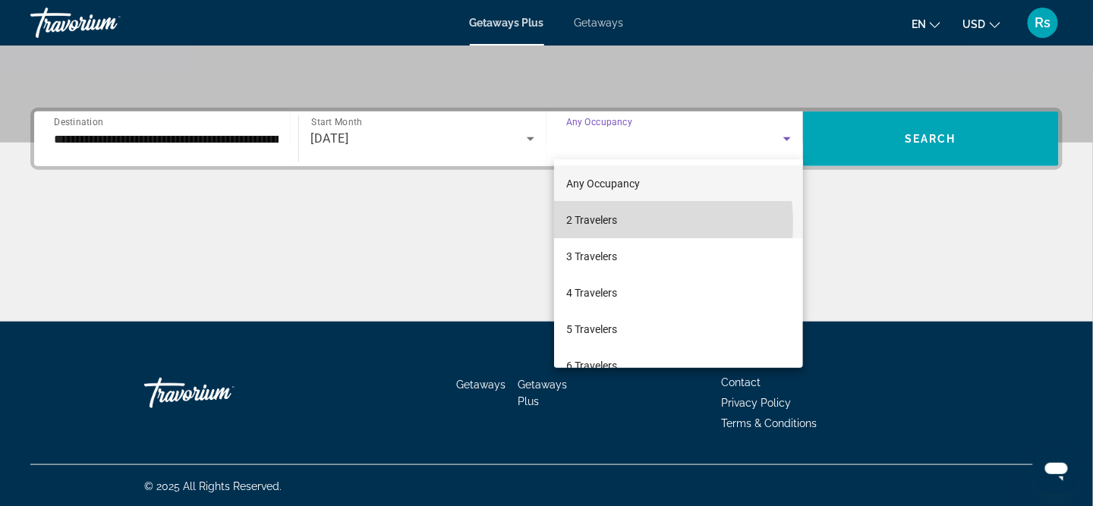
click at [591, 224] on span "2 Travelers" at bounding box center [591, 220] width 51 height 18
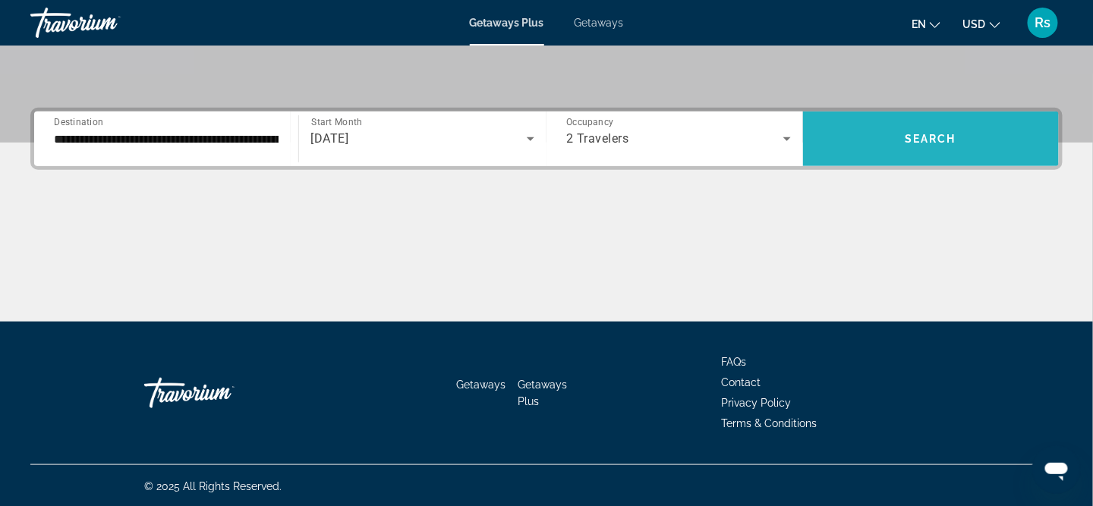
click at [925, 142] on span "Search" at bounding box center [931, 139] width 52 height 12
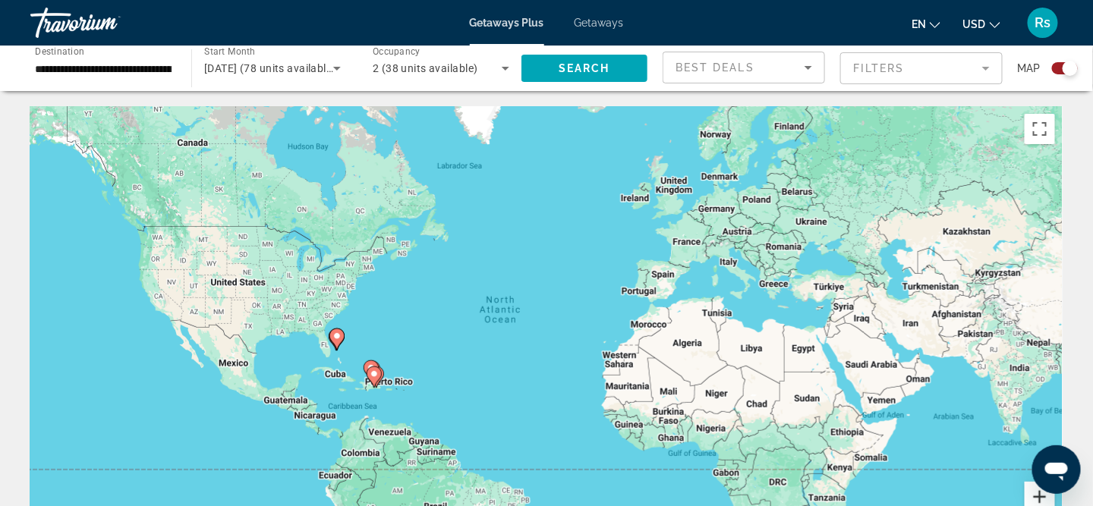
click at [1043, 496] on button "Zoom in" at bounding box center [1040, 497] width 30 height 30
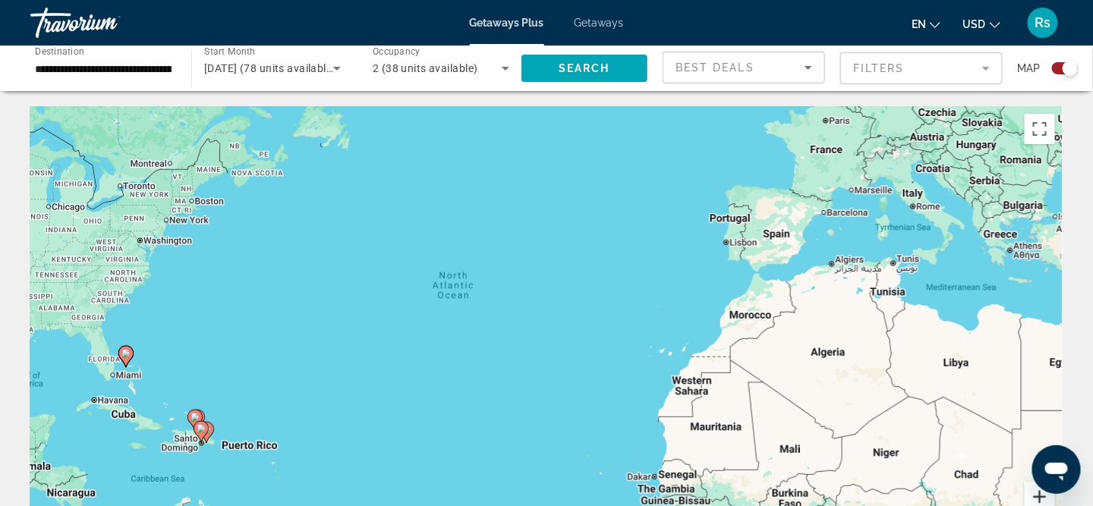
click at [1042, 496] on button "Zoom in" at bounding box center [1040, 497] width 30 height 30
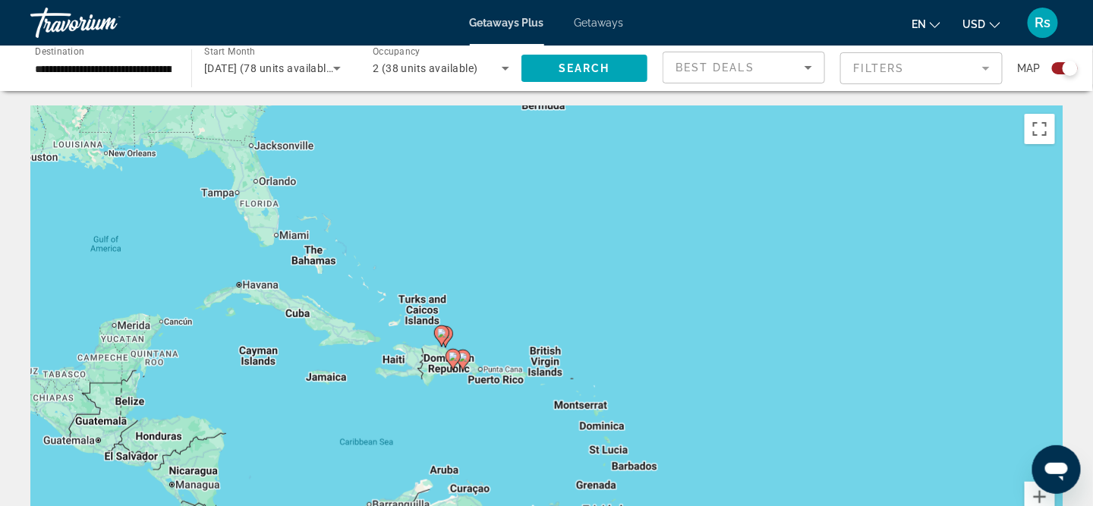
drag, startPoint x: 260, startPoint y: 337, endPoint x: 859, endPoint y: 153, distance: 626.5
click at [859, 153] on div "To activate drag with keyboard, press Alt + Enter. Once in keyboard drag state,…" at bounding box center [546, 333] width 1032 height 455
click at [304, 206] on image "Main content" at bounding box center [303, 206] width 9 height 9
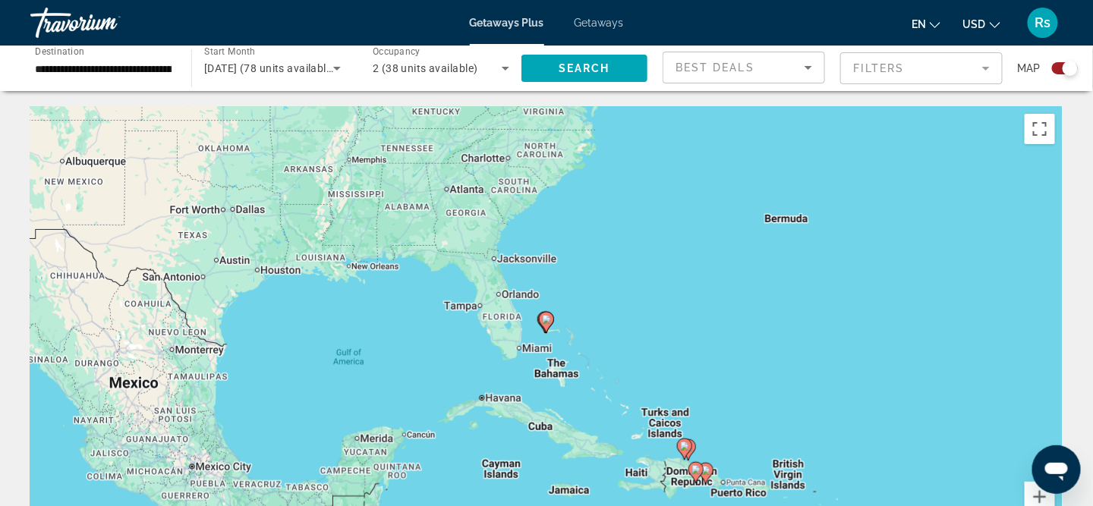
click at [547, 319] on image "Main content" at bounding box center [546, 319] width 9 height 9
click at [547, 322] on image "Main content" at bounding box center [546, 319] width 9 height 9
type input "**********"
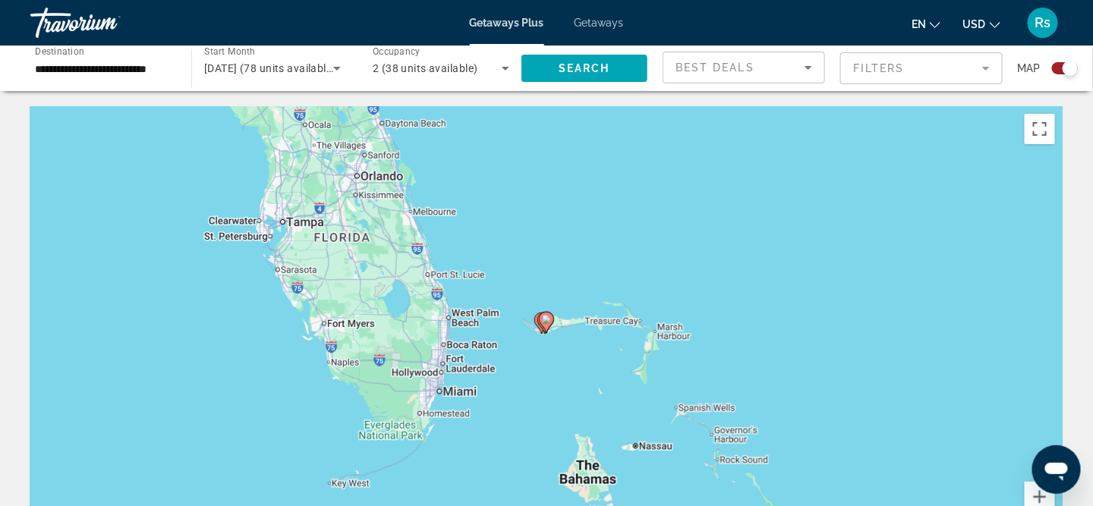
click at [547, 322] on image "Main content" at bounding box center [546, 319] width 9 height 9
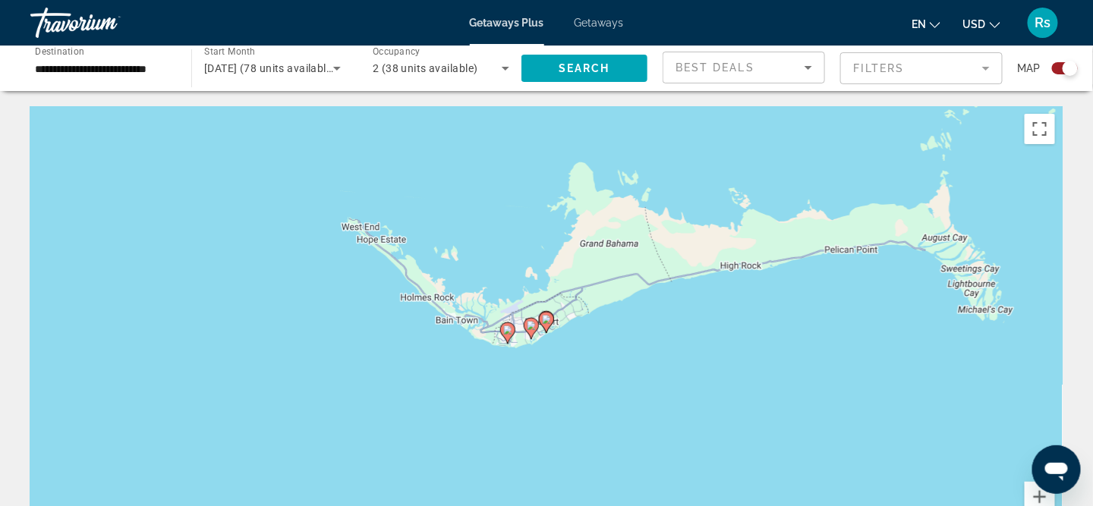
click at [503, 329] on icon "Main content" at bounding box center [508, 333] width 14 height 20
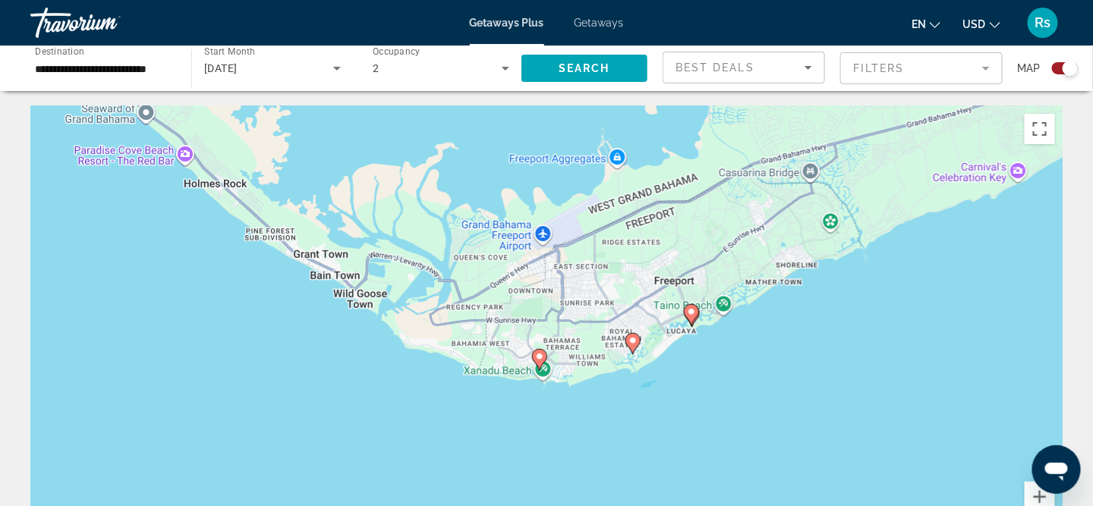
drag, startPoint x: 421, startPoint y: 396, endPoint x: 414, endPoint y: 228, distance: 168.7
click at [414, 228] on div "To activate drag with keyboard, press Alt + Enter. Once in keyboard drag state,…" at bounding box center [546, 333] width 1032 height 455
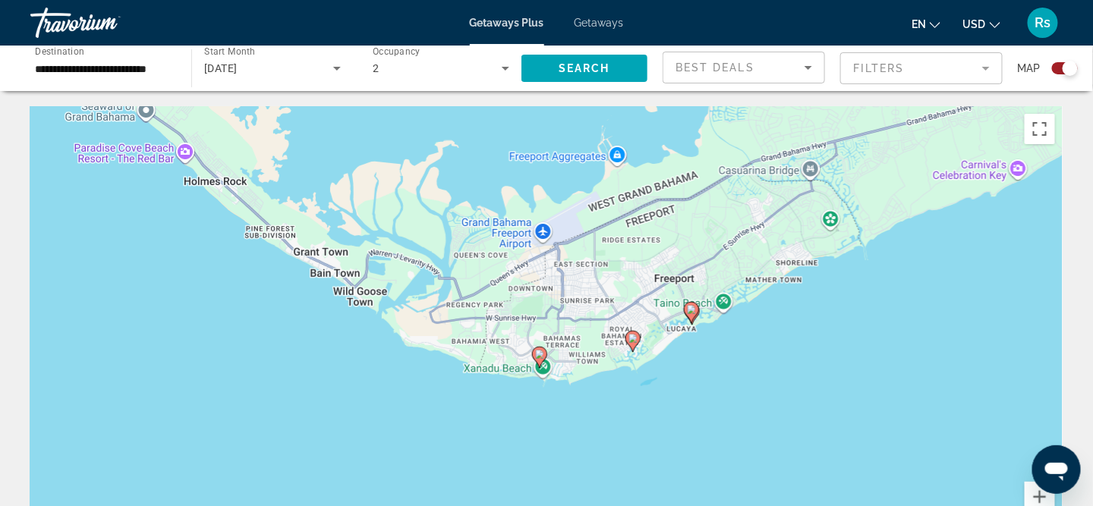
click at [542, 369] on div "To activate drag with keyboard, press Alt + Enter. Once in keyboard drag state,…" at bounding box center [546, 333] width 1032 height 455
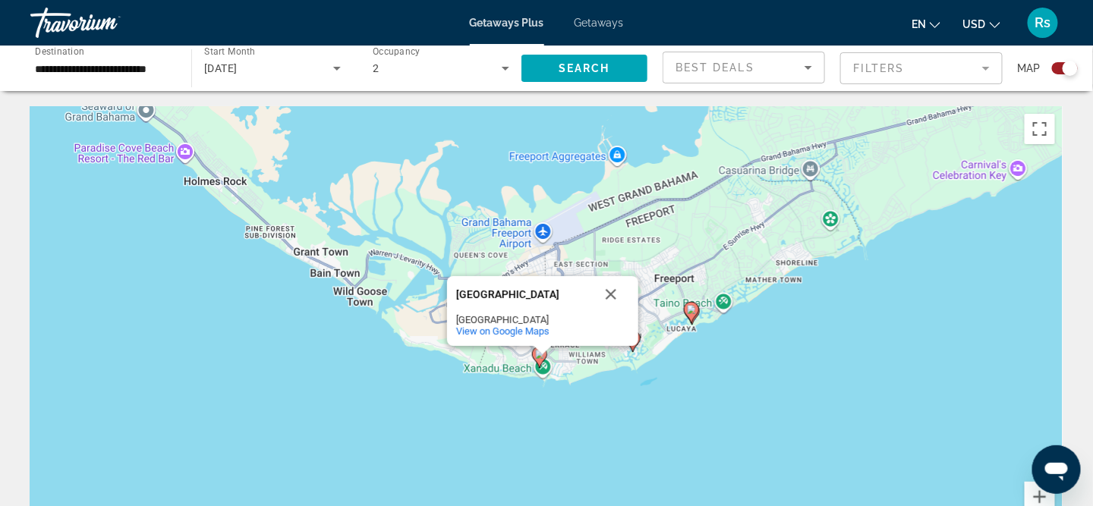
click at [539, 353] on div "Main content" at bounding box center [543, 350] width 19 height 9
click at [541, 365] on icon "Main content" at bounding box center [539, 357] width 15 height 21
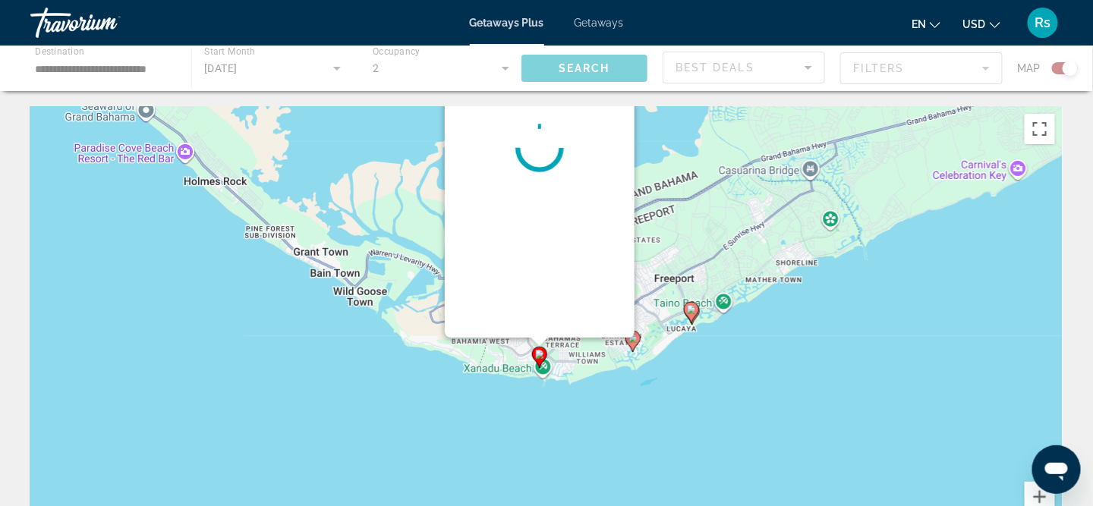
click at [547, 334] on div "To activate drag with keyboard, press Alt + Enter. Once in keyboard drag state,…" at bounding box center [1063, 334] width 1032 height 0
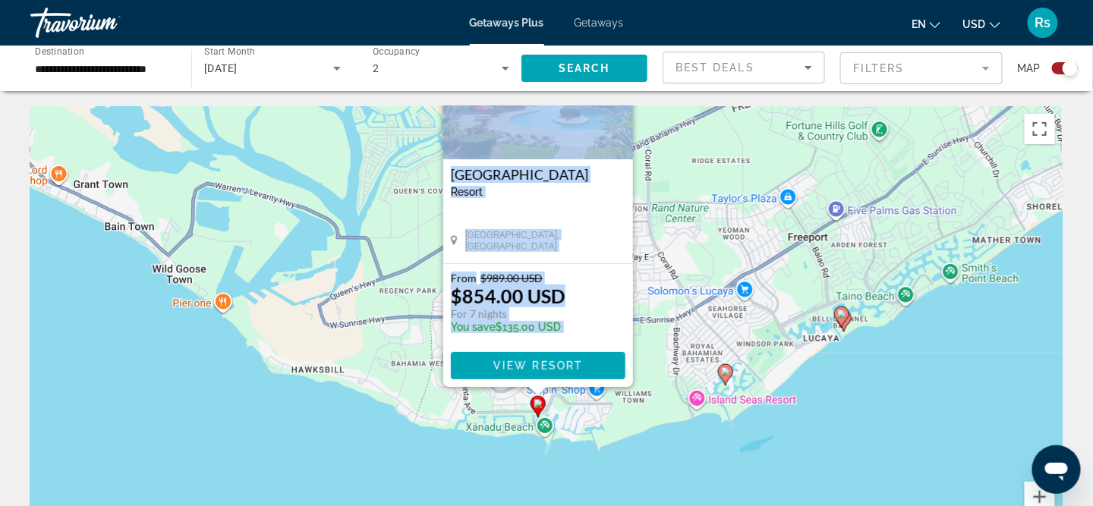
click at [729, 374] on image "Main content" at bounding box center [725, 371] width 9 height 9
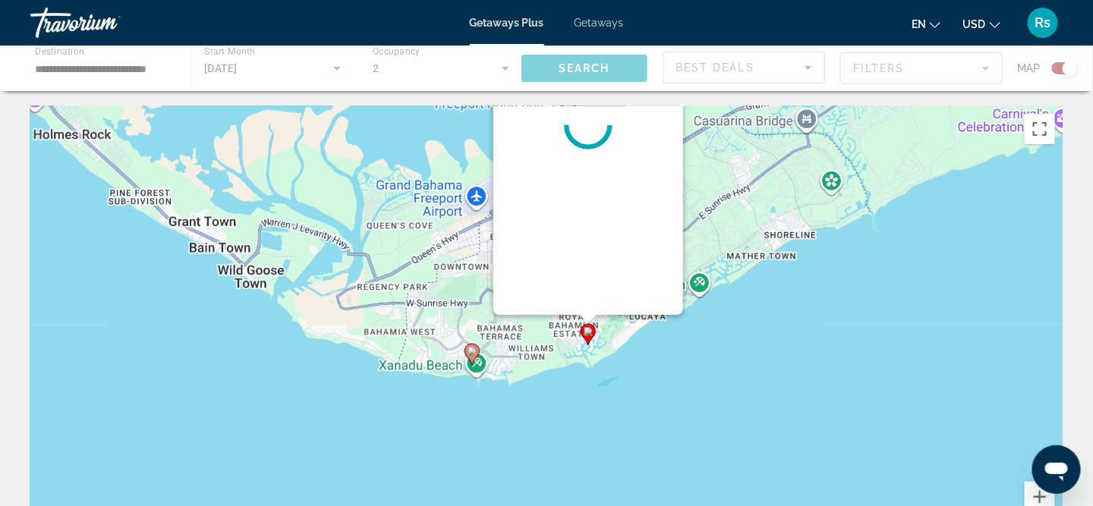
click at [729, 374] on div "To activate drag with keyboard, press Alt + Enter. Once in keyboard drag state,…" at bounding box center [546, 333] width 1032 height 455
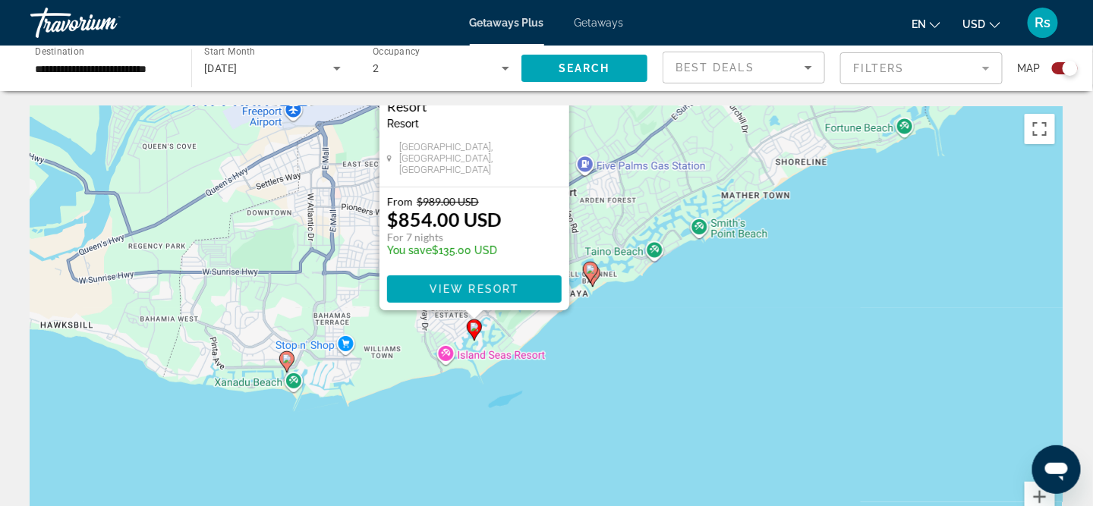
click at [730, 377] on div "To activate drag with keyboard, press Alt + Enter. Once in keyboard drag state,…" at bounding box center [546, 333] width 1032 height 455
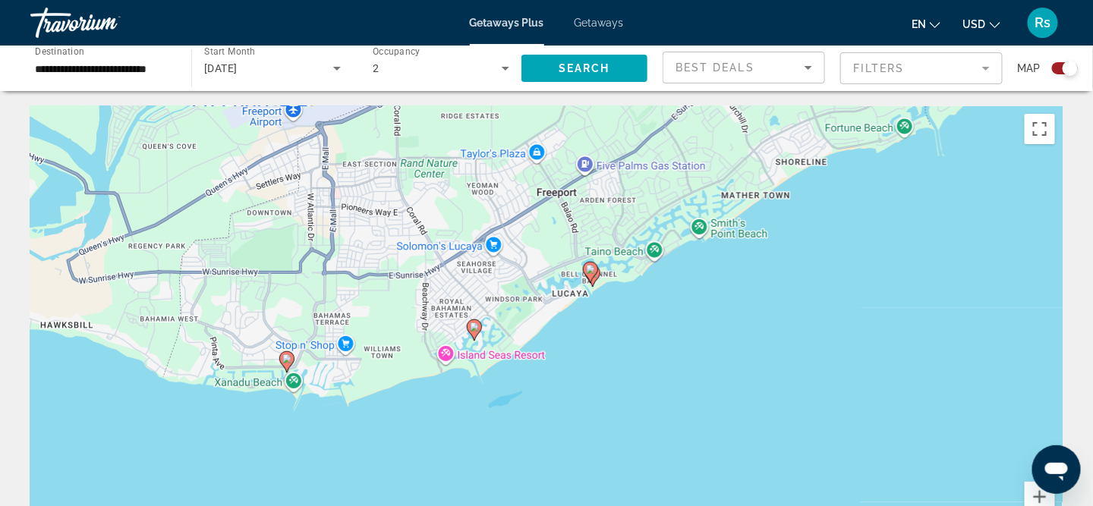
click at [591, 269] on image "Main content" at bounding box center [590, 269] width 9 height 9
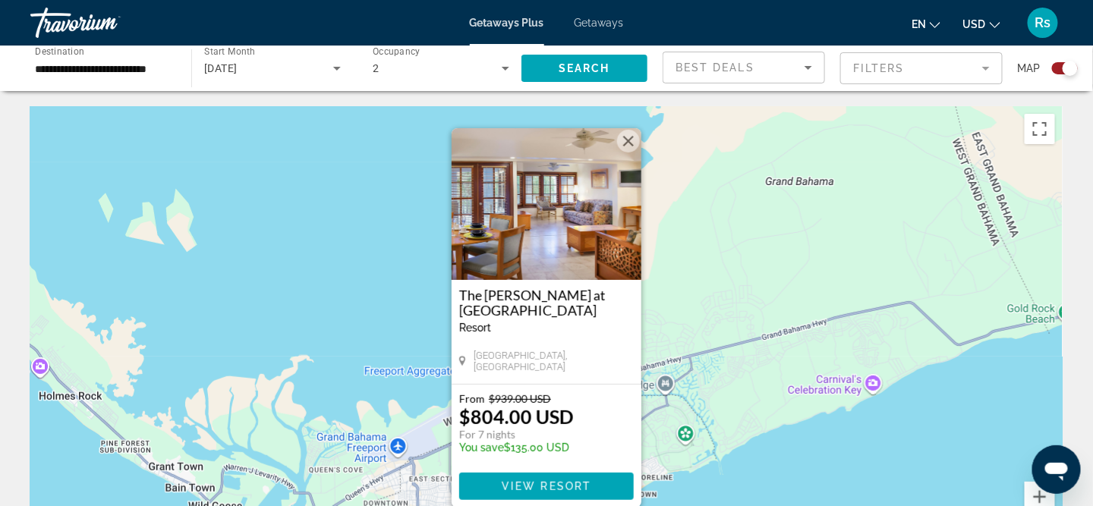
click at [808, 466] on div "To activate drag with keyboard, press Alt + Enter. Once in keyboard drag state,…" at bounding box center [546, 333] width 1032 height 455
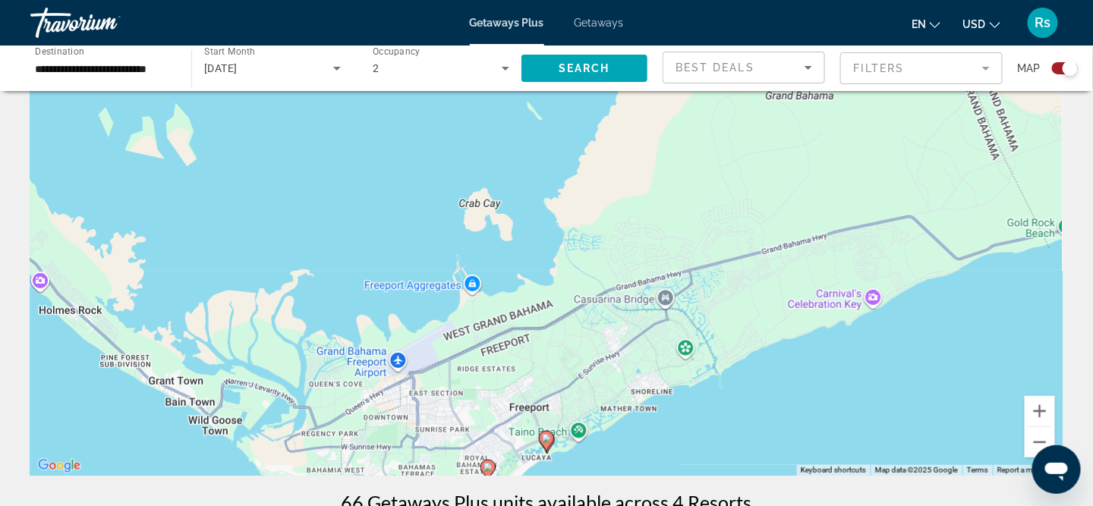
scroll to position [152, 0]
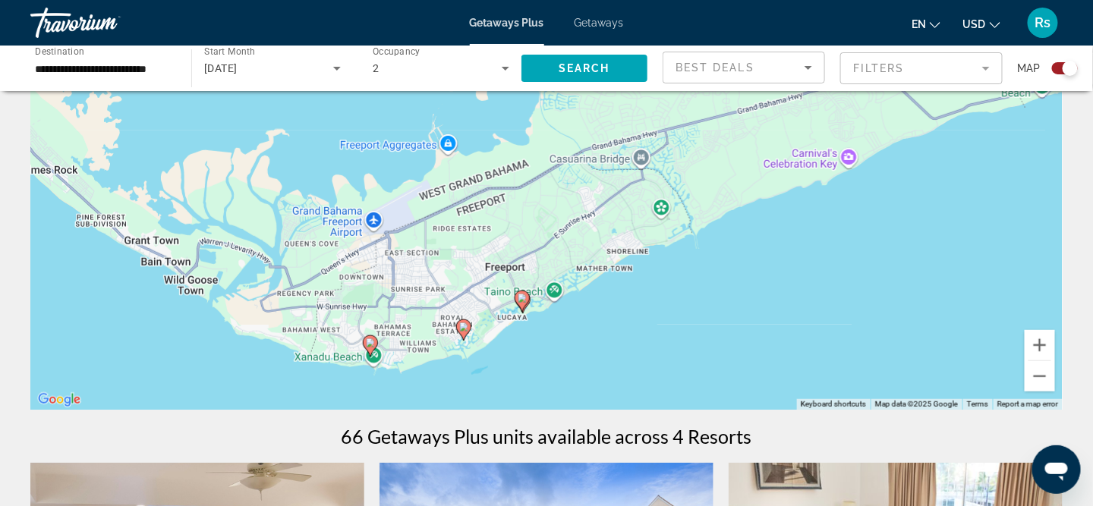
drag, startPoint x: 635, startPoint y: 323, endPoint x: 626, endPoint y: 301, distance: 24.5
click at [626, 301] on div "To activate drag with keyboard, press Alt + Enter. Once in keyboard drag state,…" at bounding box center [546, 181] width 1032 height 455
click at [1041, 345] on button "Zoom in" at bounding box center [1040, 345] width 30 height 30
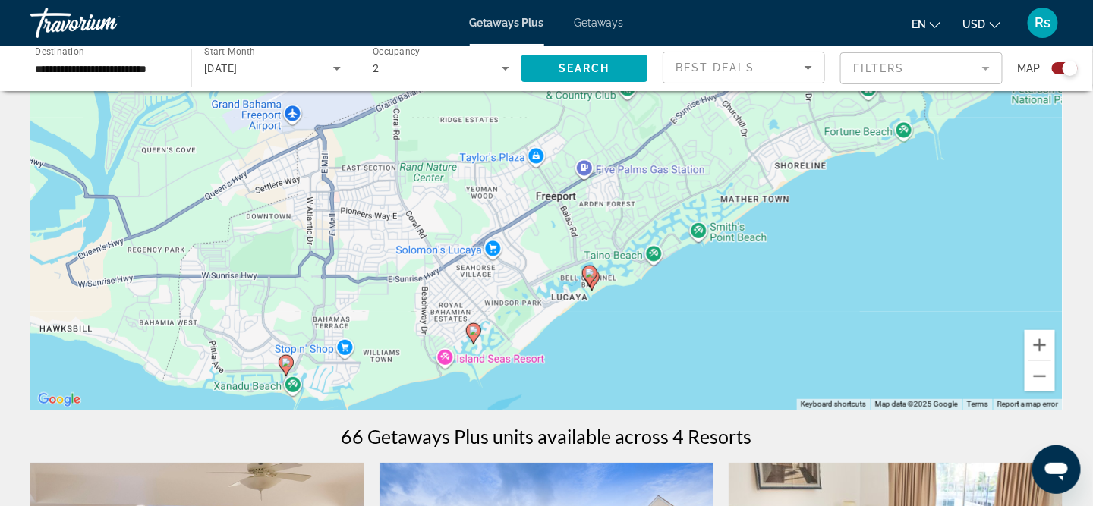
drag, startPoint x: 551, startPoint y: 301, endPoint x: 641, endPoint y: 163, distance: 164.0
click at [641, 163] on div "To activate drag with keyboard, press Alt + Enter. Once in keyboard drag state,…" at bounding box center [546, 181] width 1032 height 455
click at [1041, 343] on button "Zoom in" at bounding box center [1040, 345] width 30 height 30
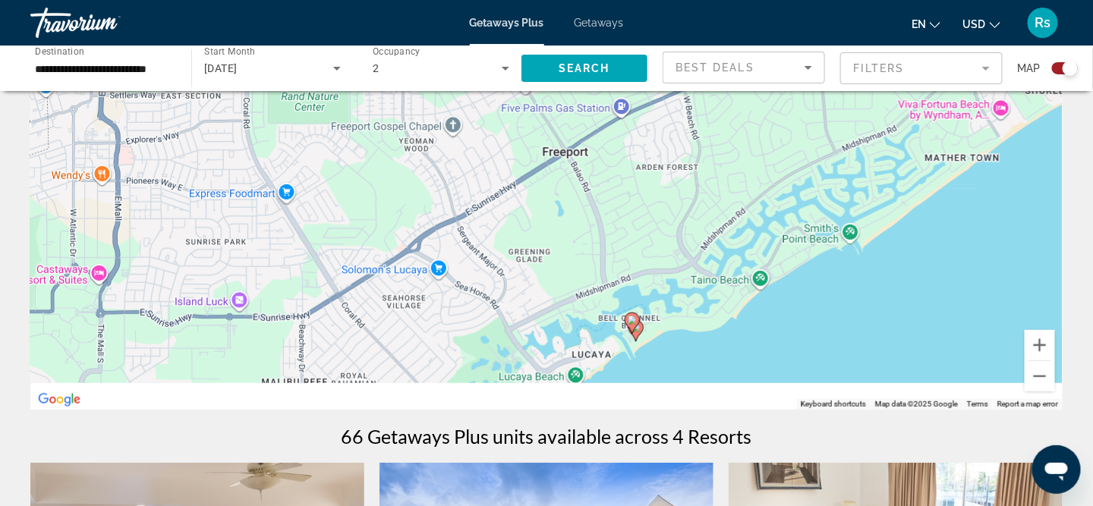
drag, startPoint x: 525, startPoint y: 336, endPoint x: 518, endPoint y: 213, distance: 122.4
click at [518, 213] on div "To activate drag with keyboard, press Alt + Enter. Once in keyboard drag state,…" at bounding box center [546, 181] width 1032 height 455
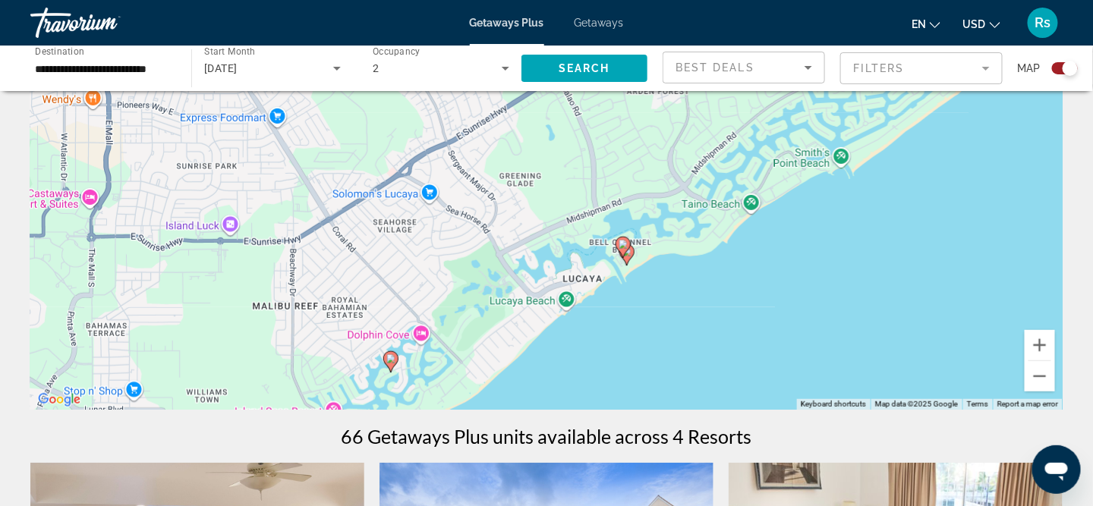
click at [627, 257] on gmp-advanced-marker "Main content" at bounding box center [623, 247] width 15 height 23
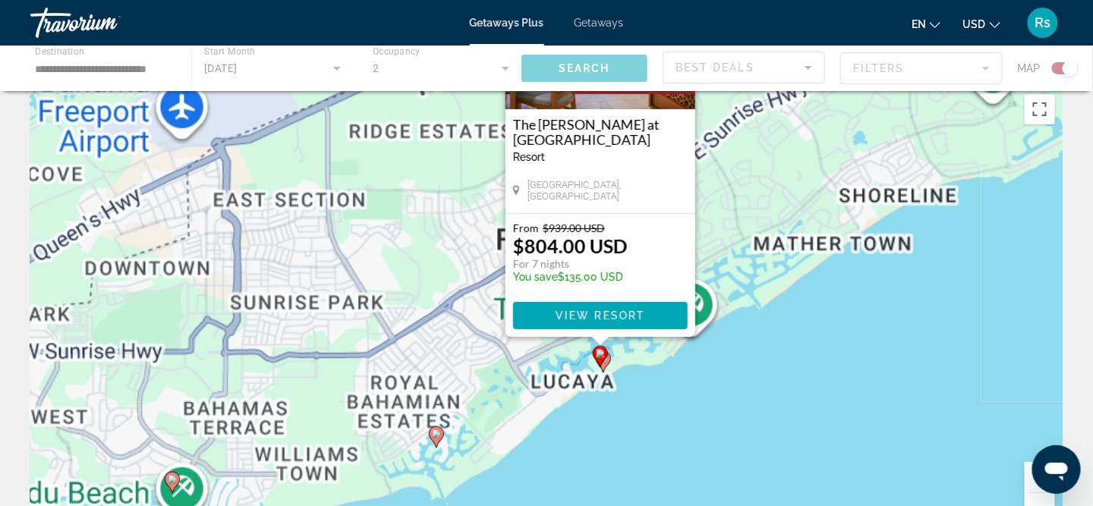
scroll to position [0, 0]
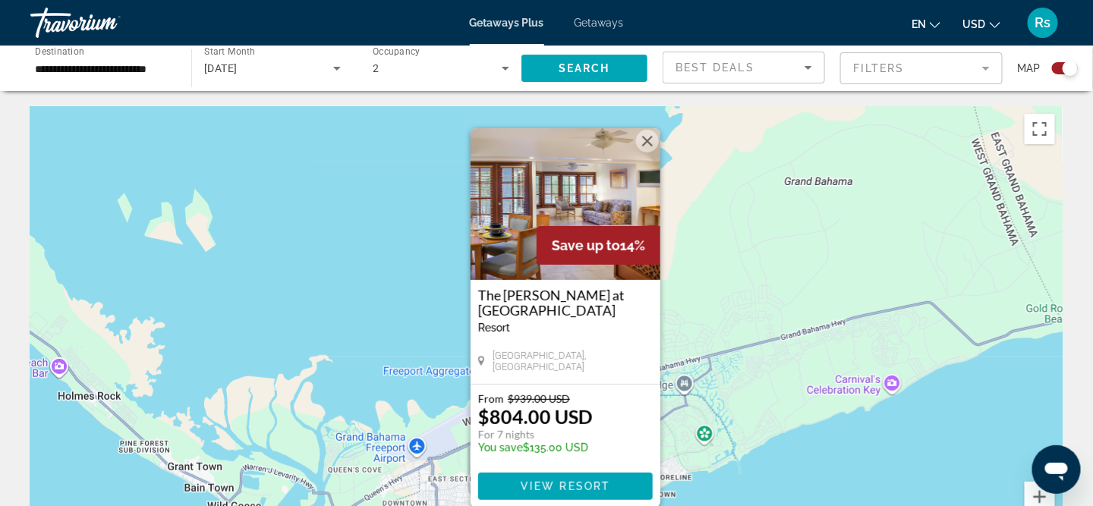
click at [589, 342] on div "The [PERSON_NAME] at [GEOGRAPHIC_DATA] - This is an adults only resort [GEOGRAP…" at bounding box center [566, 332] width 190 height 104
